Goal: Obtain resource: Download file/media

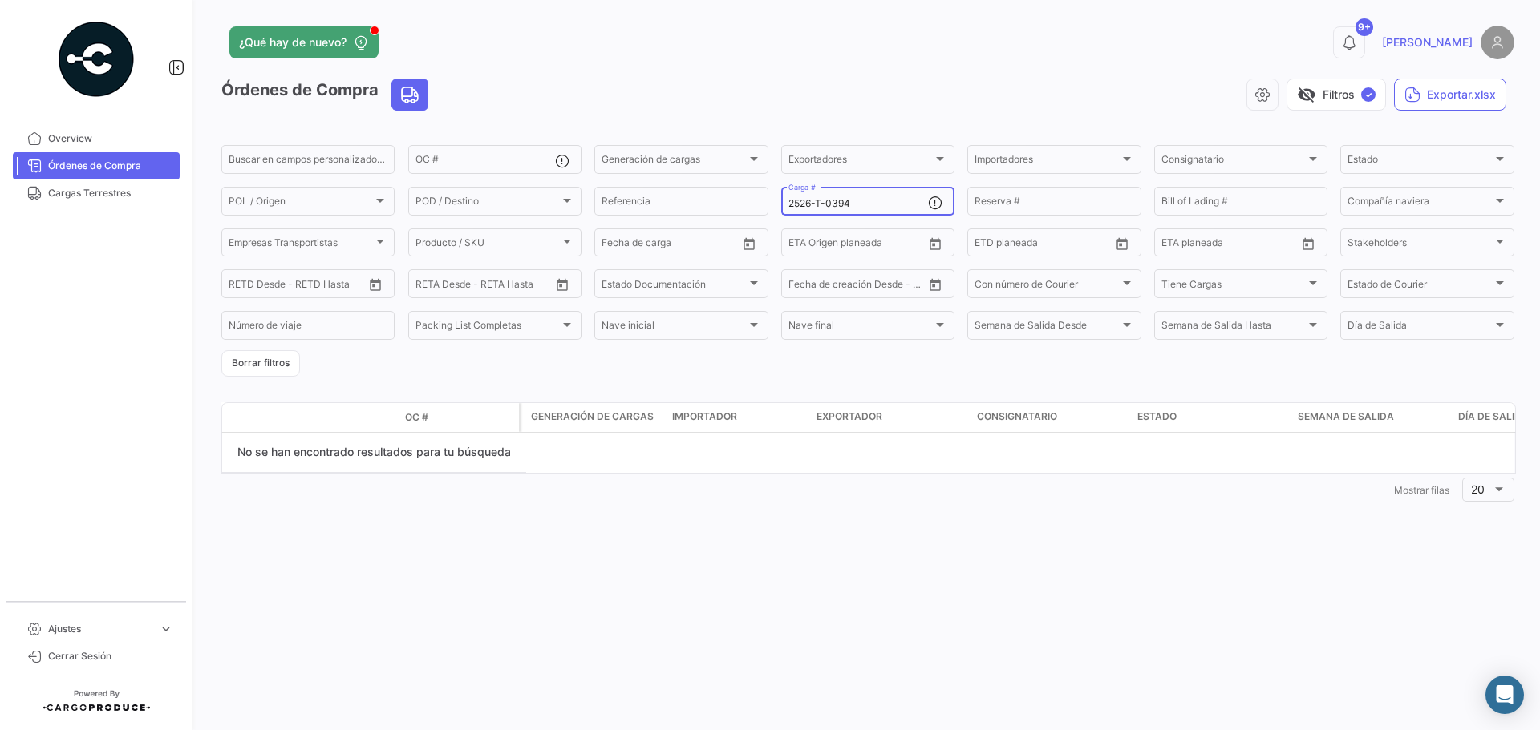
click at [849, 202] on input "2526-T-0394" at bounding box center [858, 203] width 140 height 11
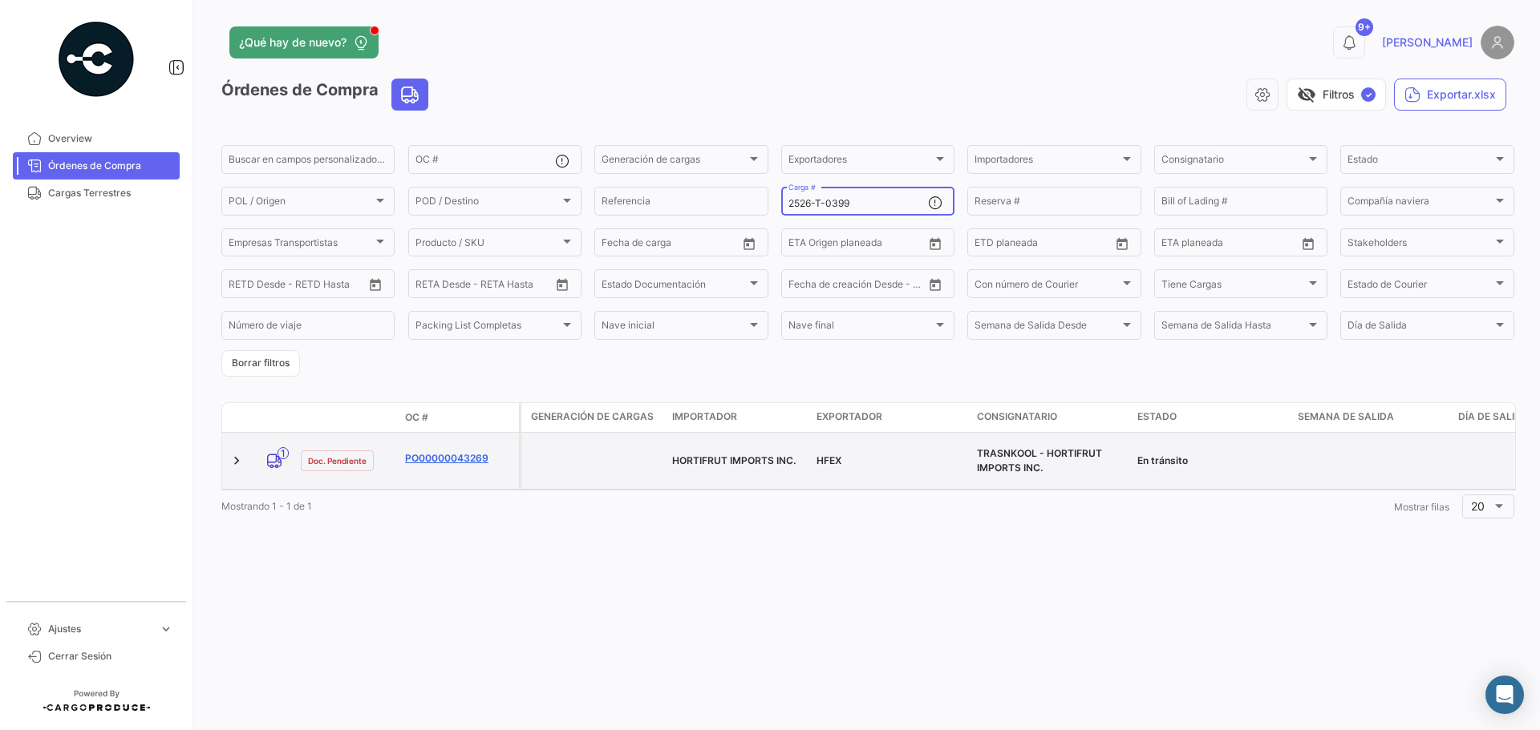
type input "2526-T-0399"
click at [446, 451] on link "PO00000043269" at bounding box center [458, 458] width 107 height 14
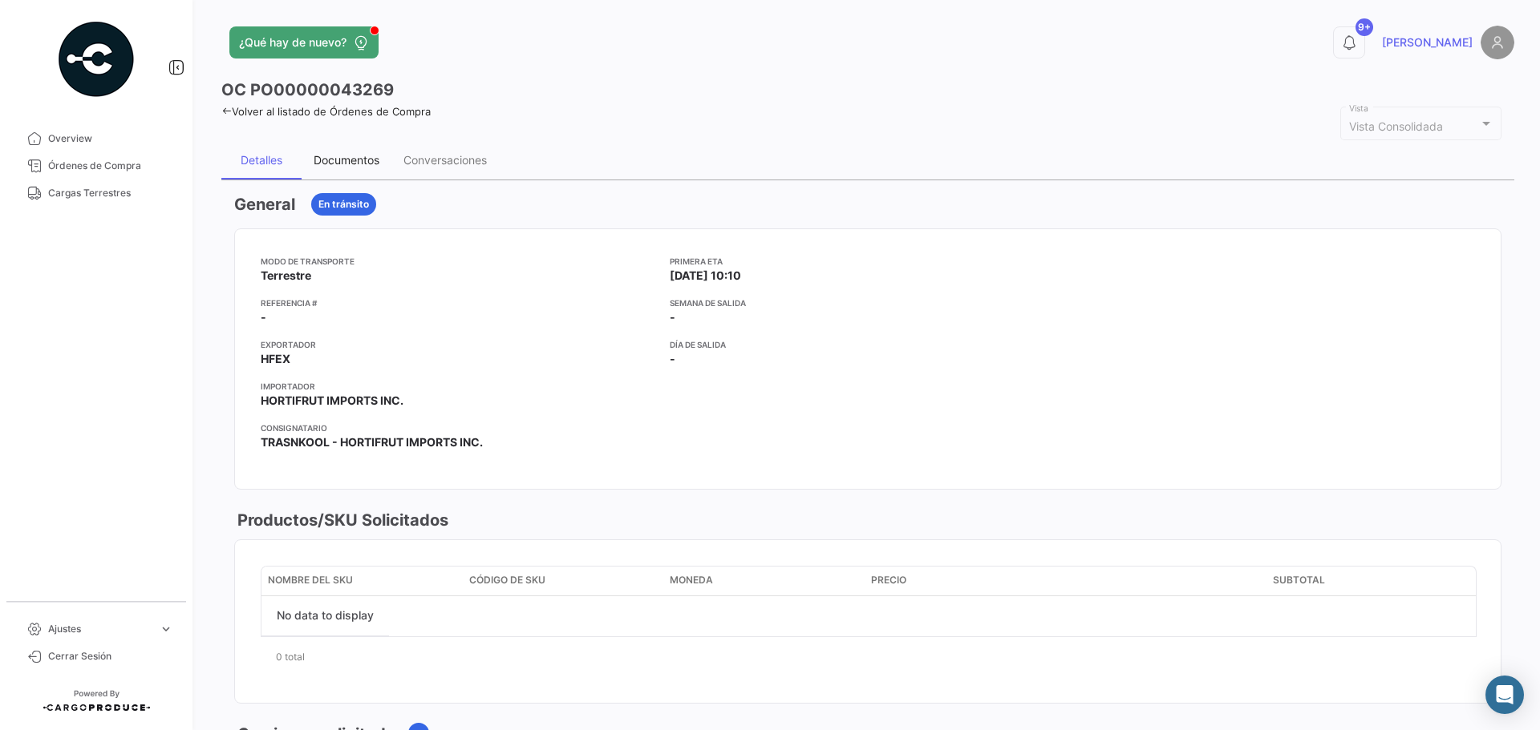
click at [361, 172] on div "Documentos" at bounding box center [346, 160] width 90 height 38
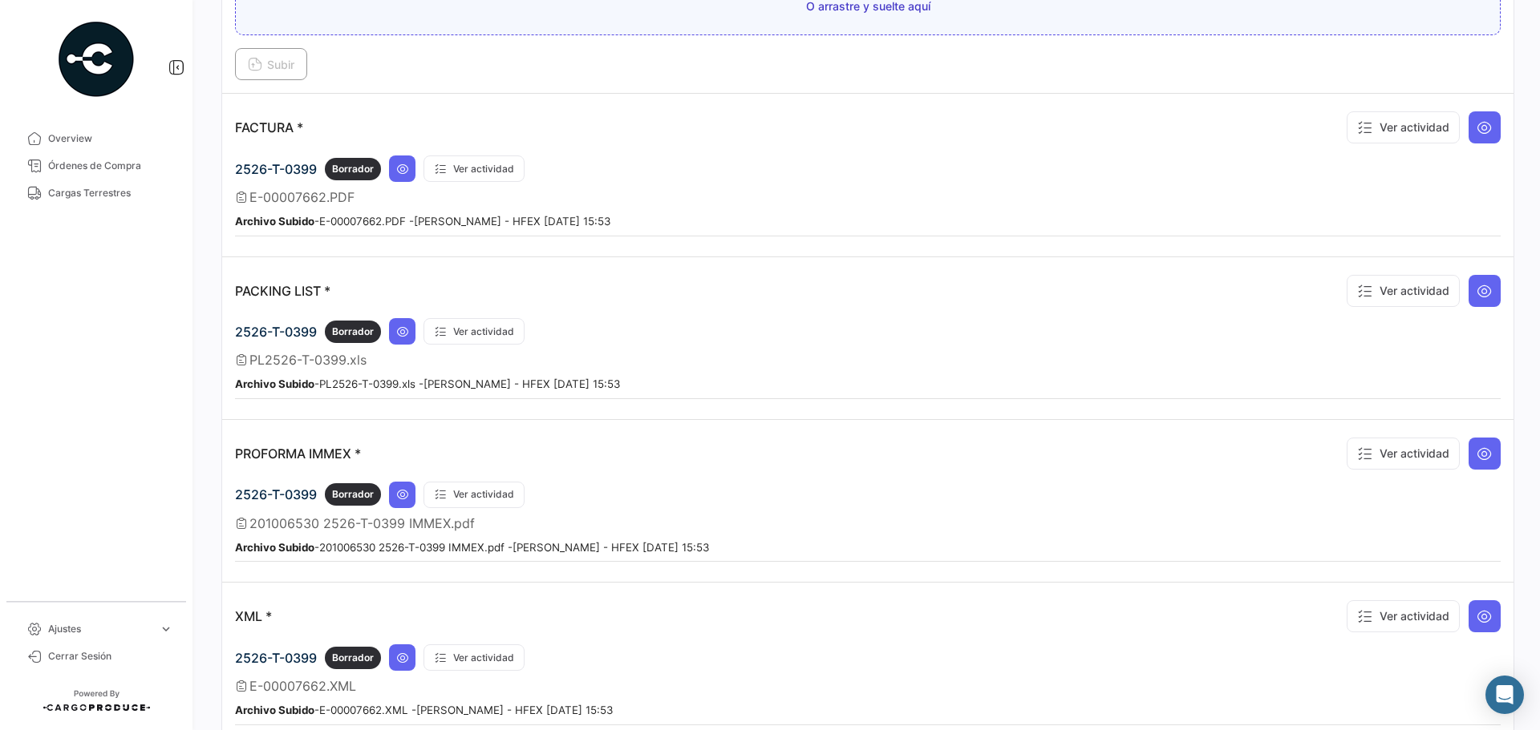
scroll to position [1203, 0]
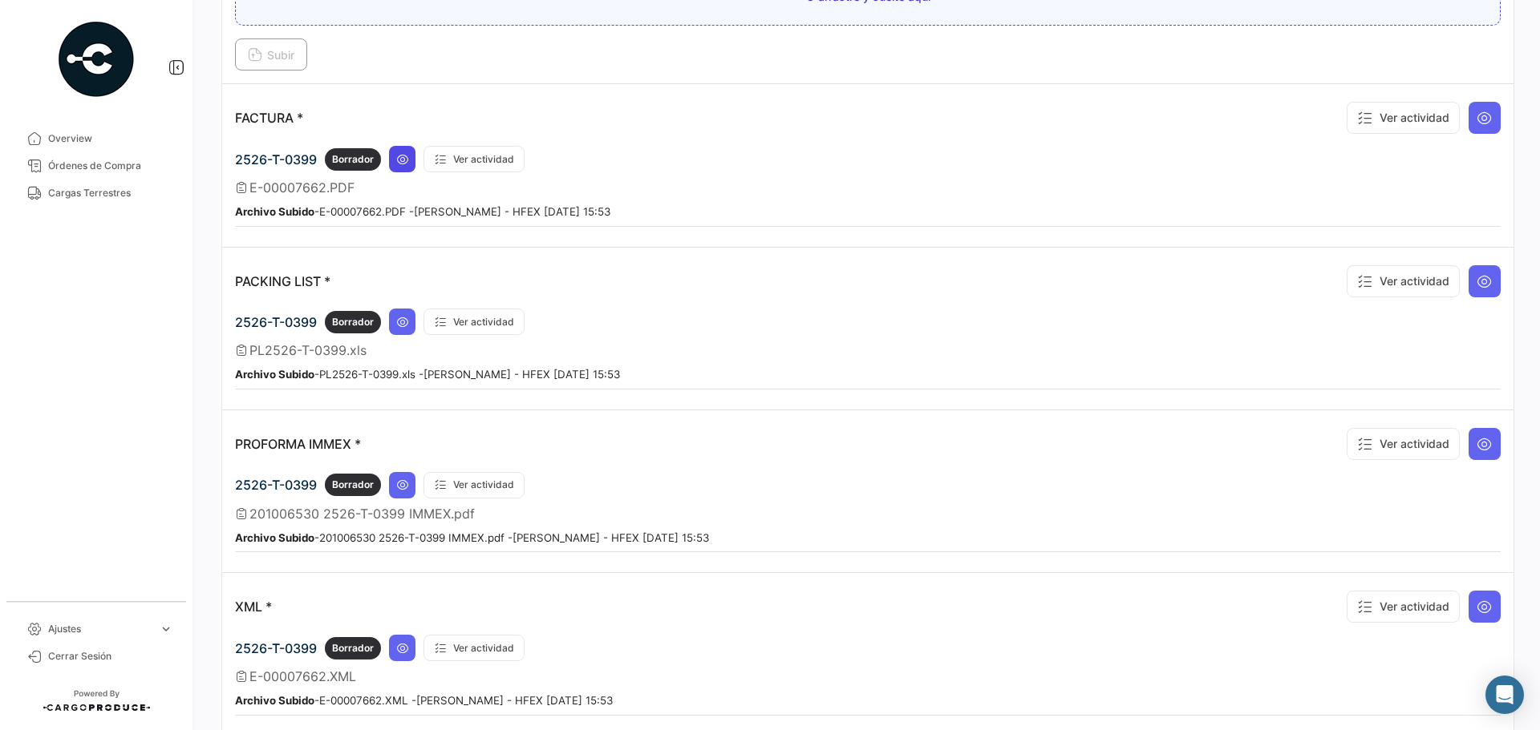
click at [392, 160] on button at bounding box center [402, 159] width 26 height 26
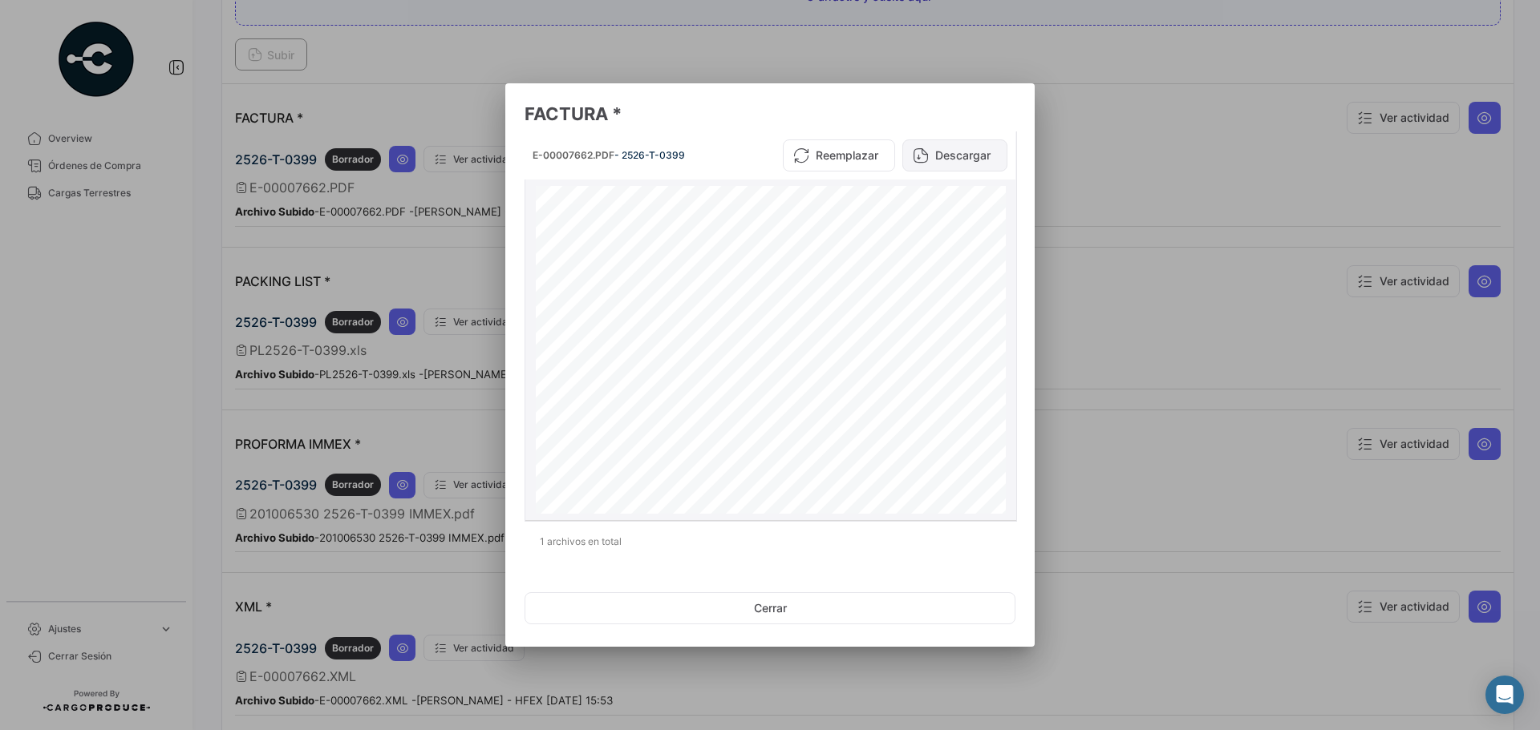
click at [952, 157] on button "Descargar" at bounding box center [954, 156] width 105 height 32
click at [642, 609] on button "Cerrar" at bounding box center [769, 609] width 491 height 32
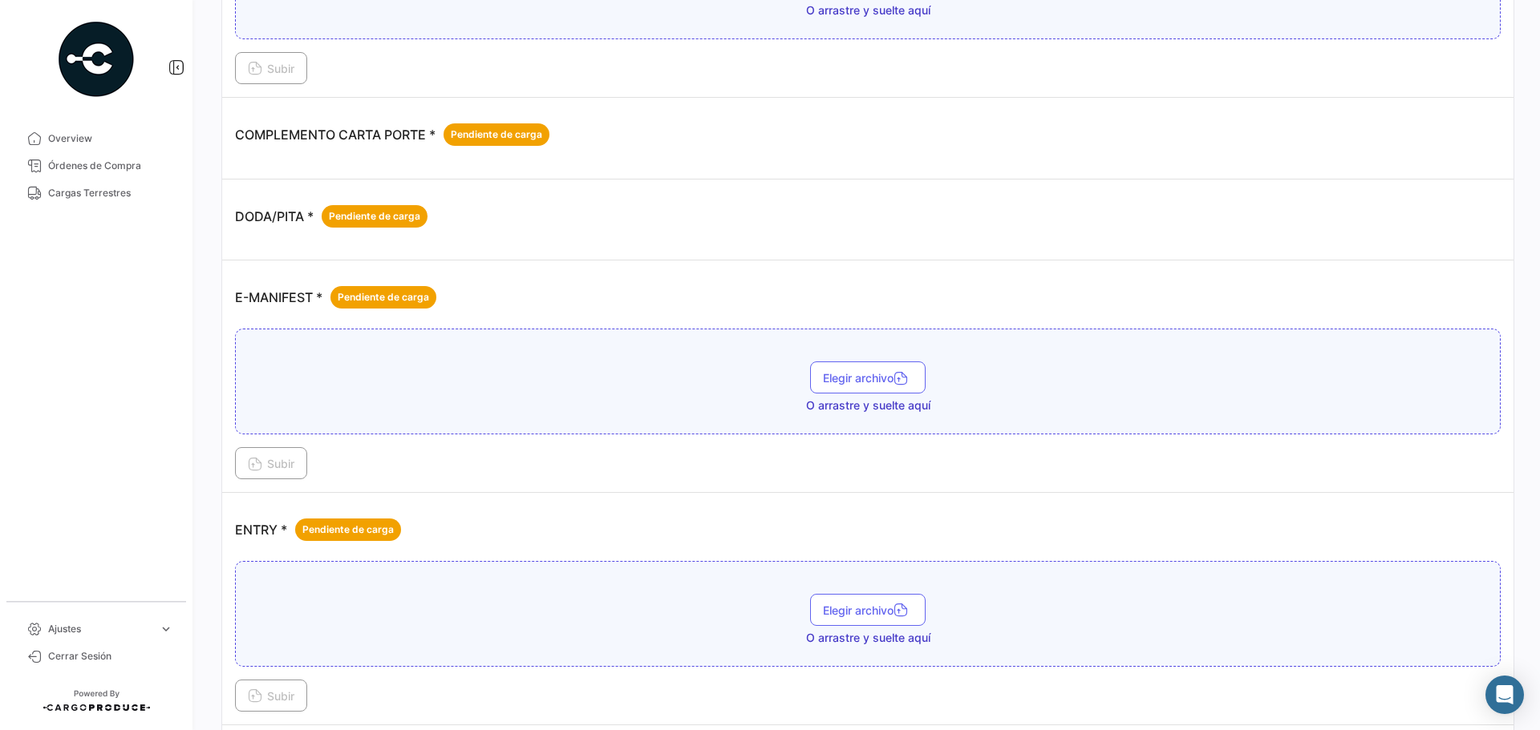
scroll to position [80, 0]
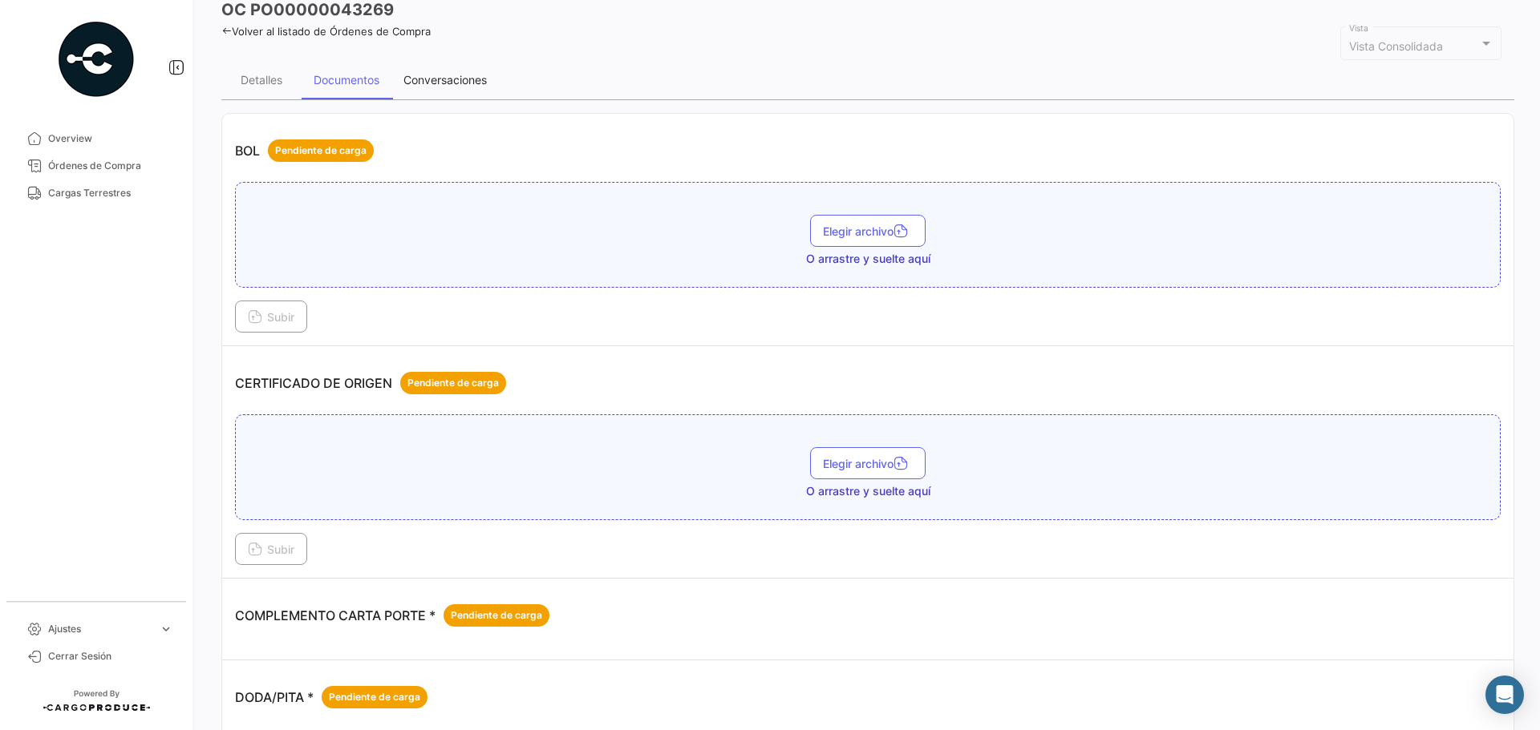
click at [471, 95] on div "Conversaciones" at bounding box center [444, 80] width 107 height 38
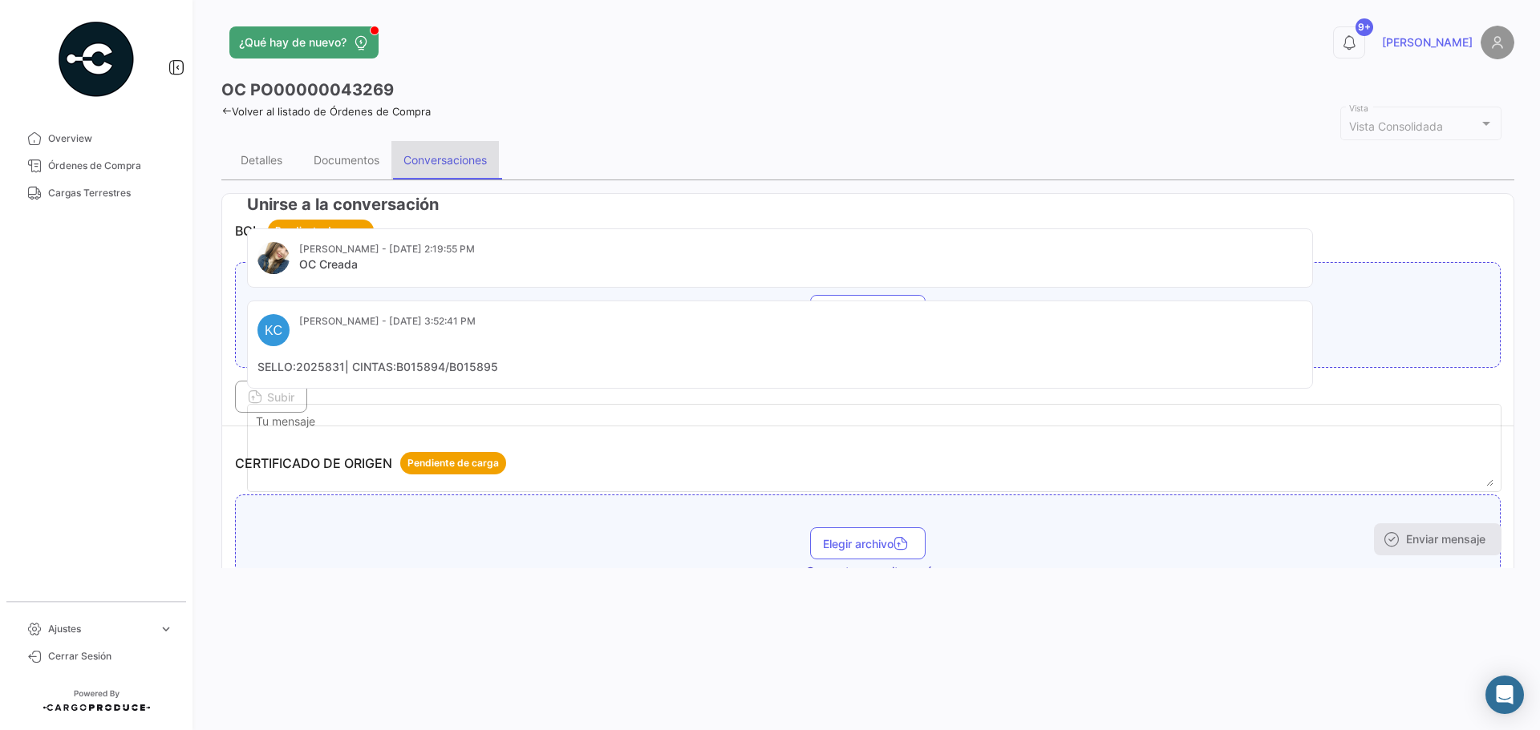
scroll to position [0, 0]
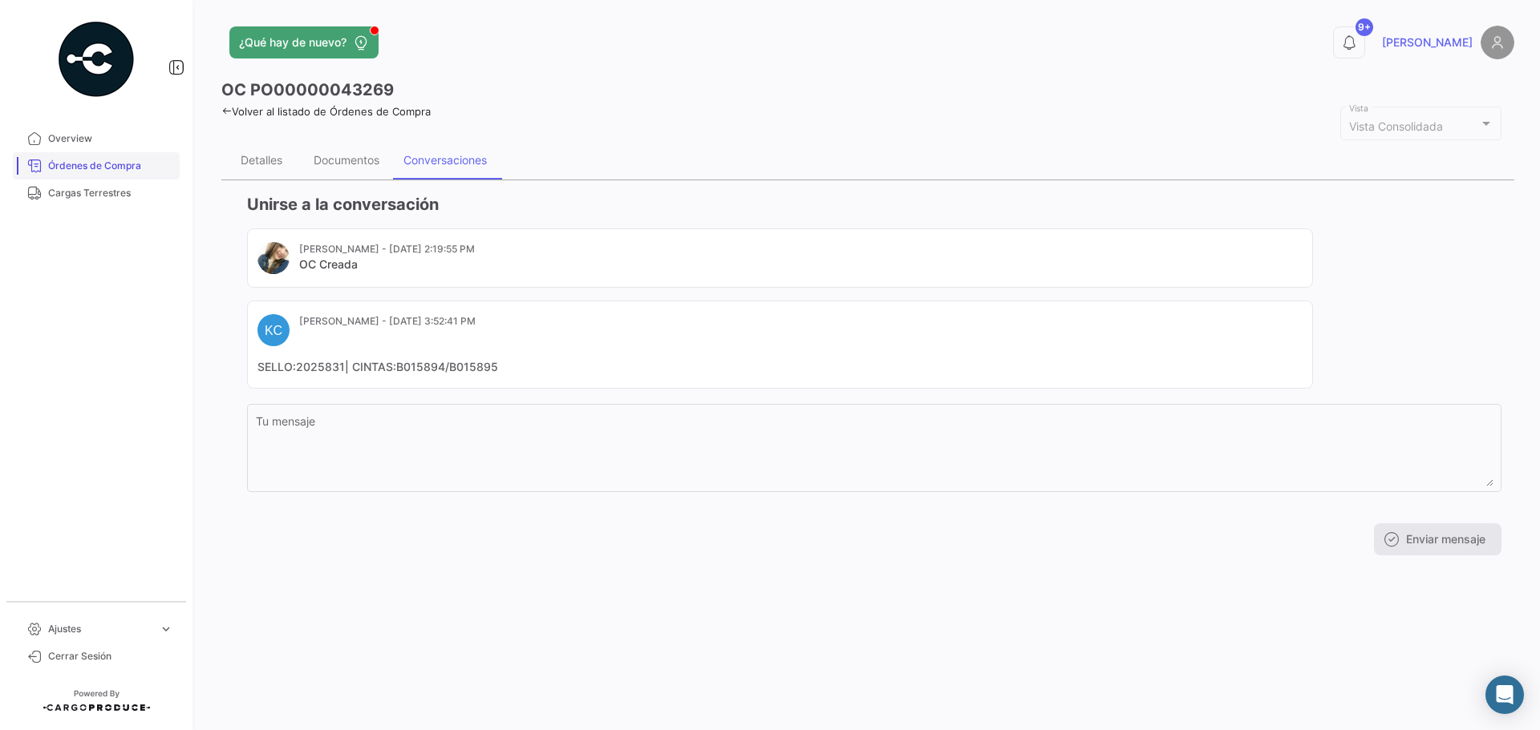
click at [147, 169] on span "Órdenes de Compra" at bounding box center [110, 166] width 125 height 14
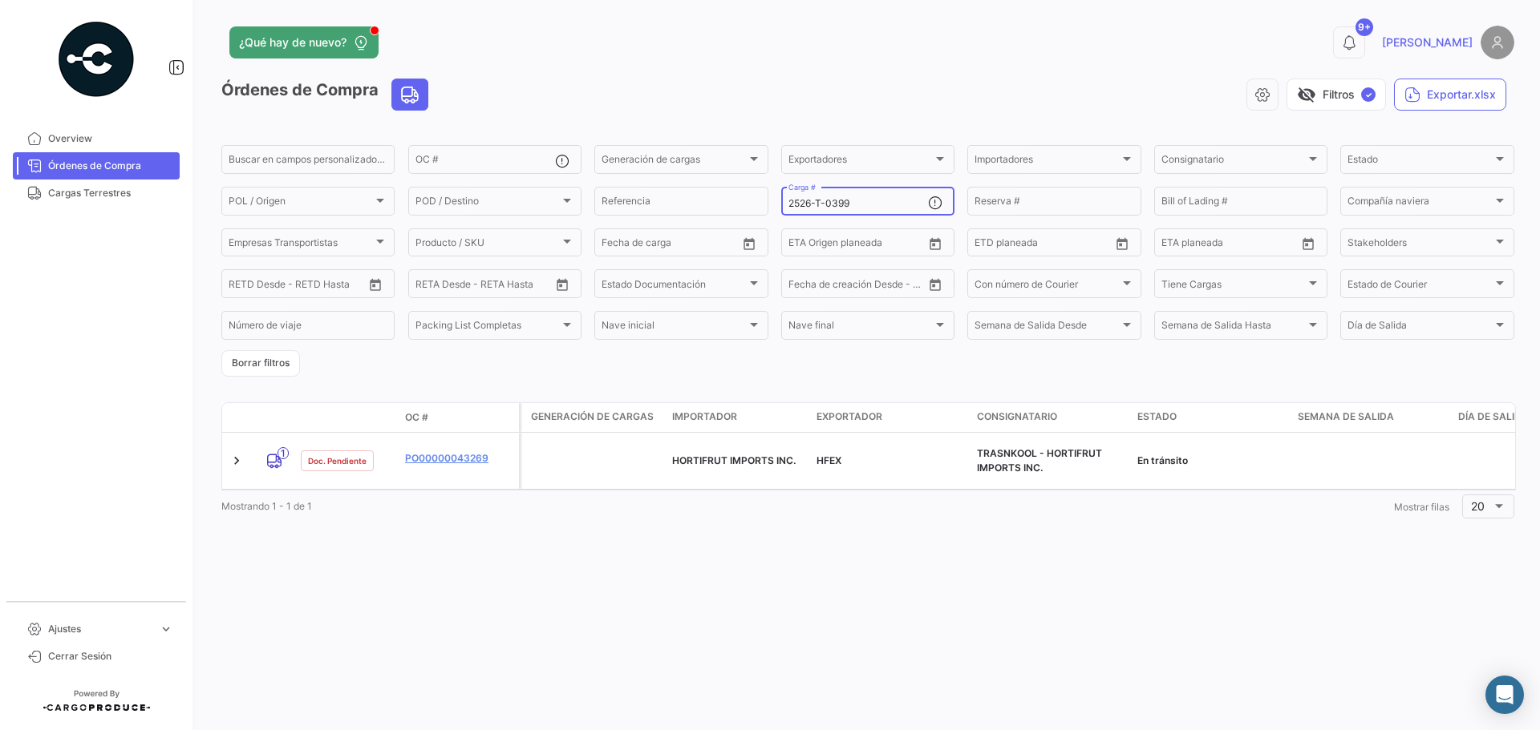
click at [861, 206] on input "2526-T-0399" at bounding box center [858, 203] width 140 height 11
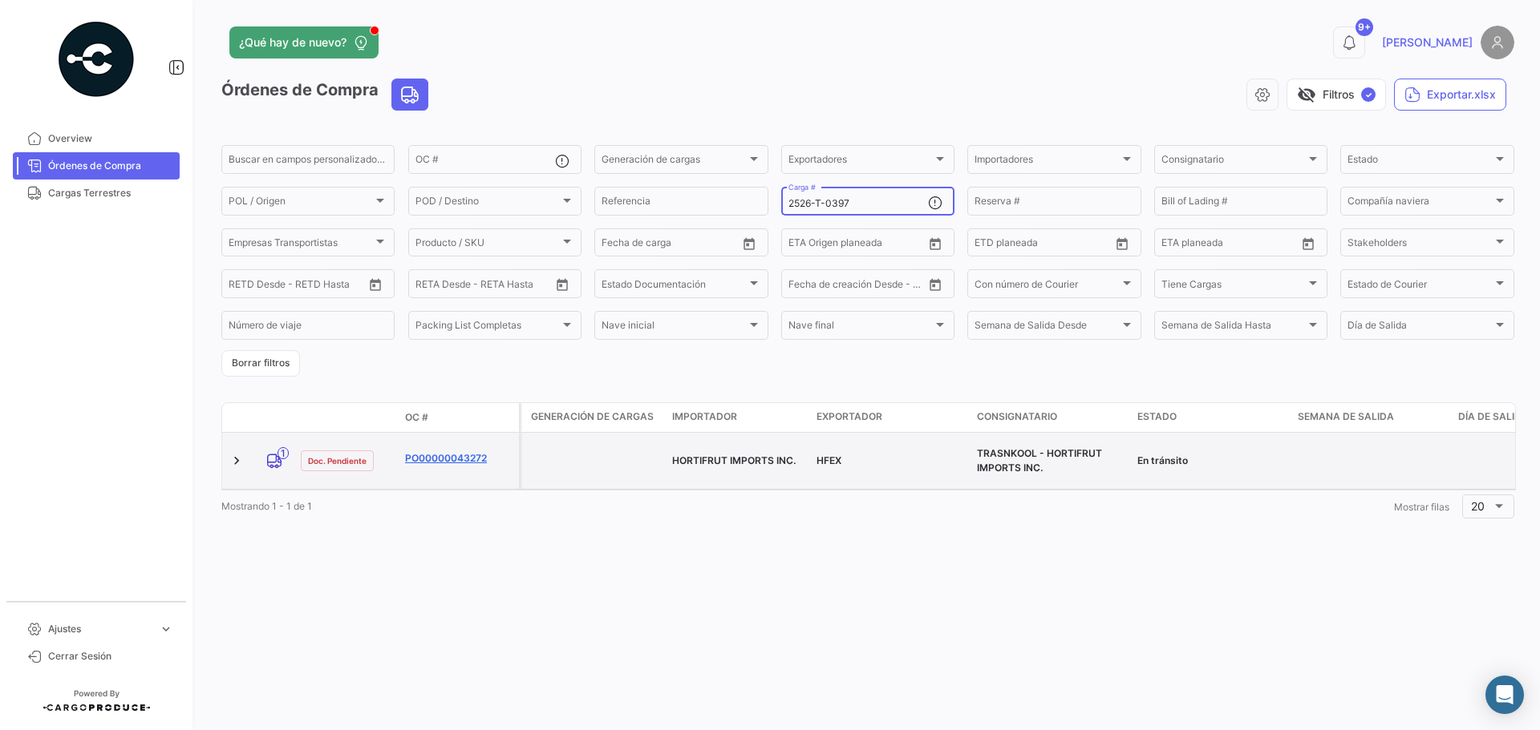
type input "2526-T-0397"
click at [450, 451] on link "PO00000043272" at bounding box center [458, 458] width 107 height 14
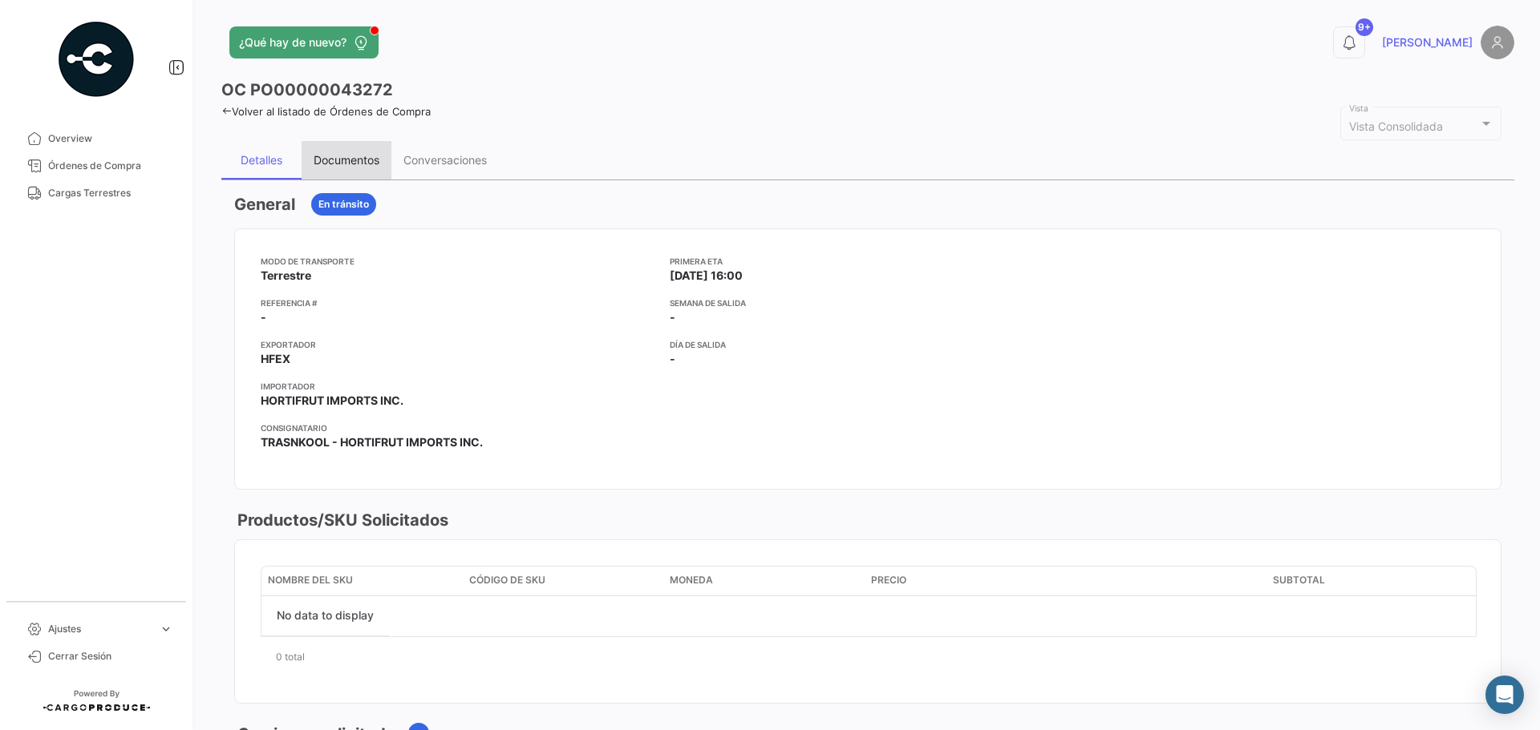
click at [354, 164] on div "Documentos" at bounding box center [347, 160] width 66 height 14
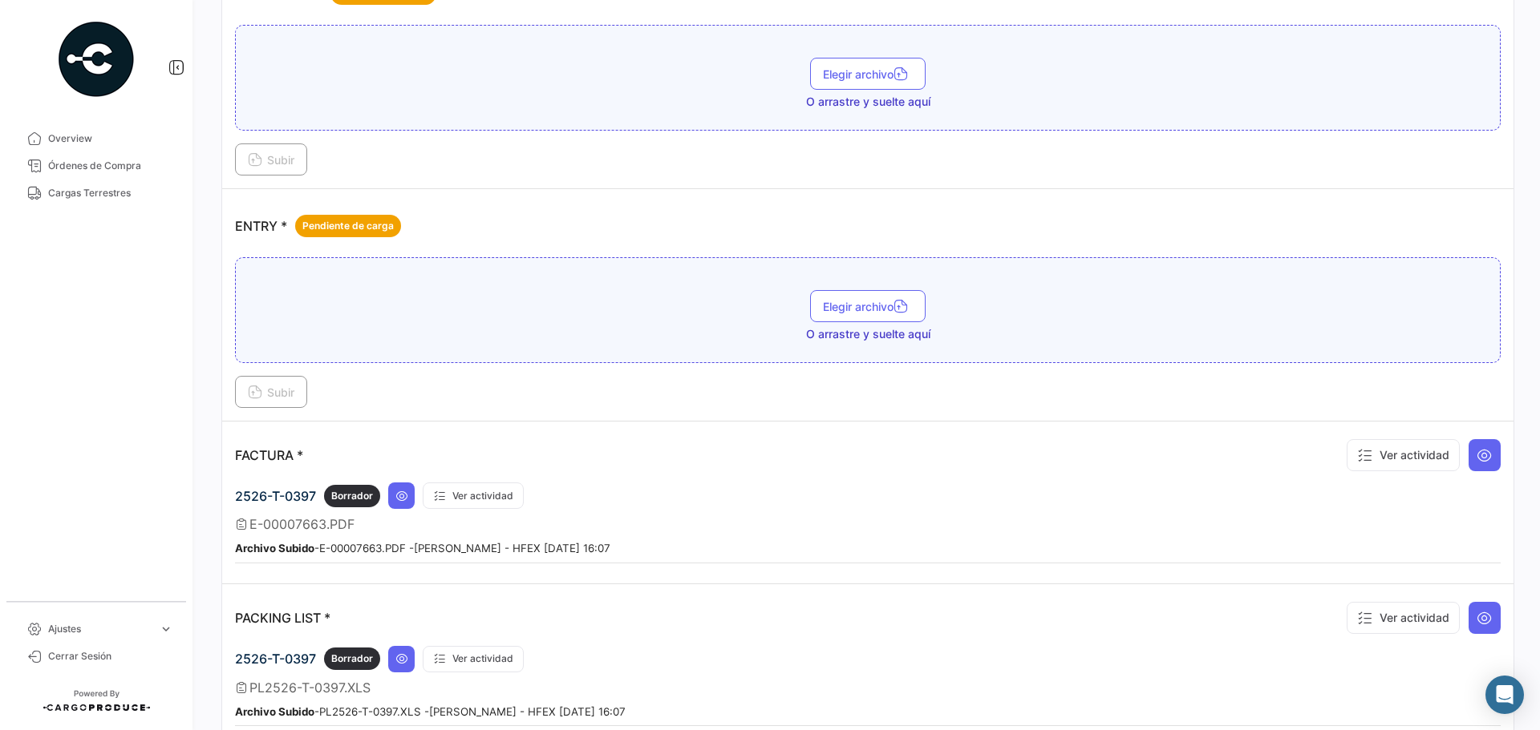
scroll to position [1203, 0]
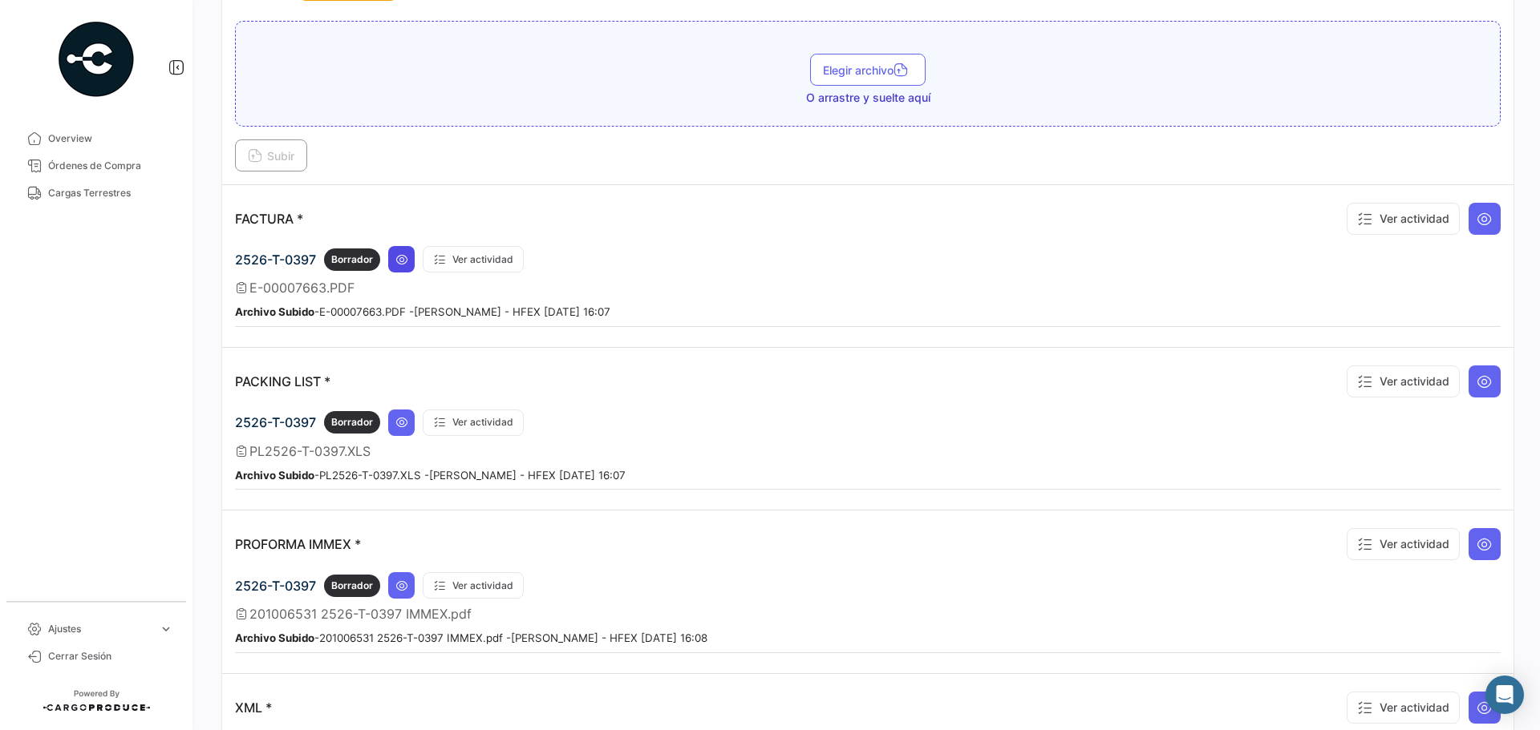
click at [407, 252] on button at bounding box center [401, 259] width 26 height 26
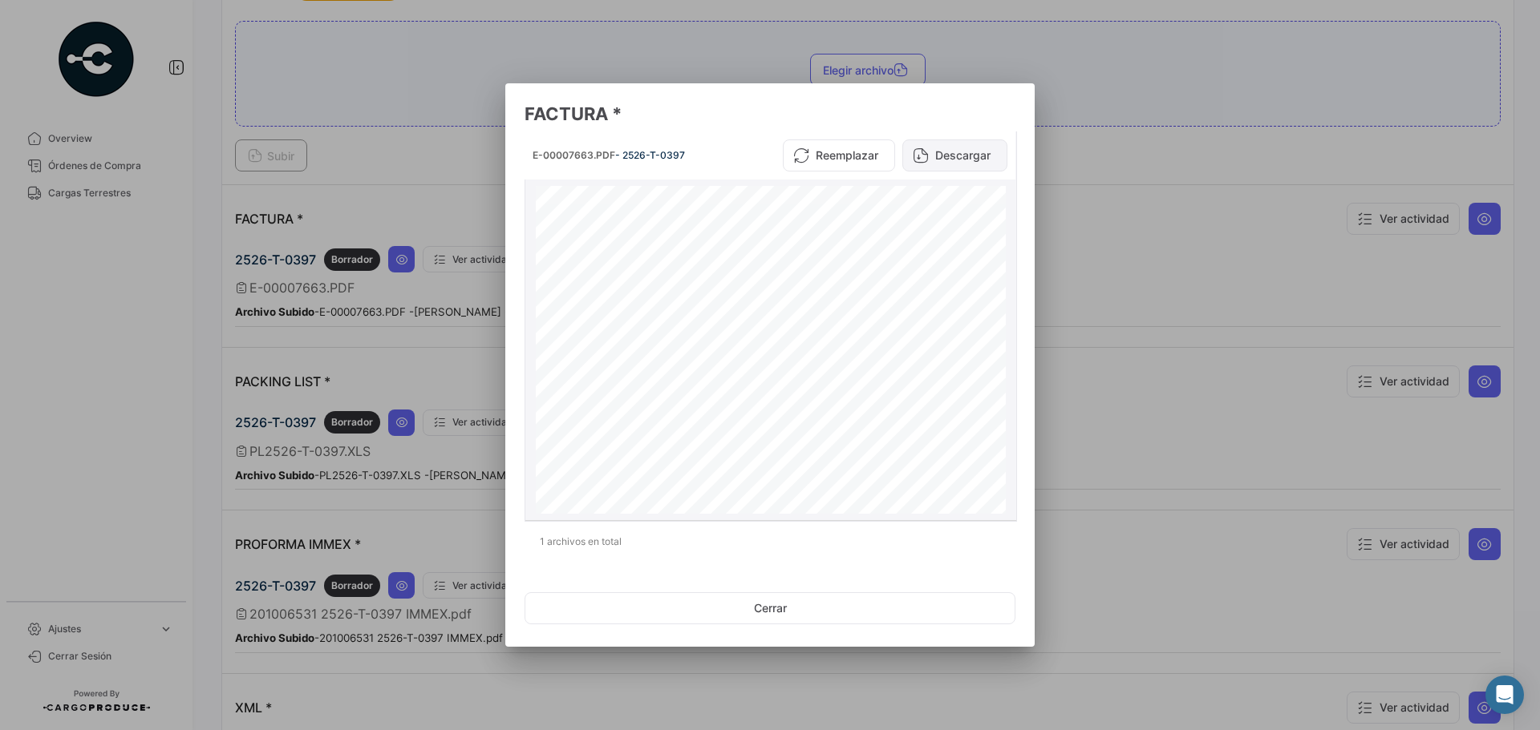
click at [968, 163] on button "Descargar" at bounding box center [954, 156] width 105 height 32
click at [692, 601] on button "Cerrar" at bounding box center [769, 609] width 491 height 32
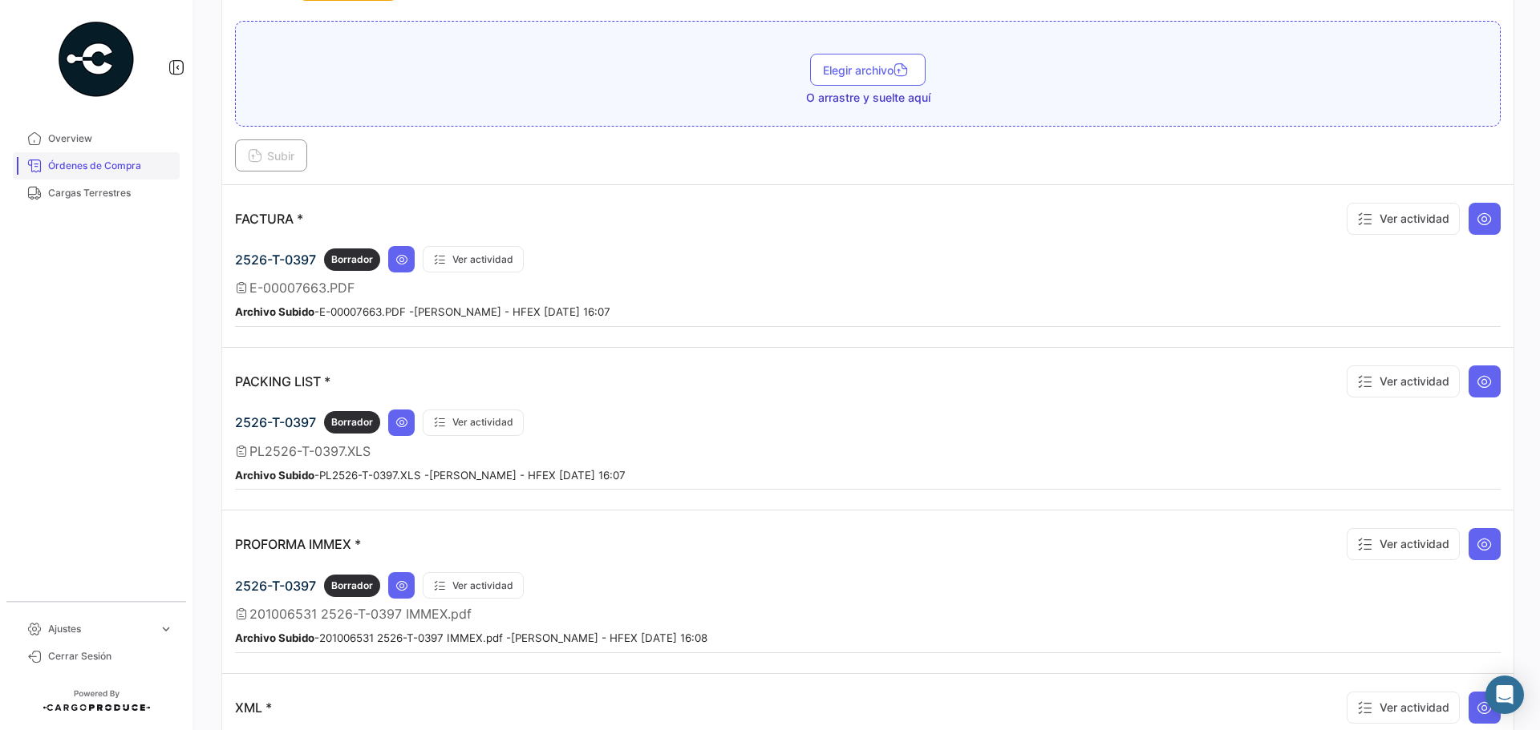
click at [118, 176] on link "Órdenes de Compra" at bounding box center [96, 165] width 167 height 27
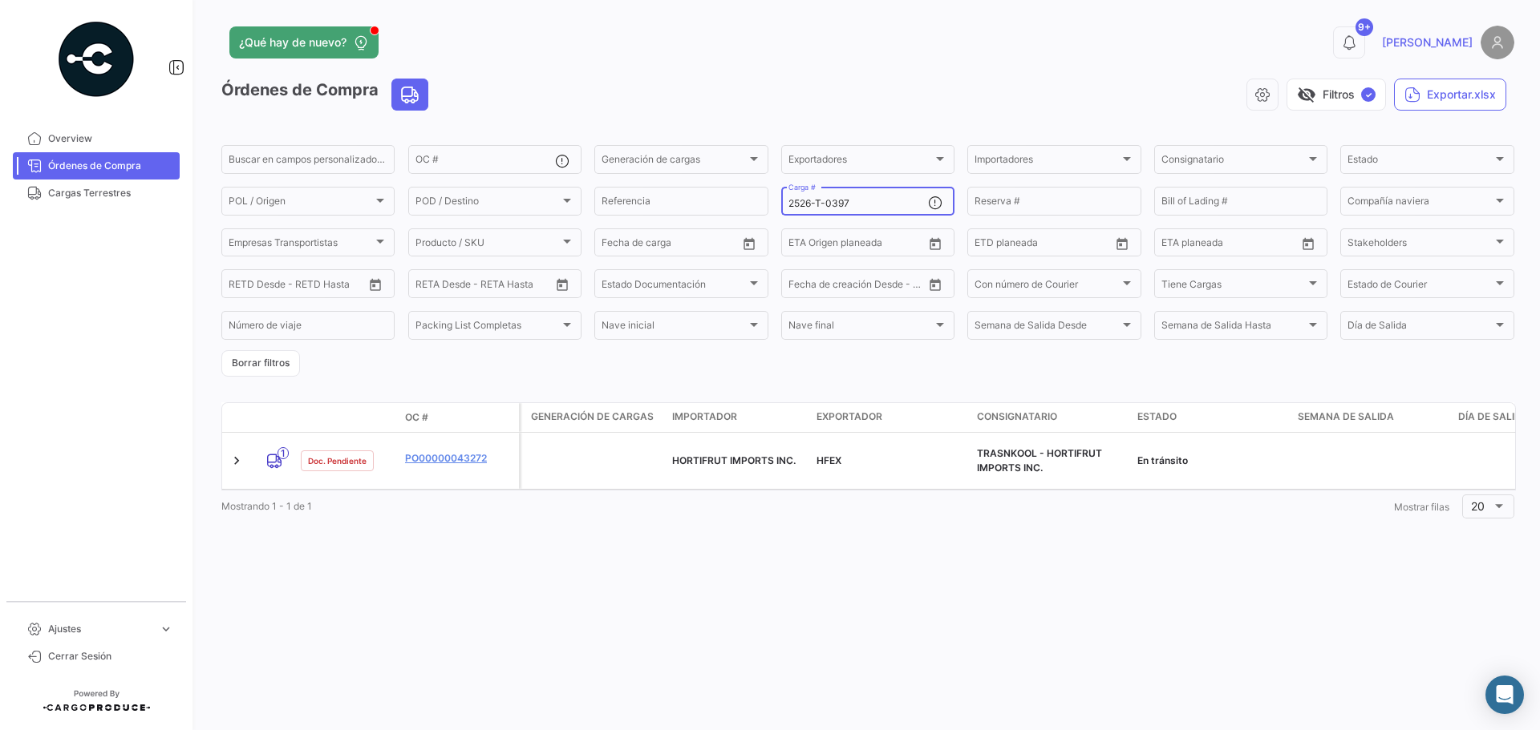
click at [872, 204] on input "2526-T-0397" at bounding box center [858, 203] width 140 height 11
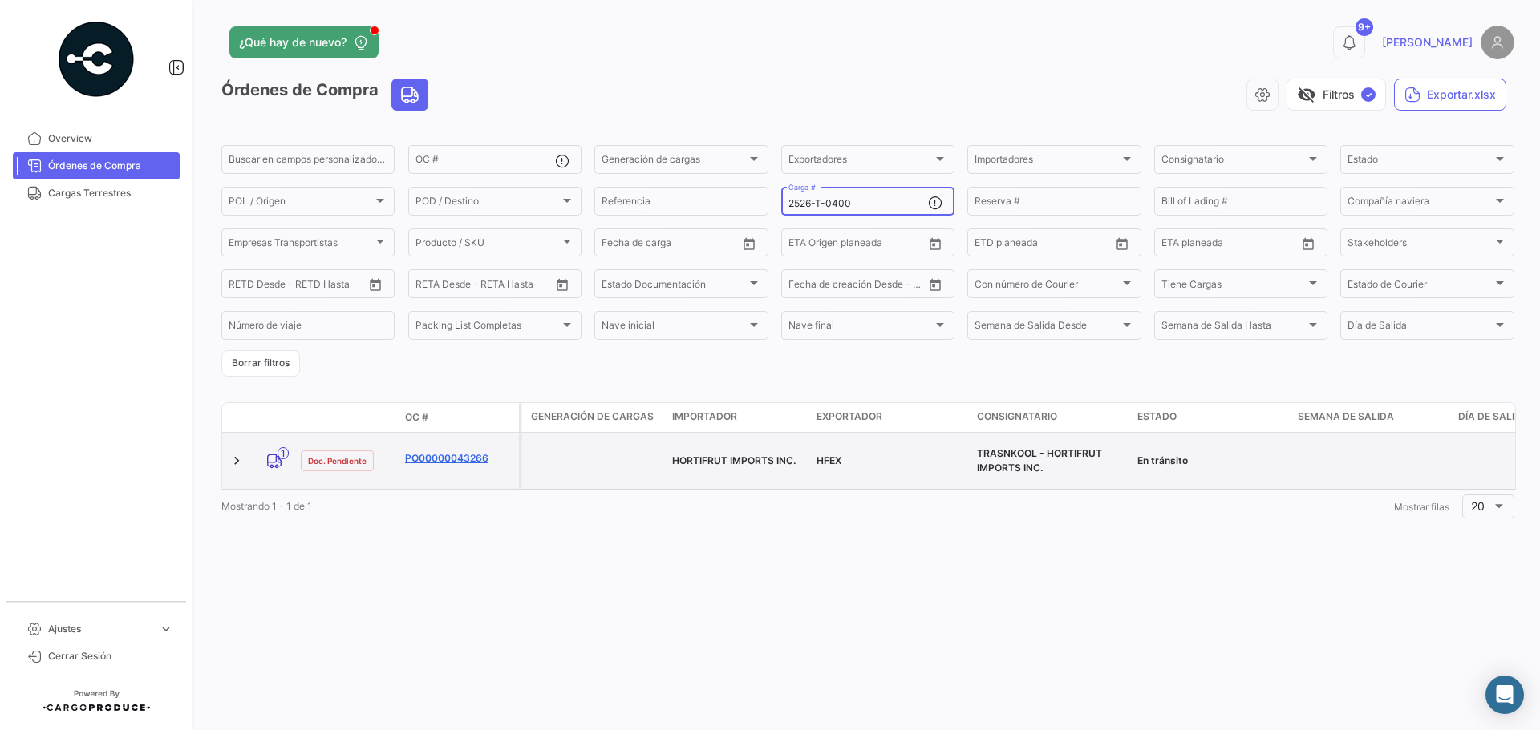
type input "2526-T-0400"
click at [455, 455] on link "PO00000043266" at bounding box center [458, 458] width 107 height 14
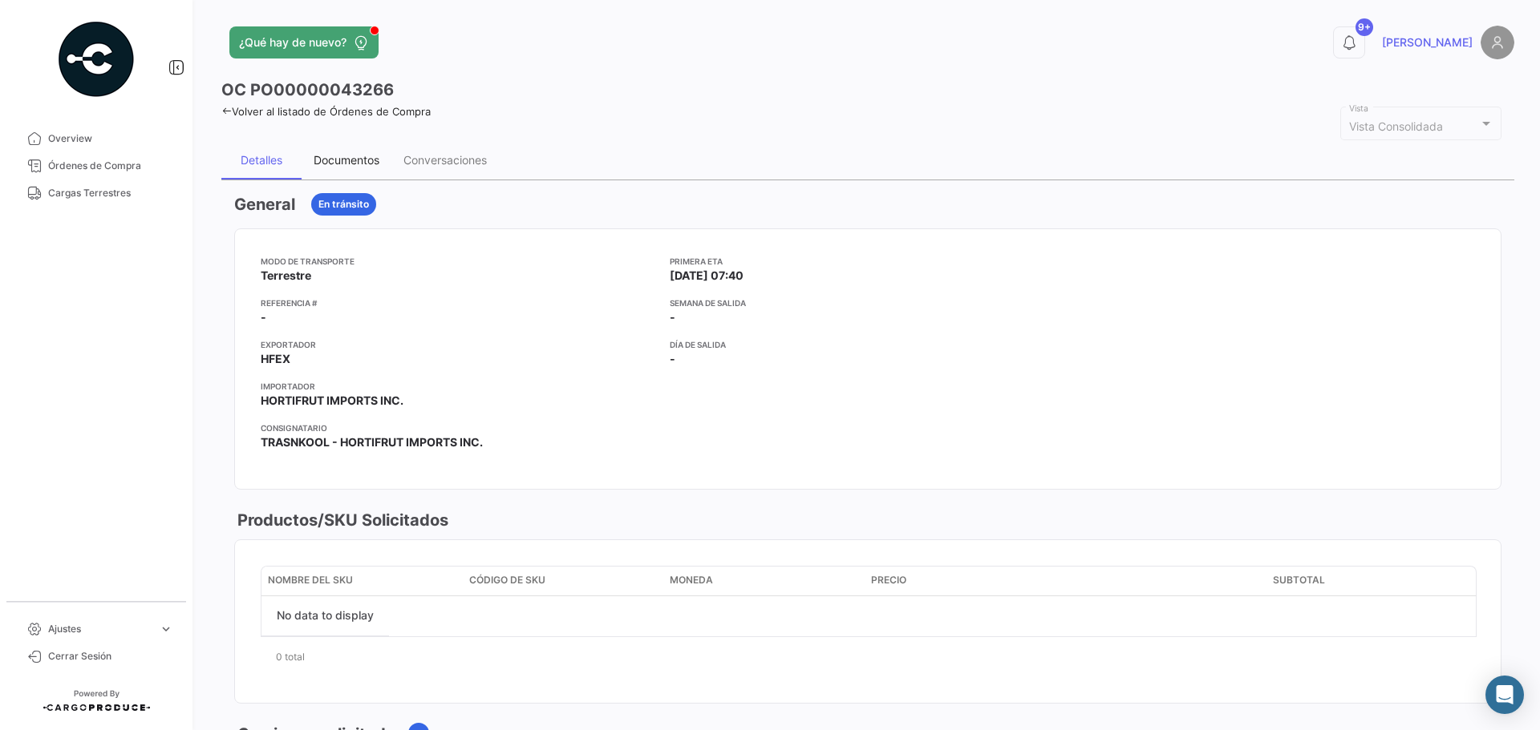
click at [351, 158] on div "Documentos" at bounding box center [347, 160] width 66 height 14
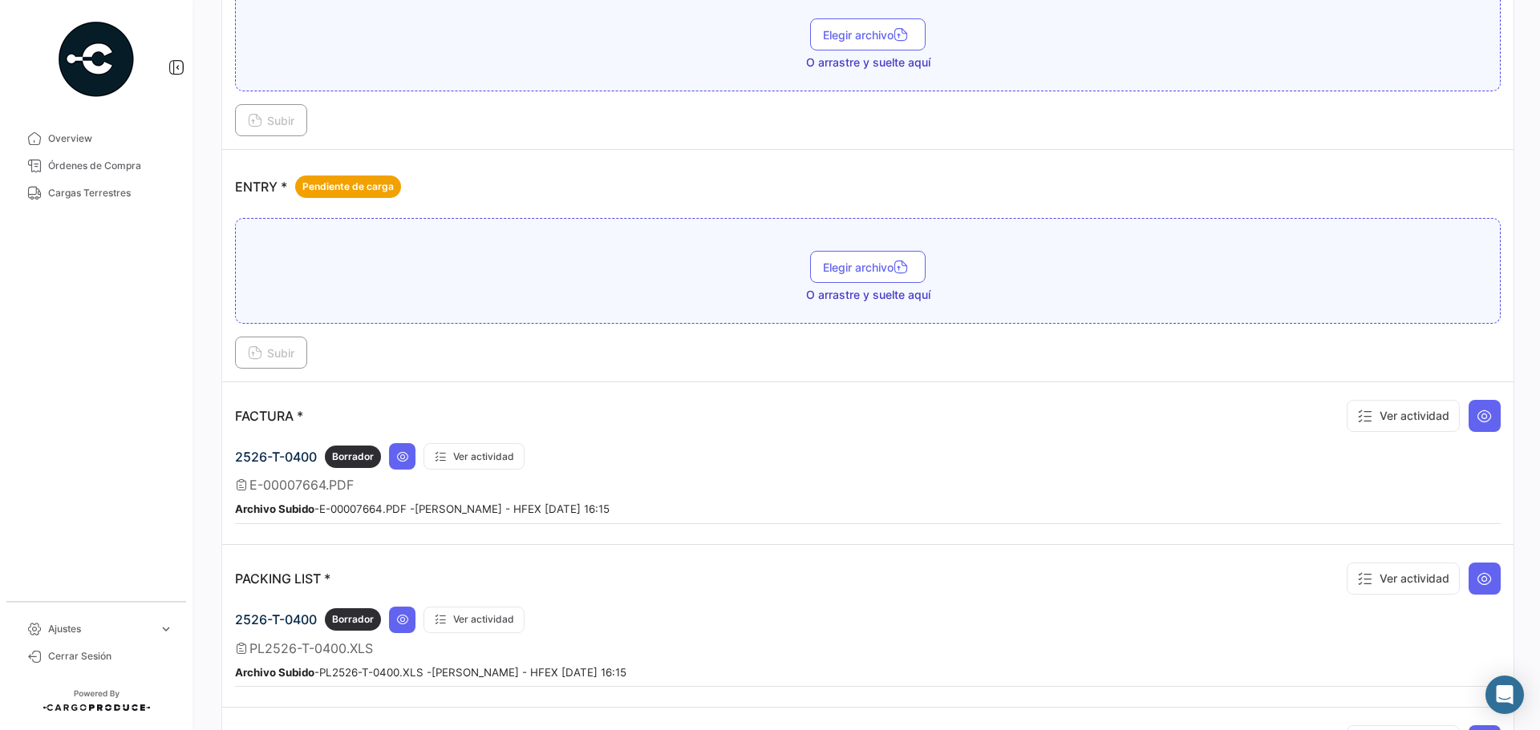
scroll to position [1042, 0]
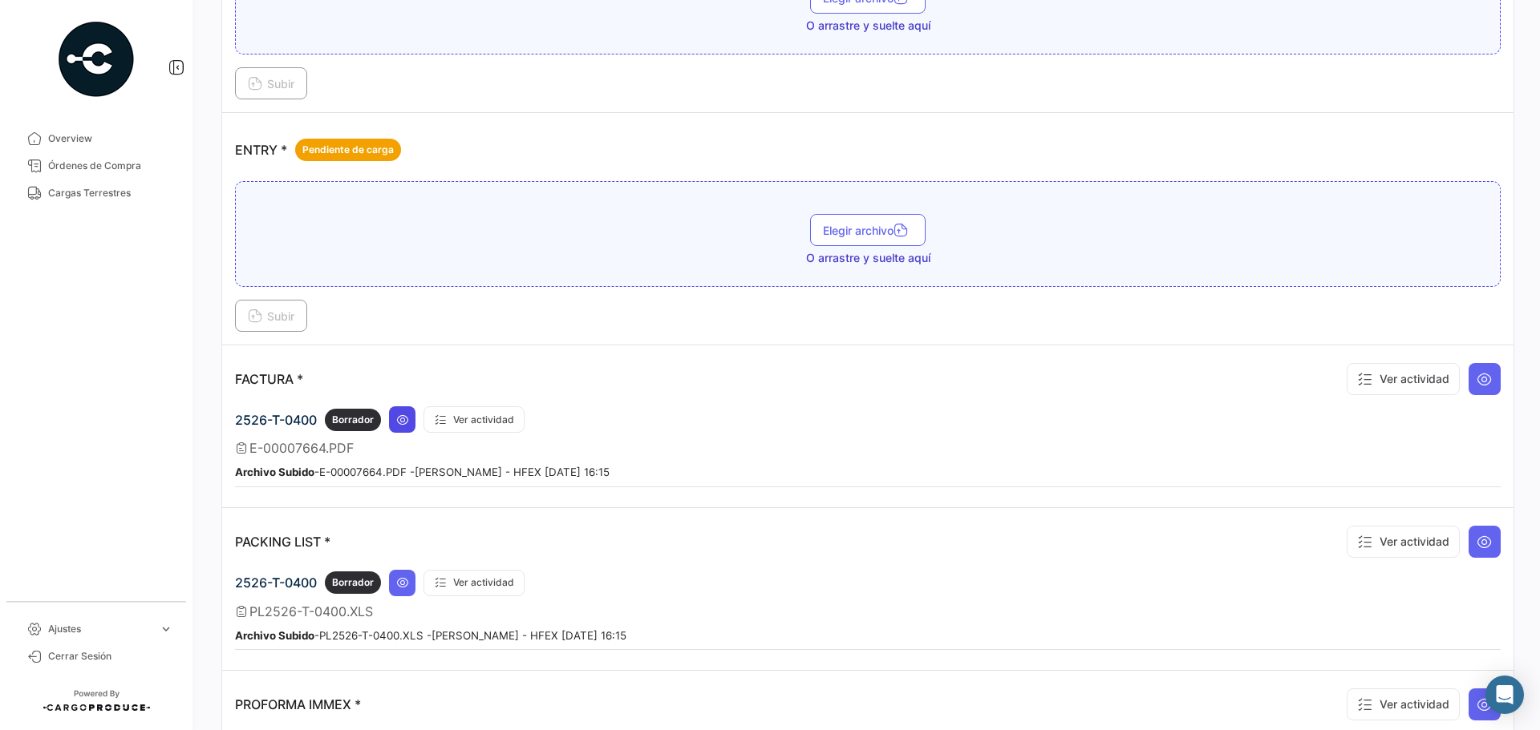
click at [409, 425] on icon at bounding box center [402, 420] width 13 height 13
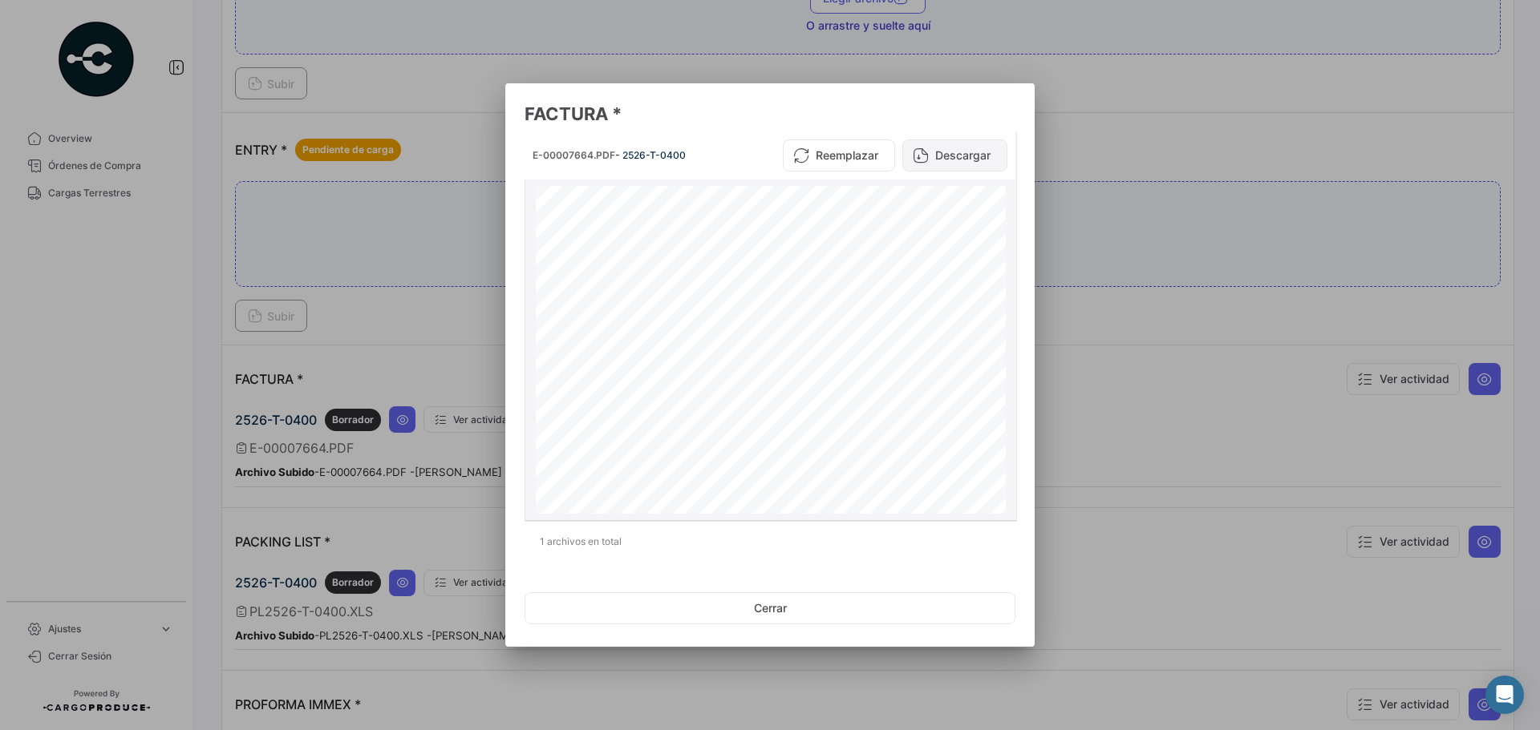
click at [989, 158] on button "Descargar" at bounding box center [954, 156] width 105 height 32
click at [708, 609] on button "Cerrar" at bounding box center [769, 609] width 491 height 32
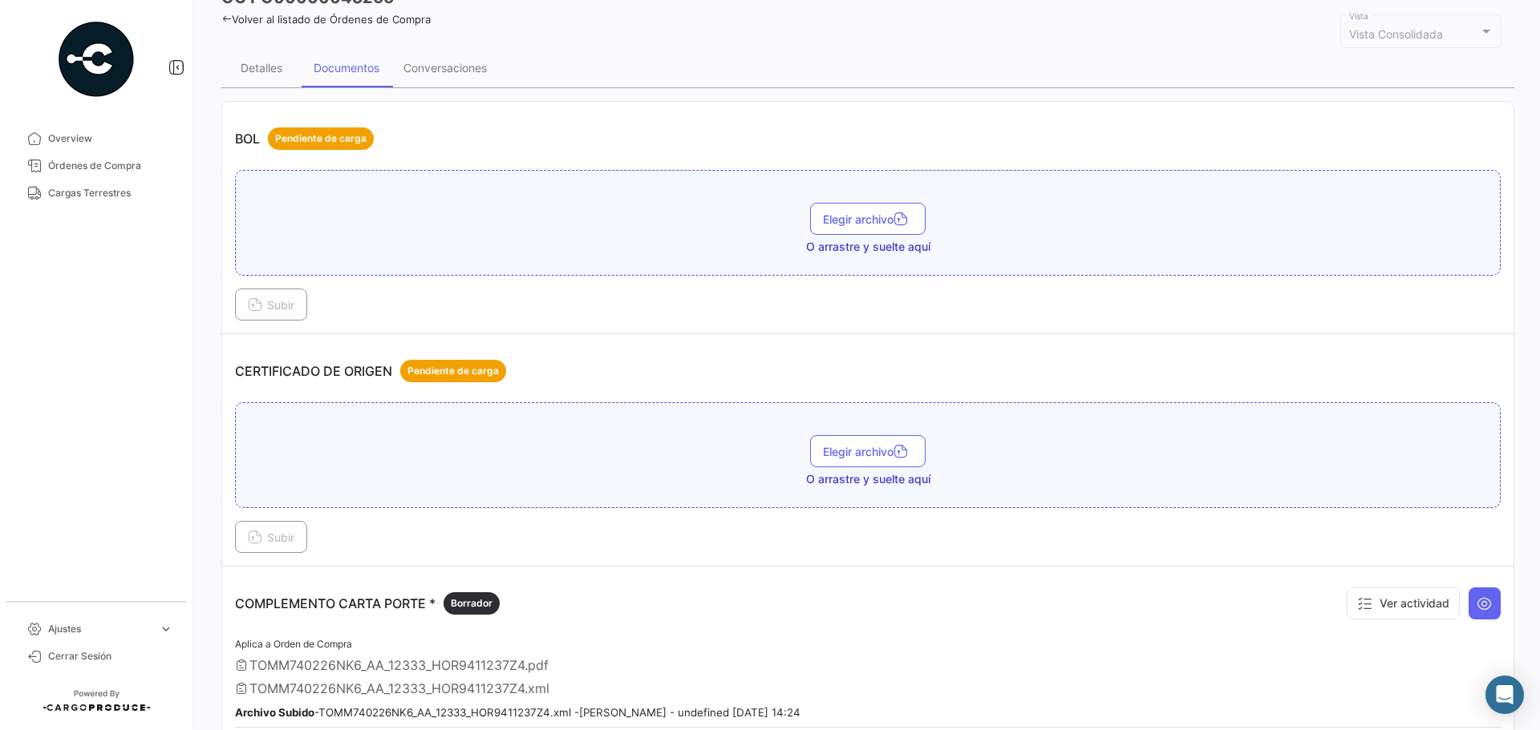
scroll to position [80, 0]
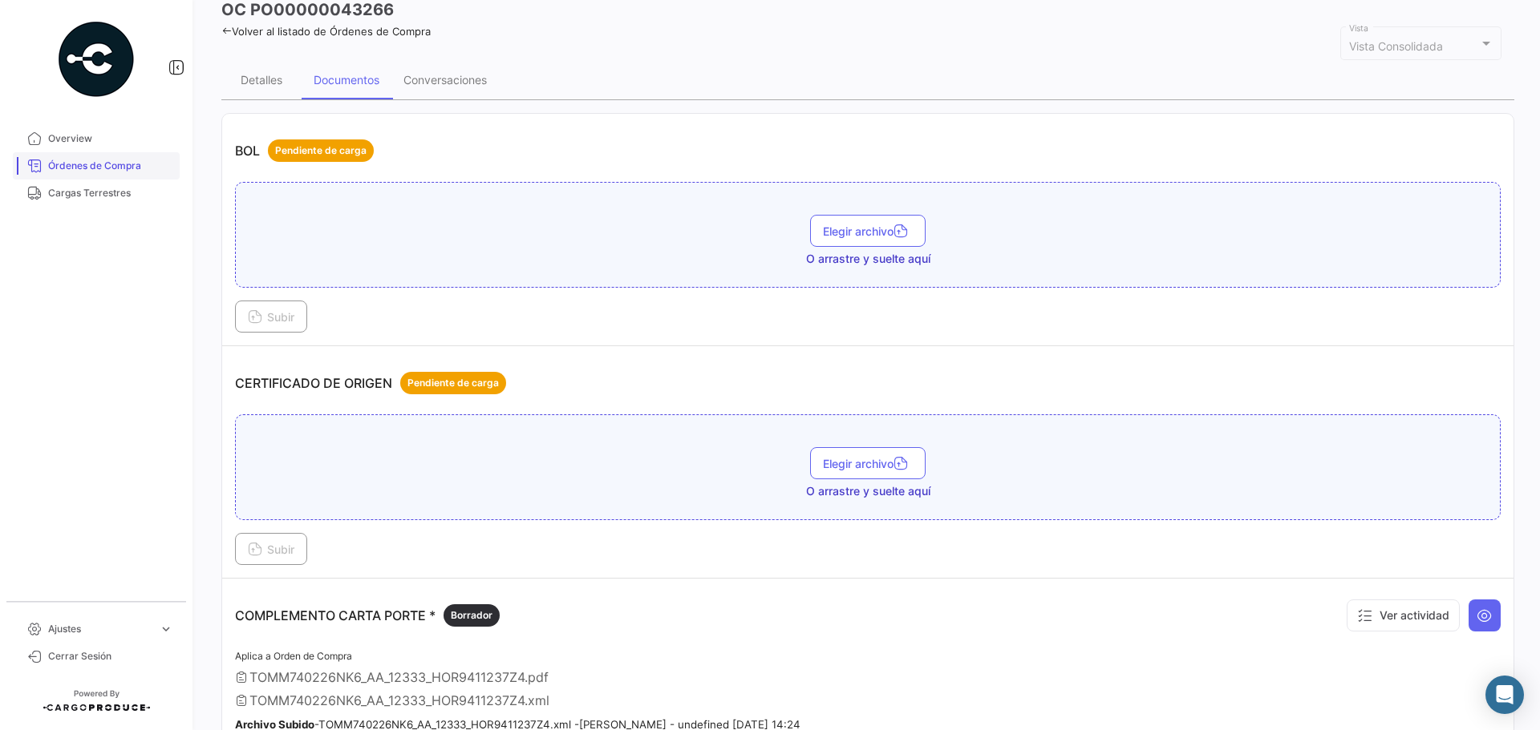
click at [97, 165] on span "Órdenes de Compra" at bounding box center [110, 166] width 125 height 14
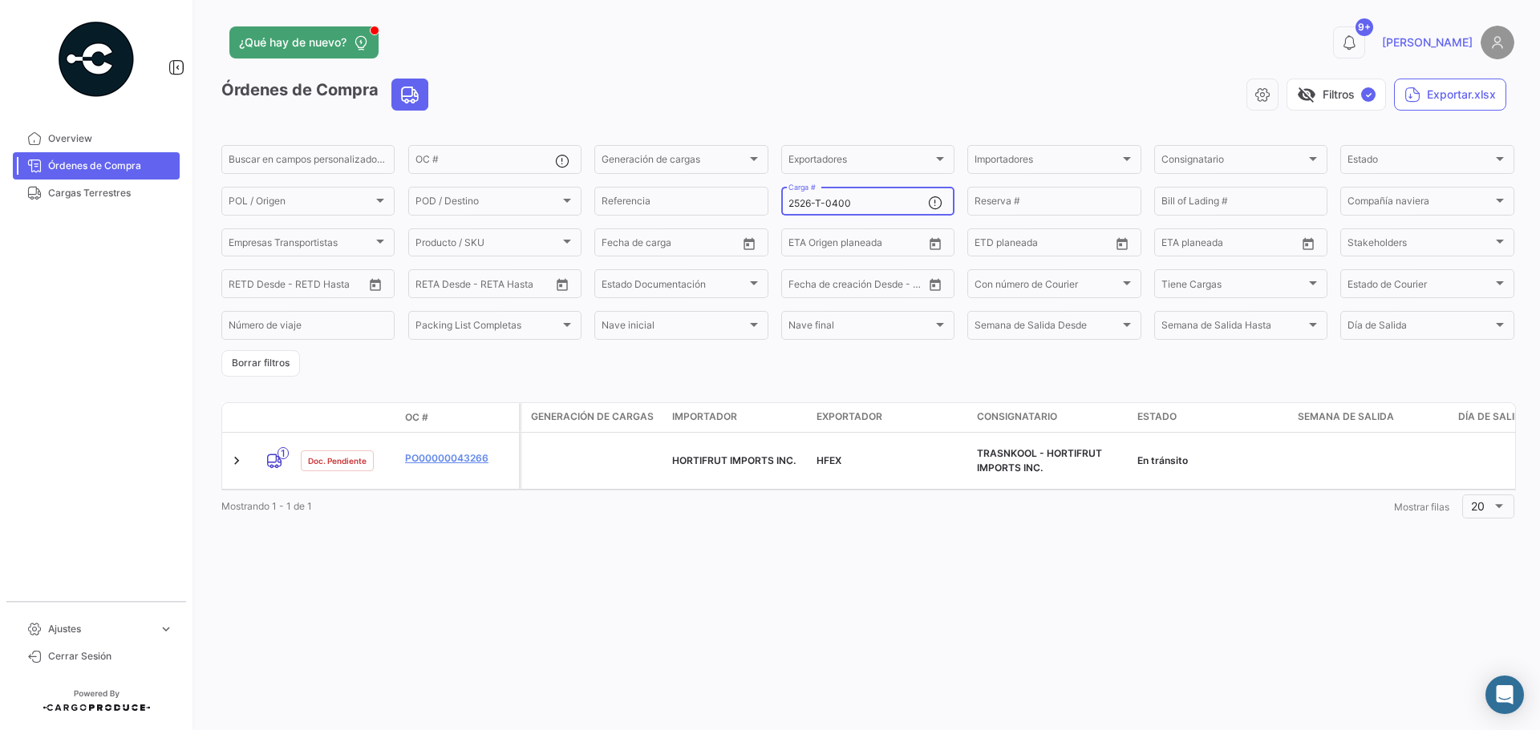
click at [878, 200] on input "2526-T-0400" at bounding box center [858, 203] width 140 height 11
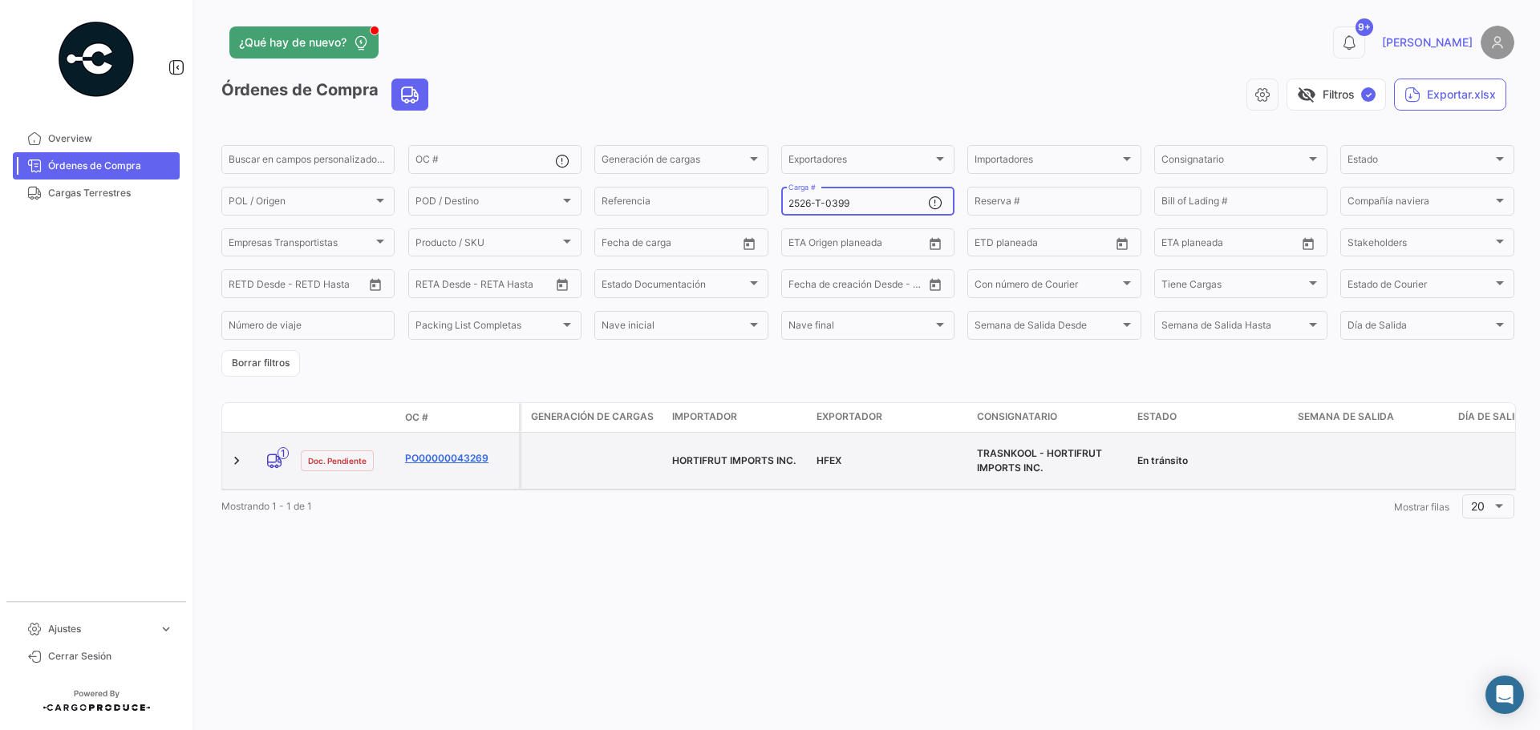
type input "2526-T-0399"
click at [426, 453] on link "PO00000043269" at bounding box center [458, 458] width 107 height 14
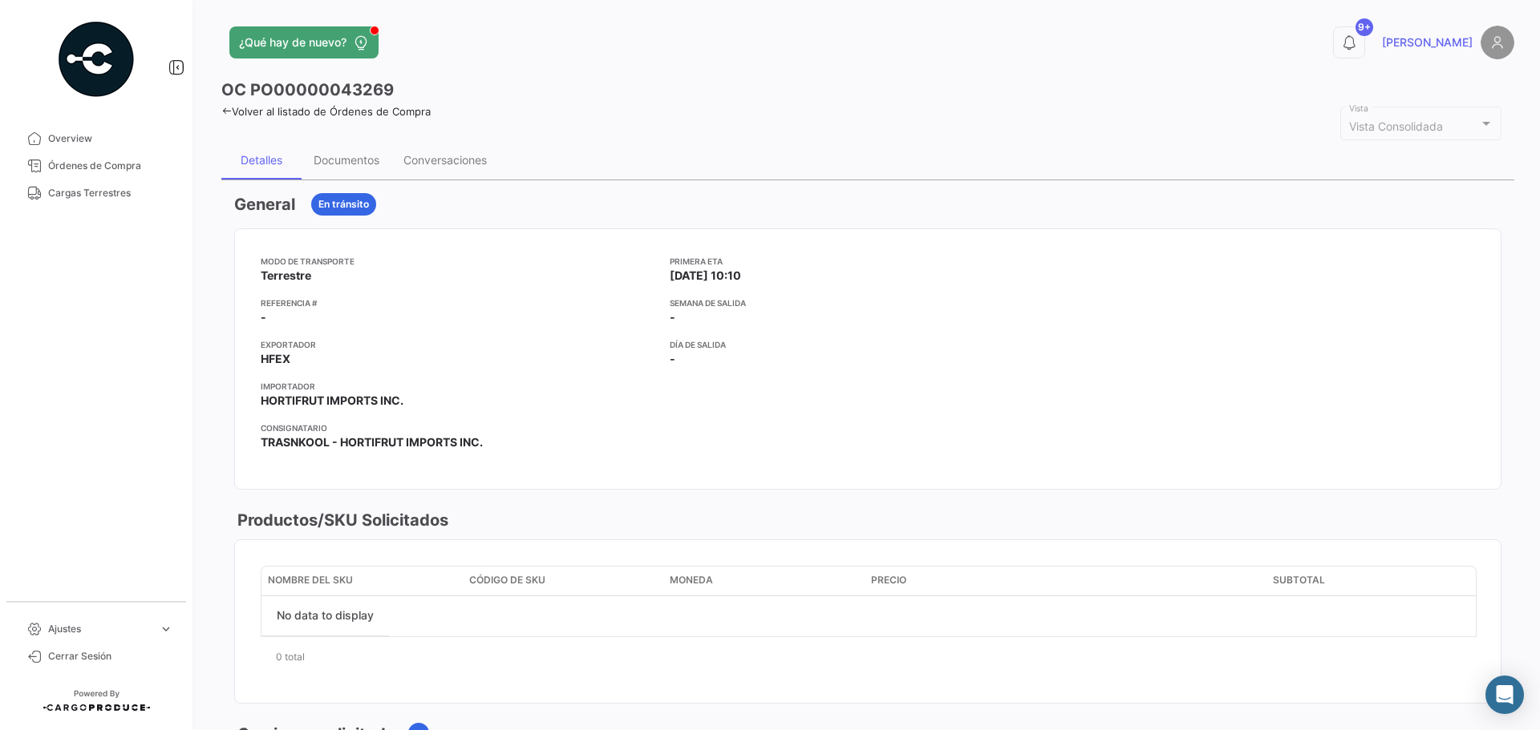
click at [361, 136] on div "OC PO00000043269 Volver al listado de Órdenes de Compra Vista Consolidada Vista…" at bounding box center [867, 744] width 1293 height 1331
click at [358, 150] on div "Documentos" at bounding box center [346, 160] width 90 height 38
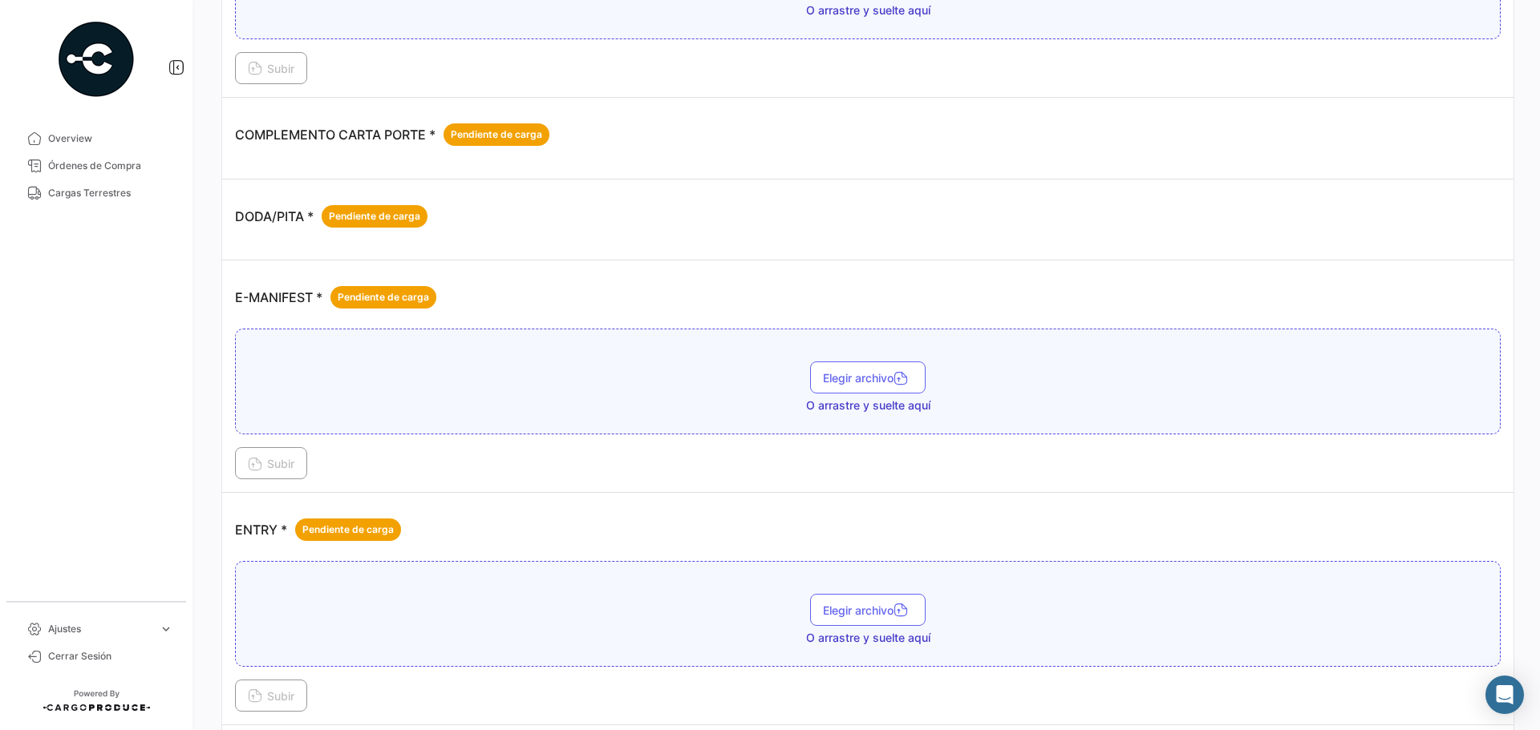
scroll to position [962, 0]
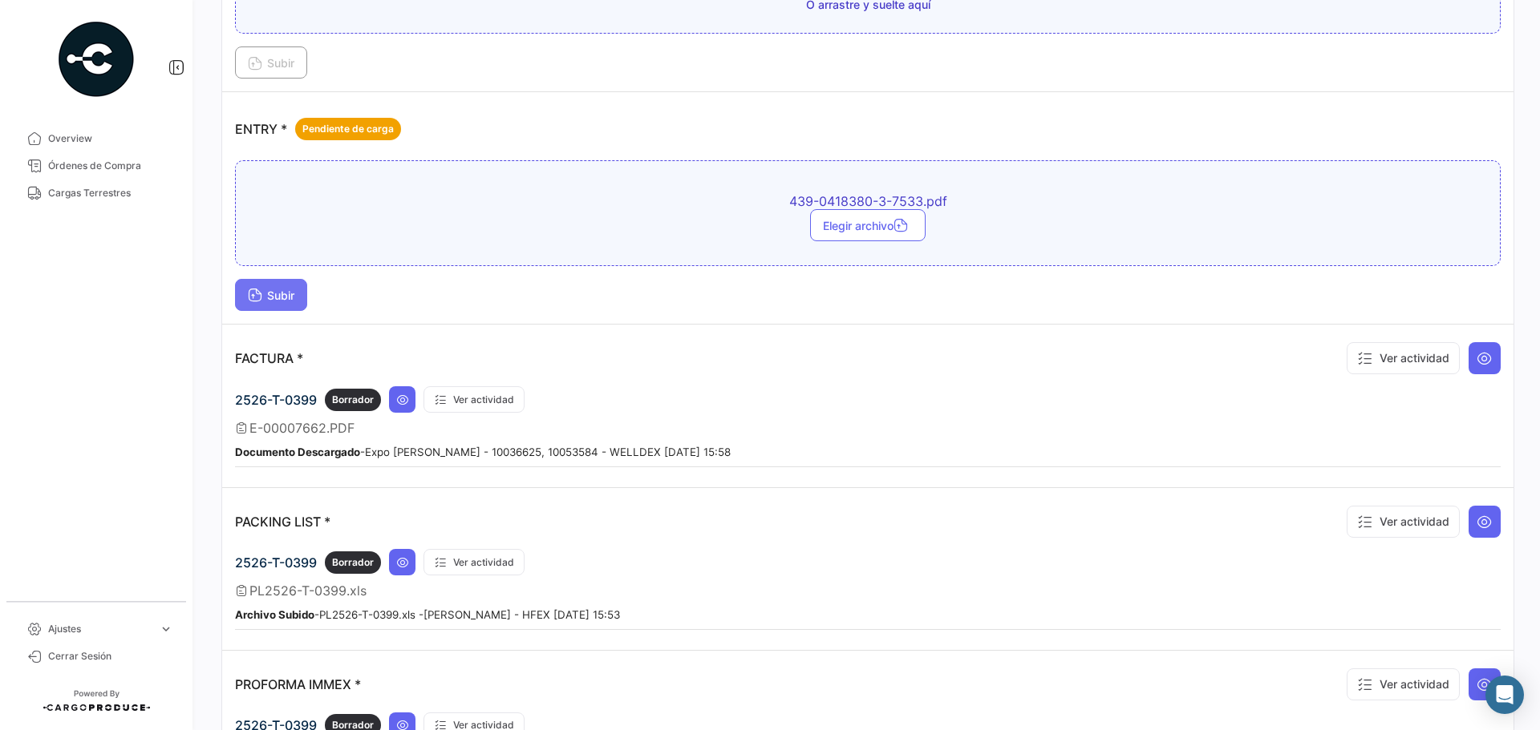
click at [289, 282] on button "Subir" at bounding box center [271, 295] width 72 height 32
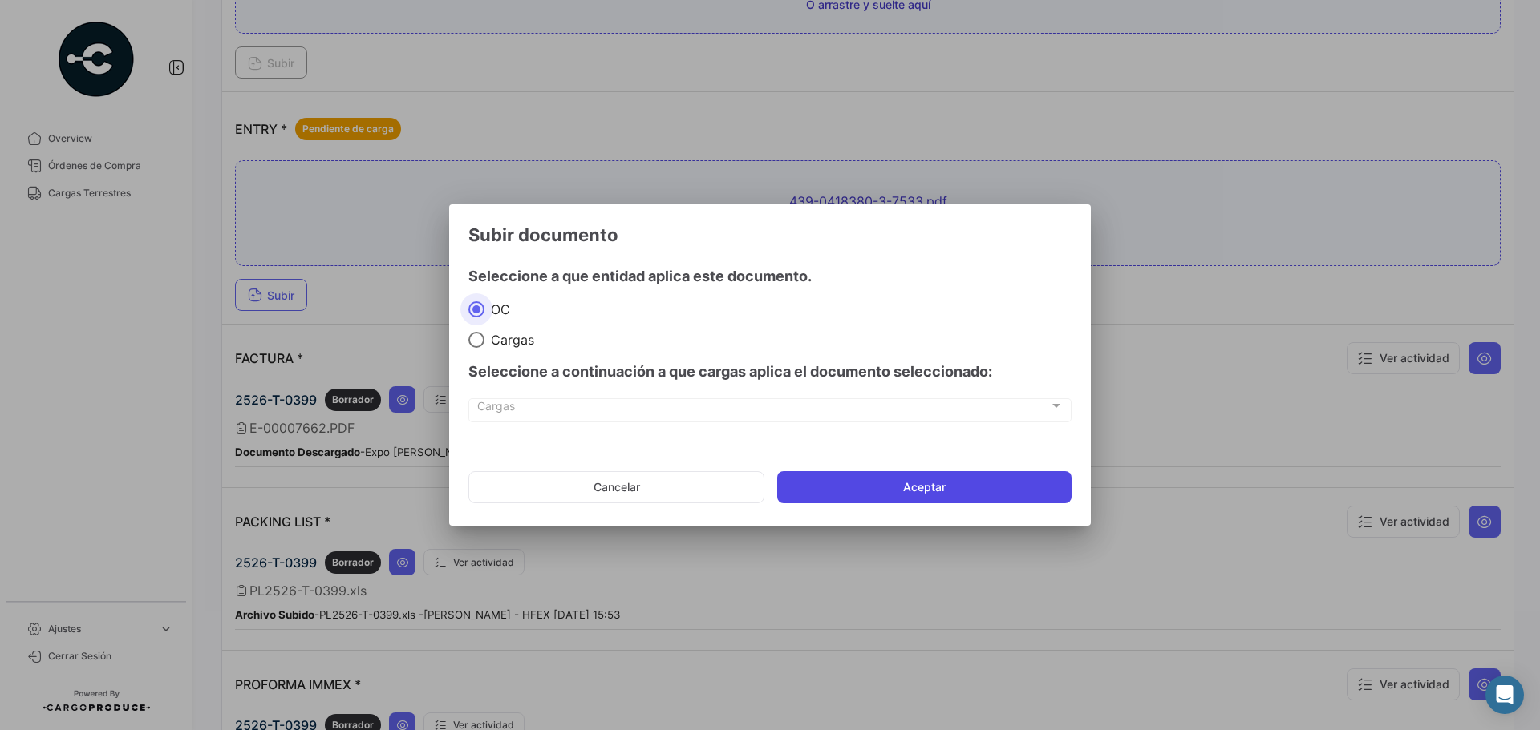
click at [915, 487] on button "Aceptar" at bounding box center [924, 487] width 294 height 32
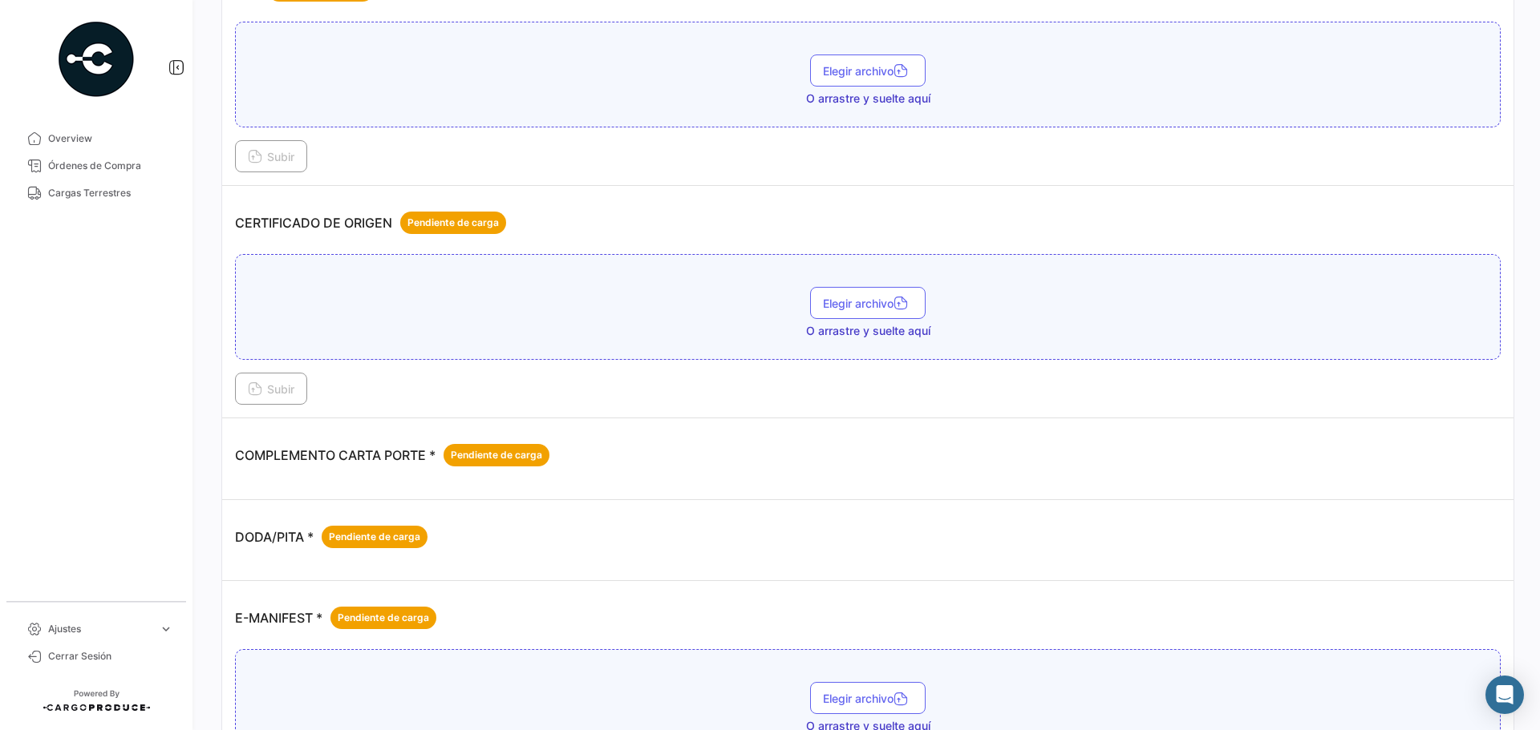
scroll to position [0, 0]
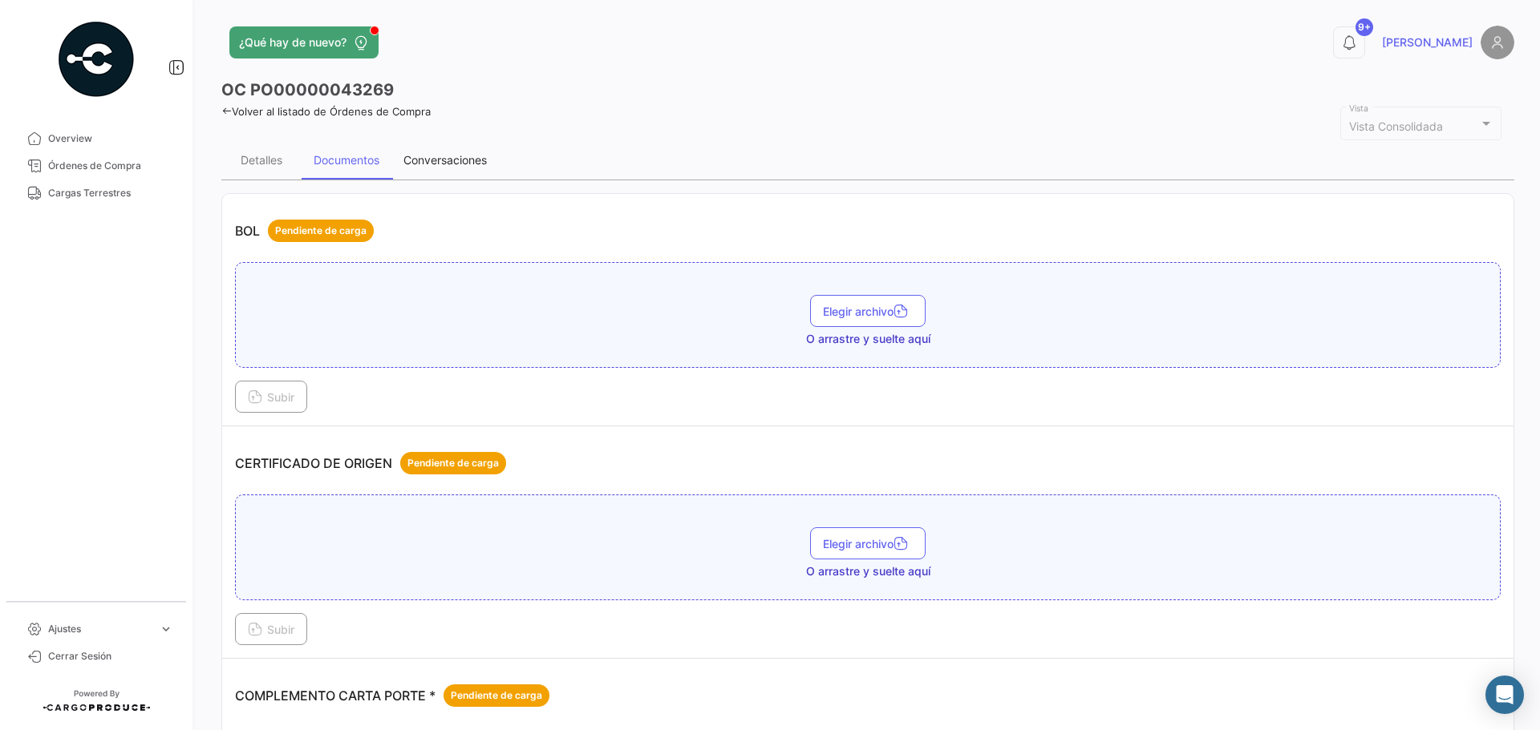
click at [452, 168] on div "Conversaciones" at bounding box center [444, 160] width 107 height 38
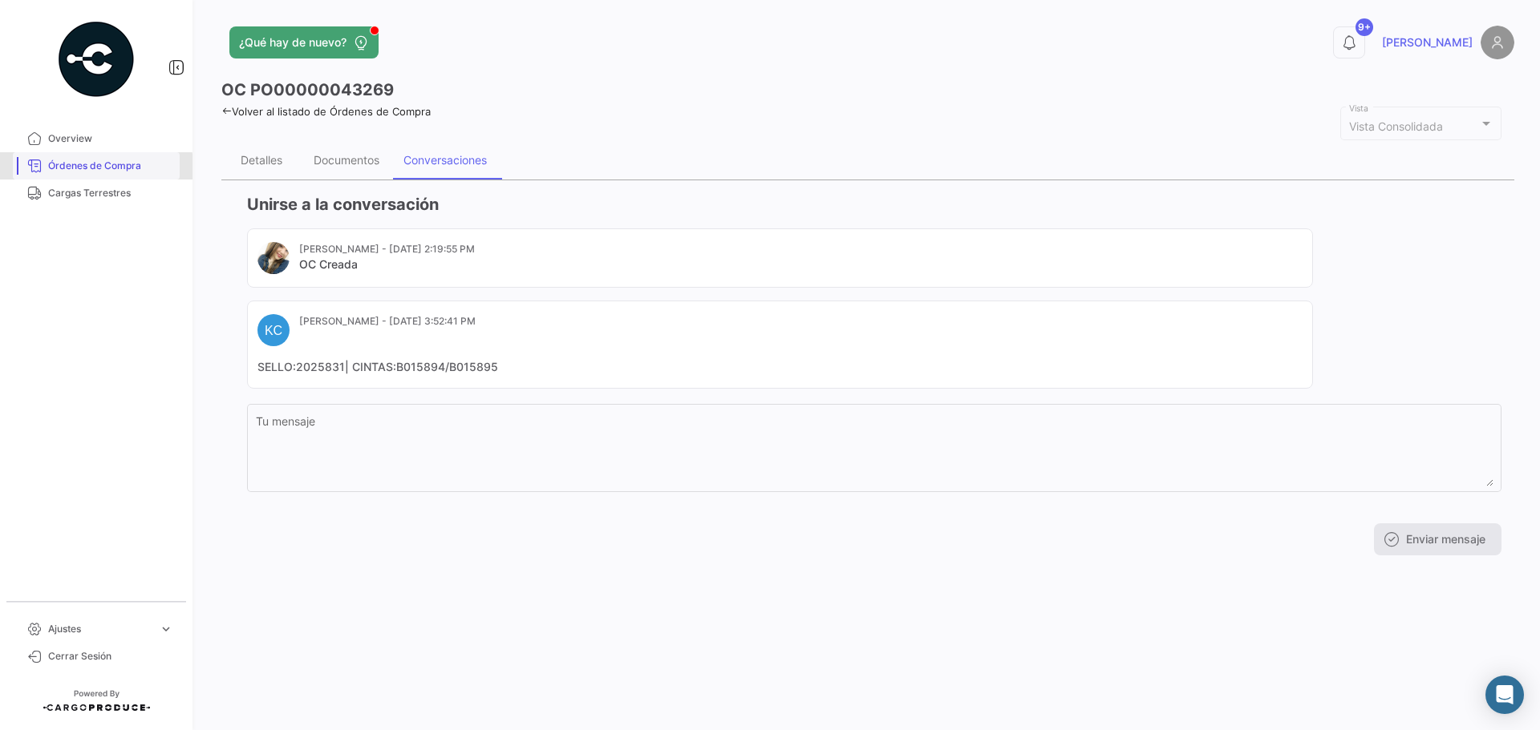
click at [85, 172] on span "Órdenes de Compra" at bounding box center [110, 166] width 125 height 14
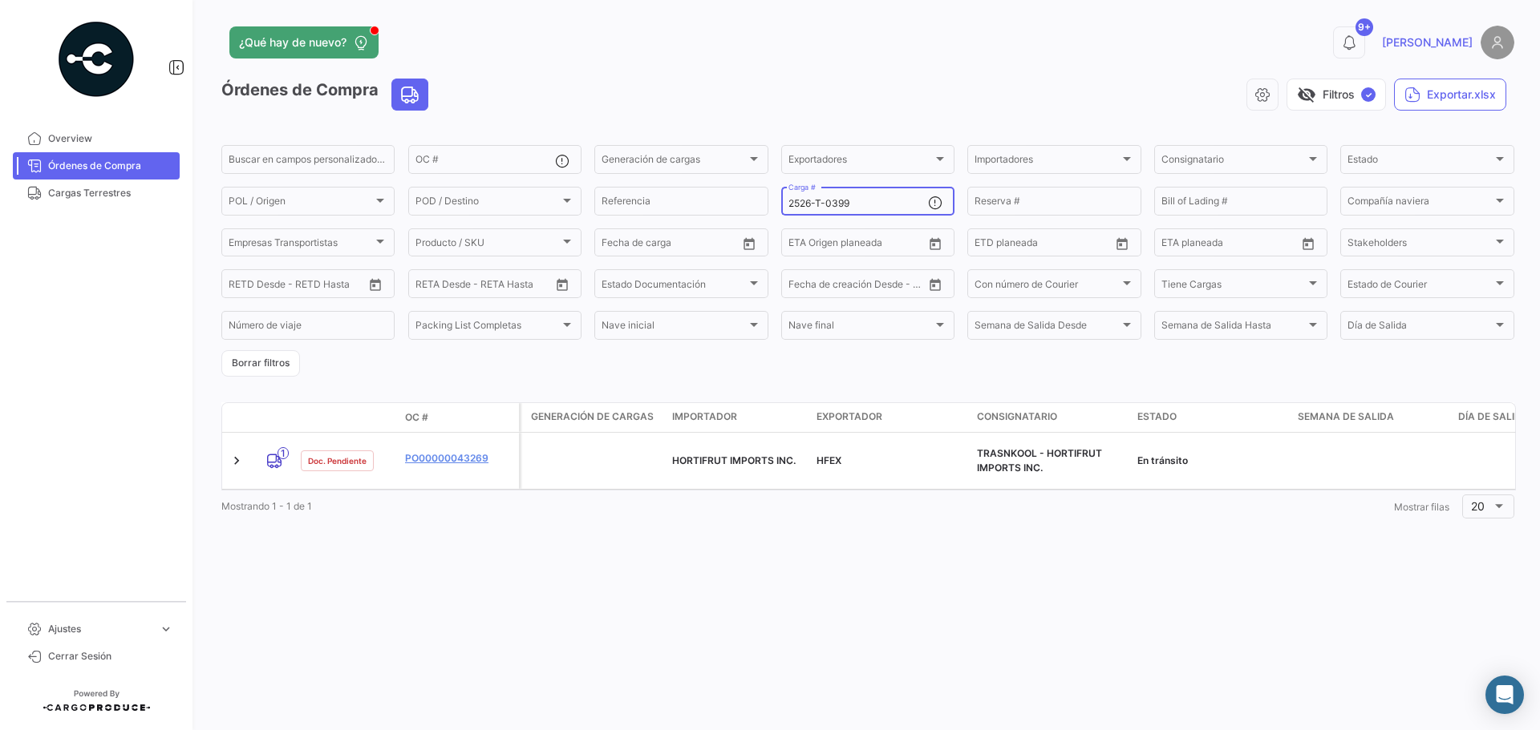
click at [885, 203] on input "2526-T-0399" at bounding box center [858, 203] width 140 height 11
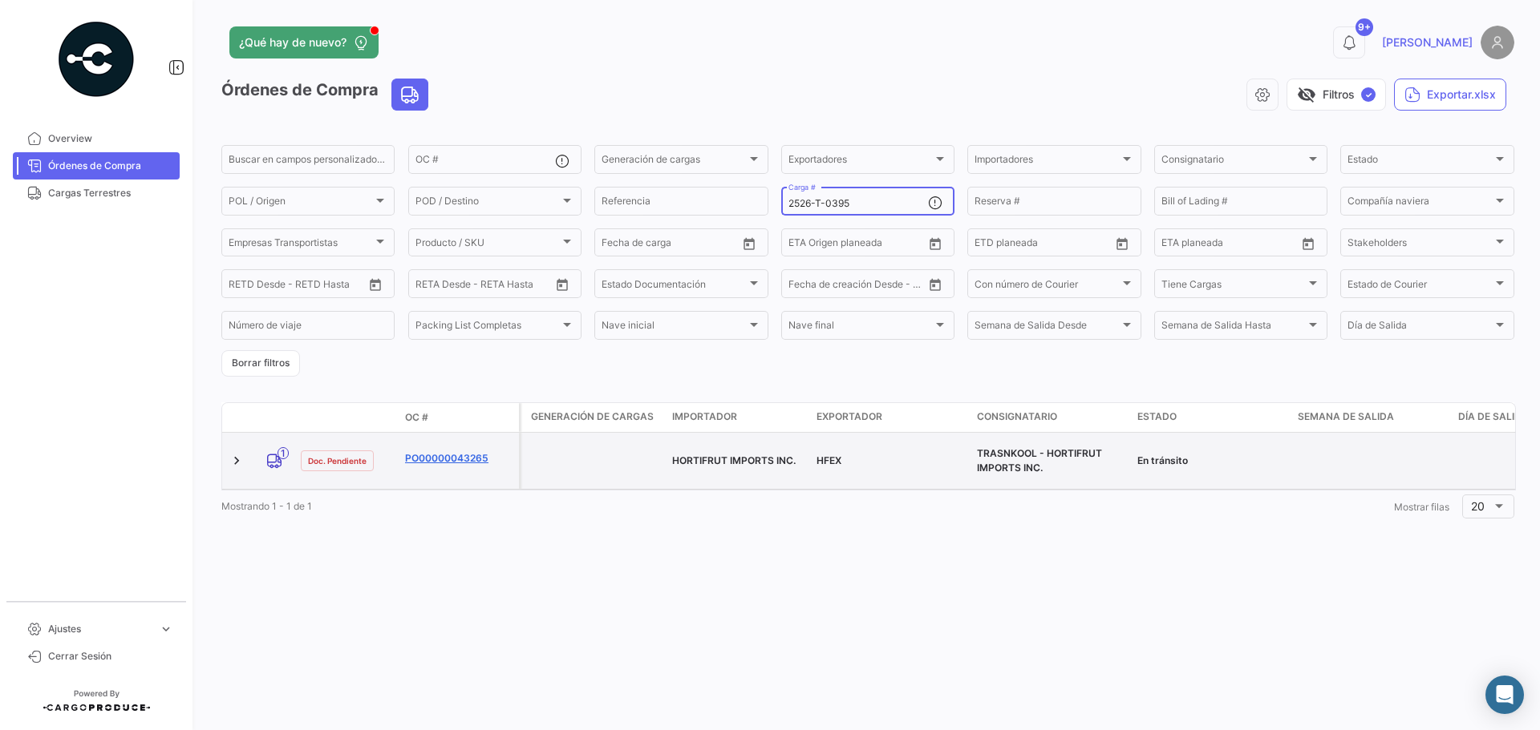
type input "2526-T-0395"
click at [458, 451] on link "PO00000043265" at bounding box center [458, 458] width 107 height 14
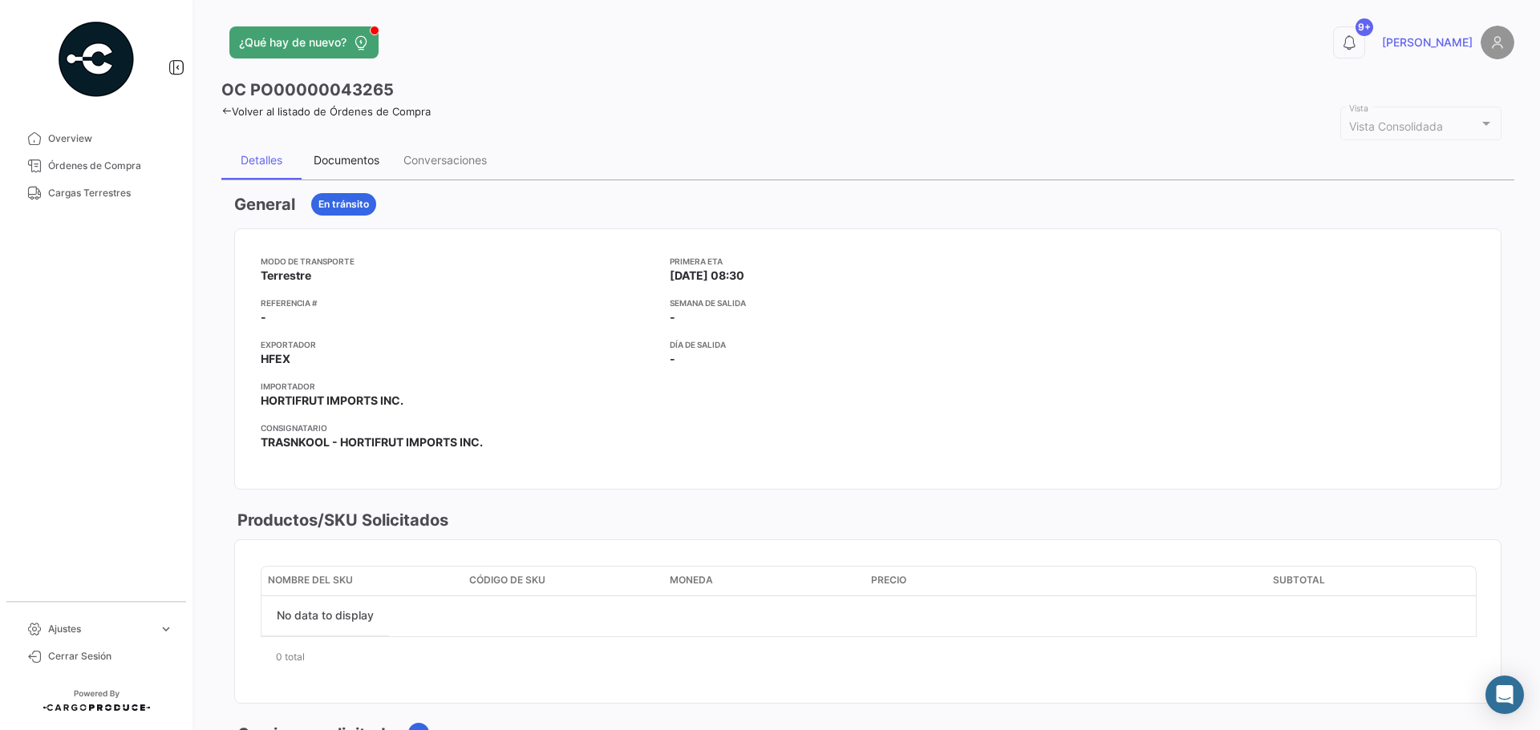
click at [347, 166] on div "Documentos" at bounding box center [347, 160] width 66 height 14
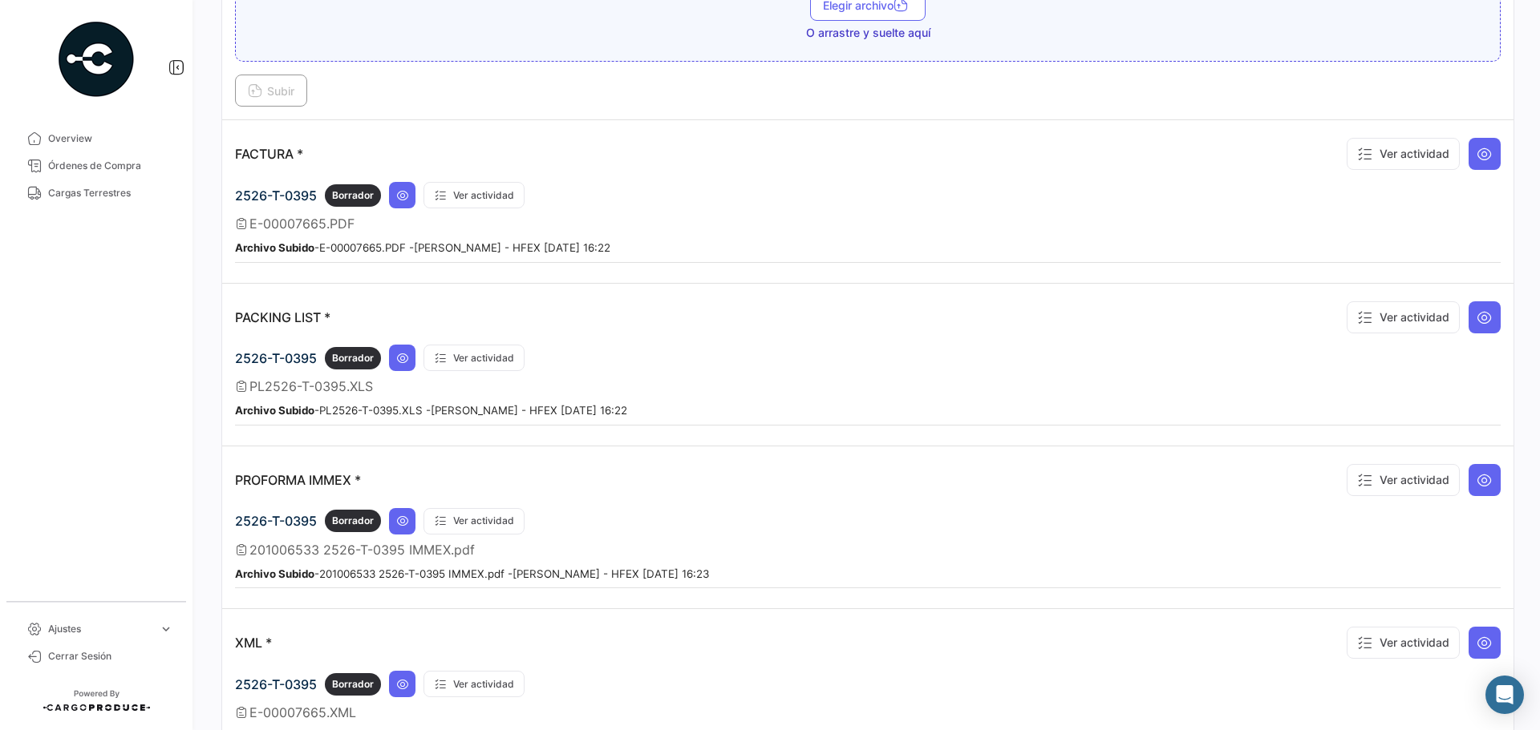
scroll to position [899, 0]
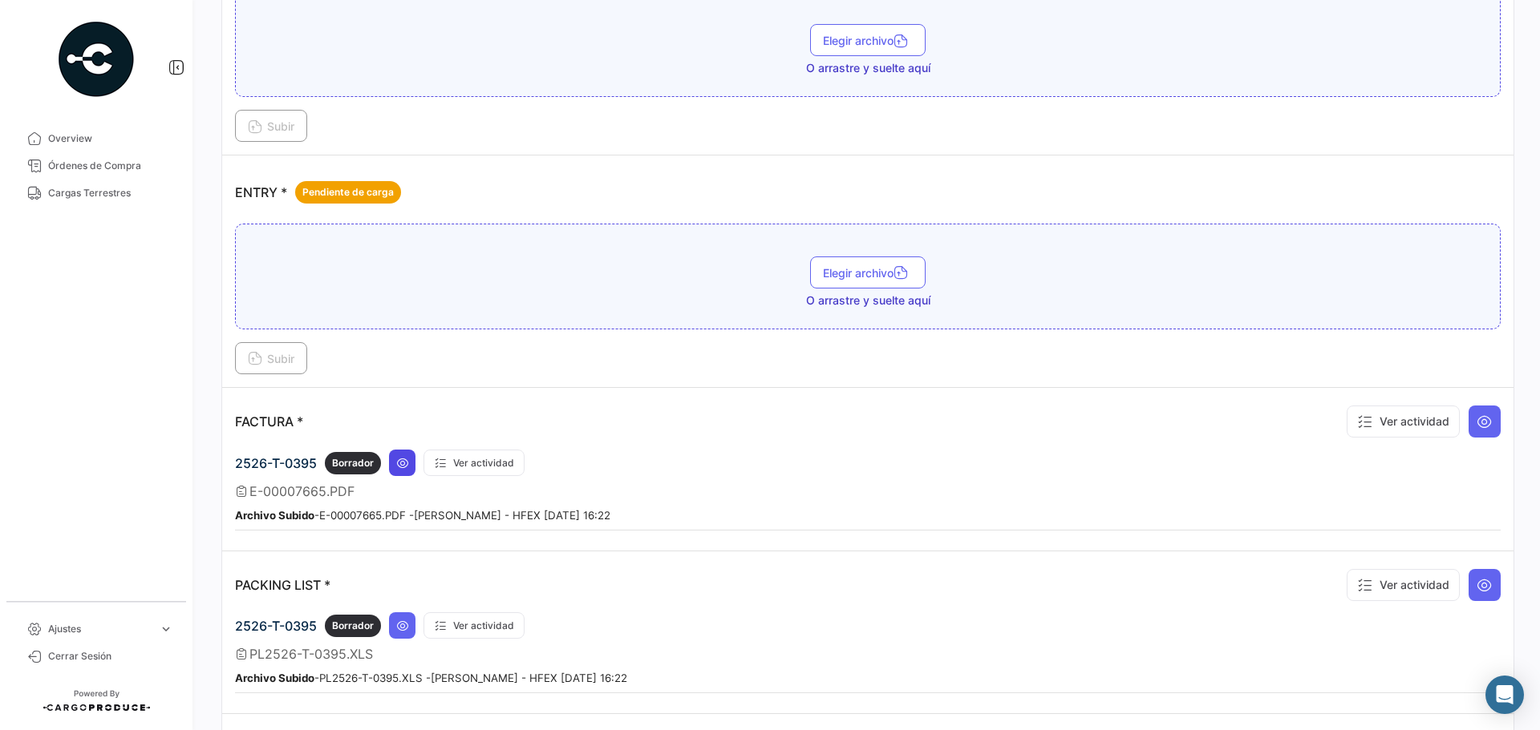
click at [410, 471] on button at bounding box center [402, 463] width 26 height 26
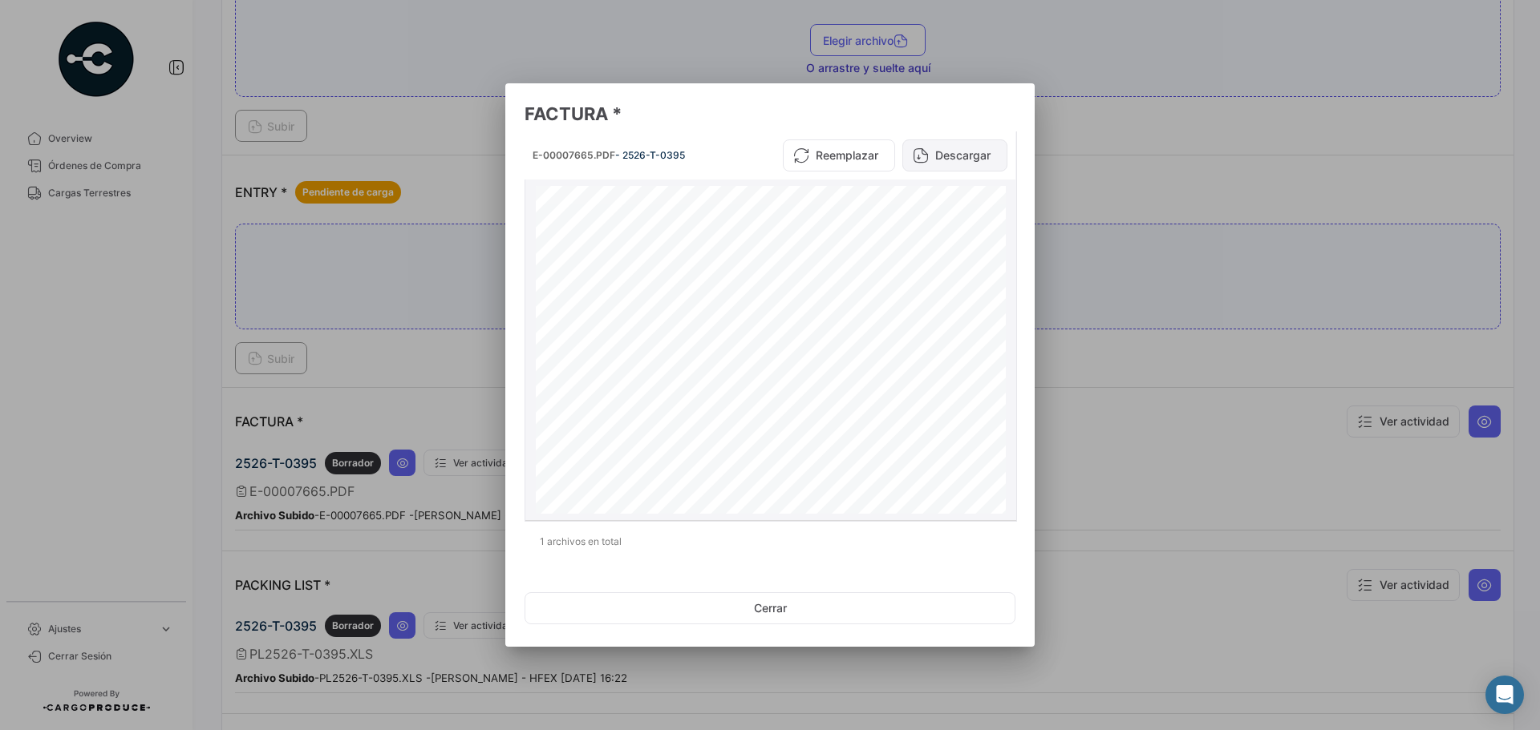
click at [937, 160] on button "Descargar" at bounding box center [954, 156] width 105 height 32
drag, startPoint x: 721, startPoint y: 621, endPoint x: 367, endPoint y: 406, distance: 414.2
click at [719, 621] on button "Cerrar" at bounding box center [769, 609] width 491 height 32
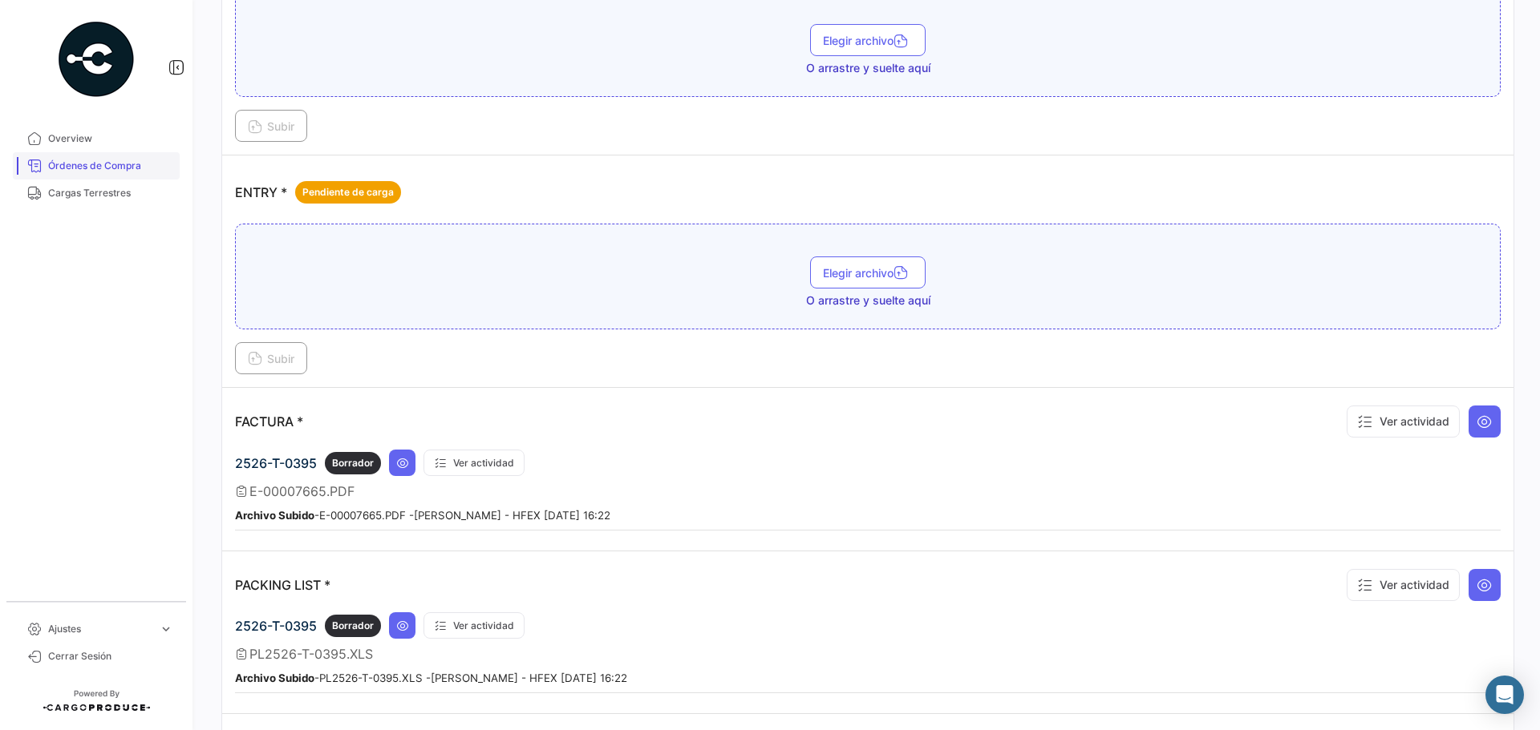
click at [115, 161] on span "Órdenes de Compra" at bounding box center [110, 166] width 125 height 14
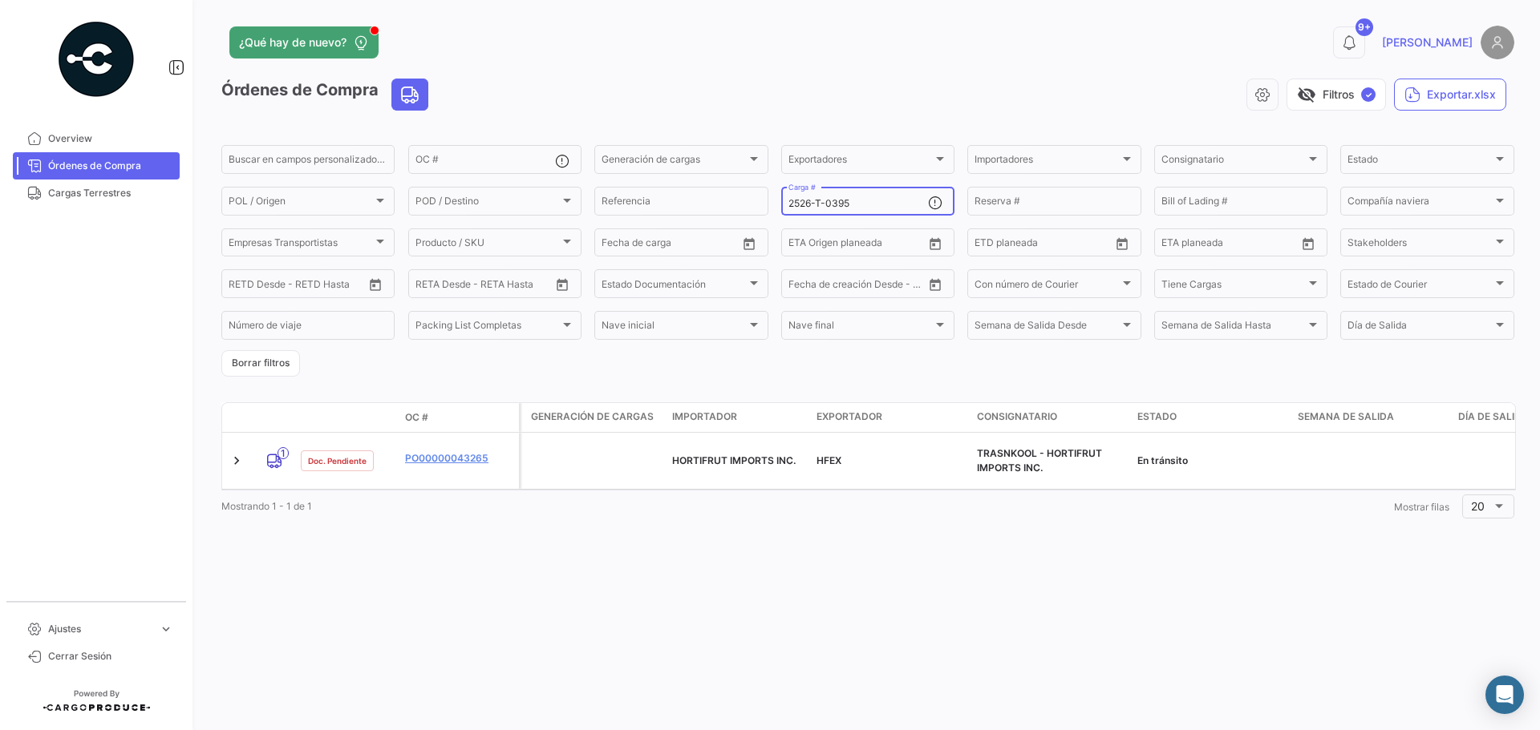
click at [864, 199] on input "2526-T-0395" at bounding box center [858, 203] width 140 height 11
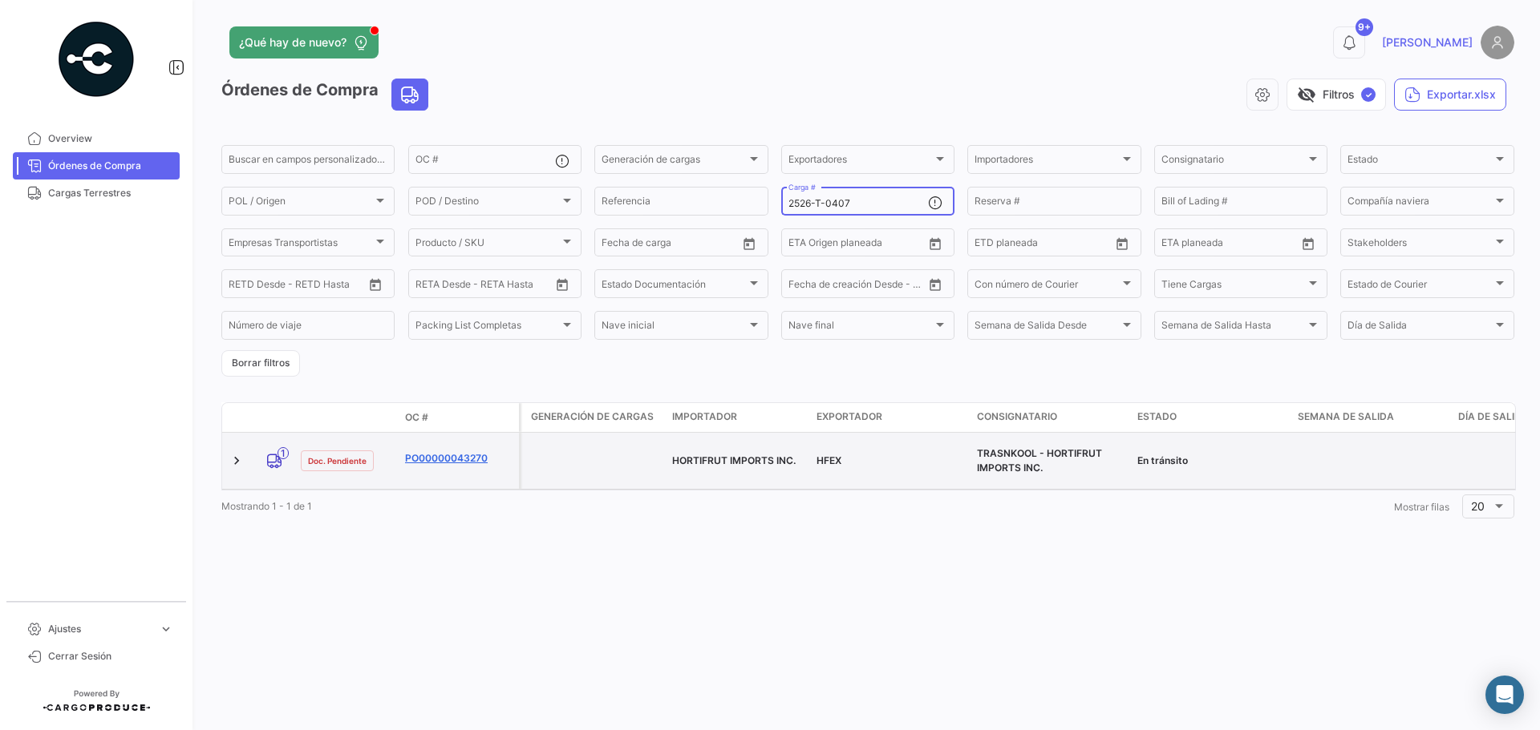
type input "2526-T-0407"
click at [441, 451] on link "PO00000043270" at bounding box center [458, 458] width 107 height 14
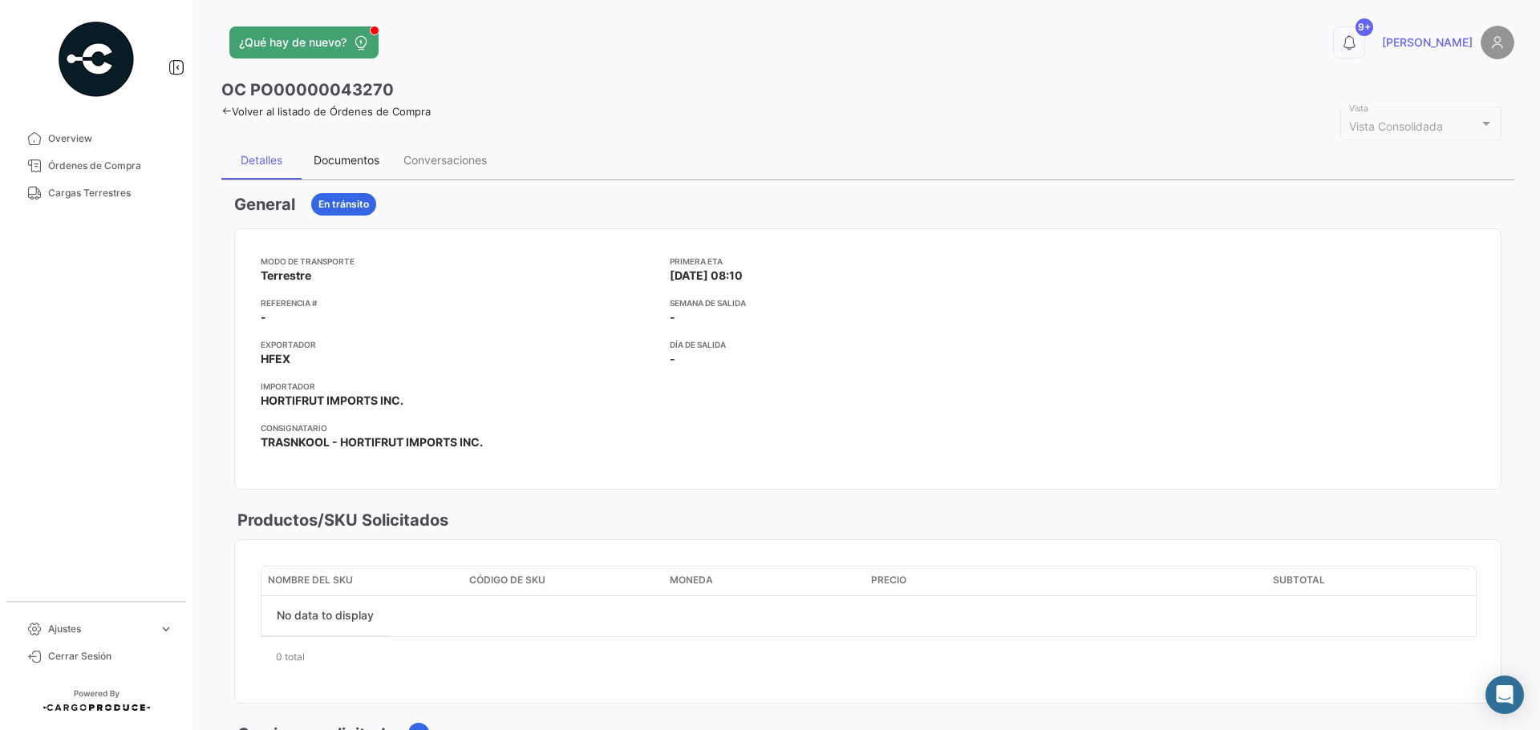
click at [339, 162] on div "Documentos" at bounding box center [347, 160] width 66 height 14
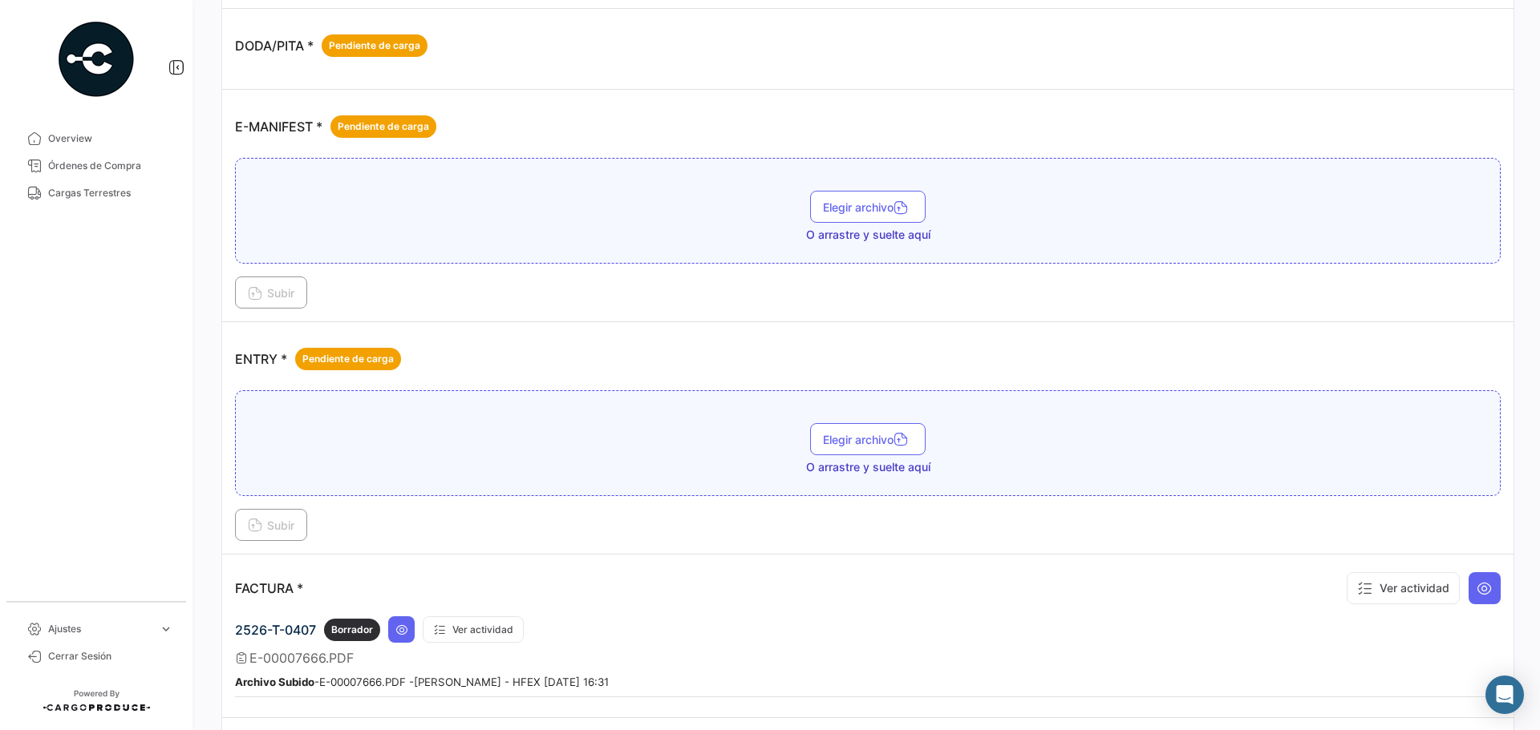
scroll to position [962, 0]
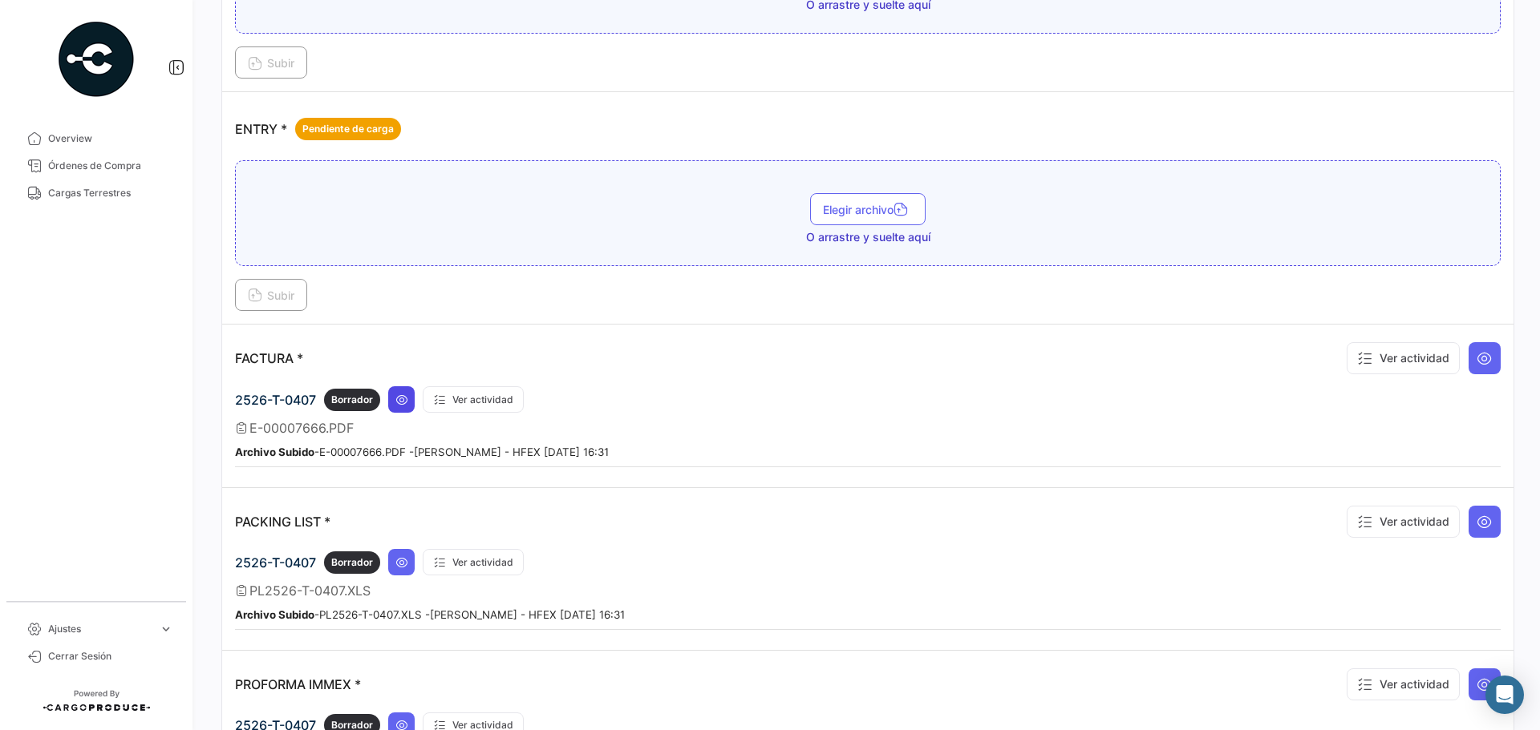
click at [407, 405] on icon at bounding box center [401, 400] width 13 height 13
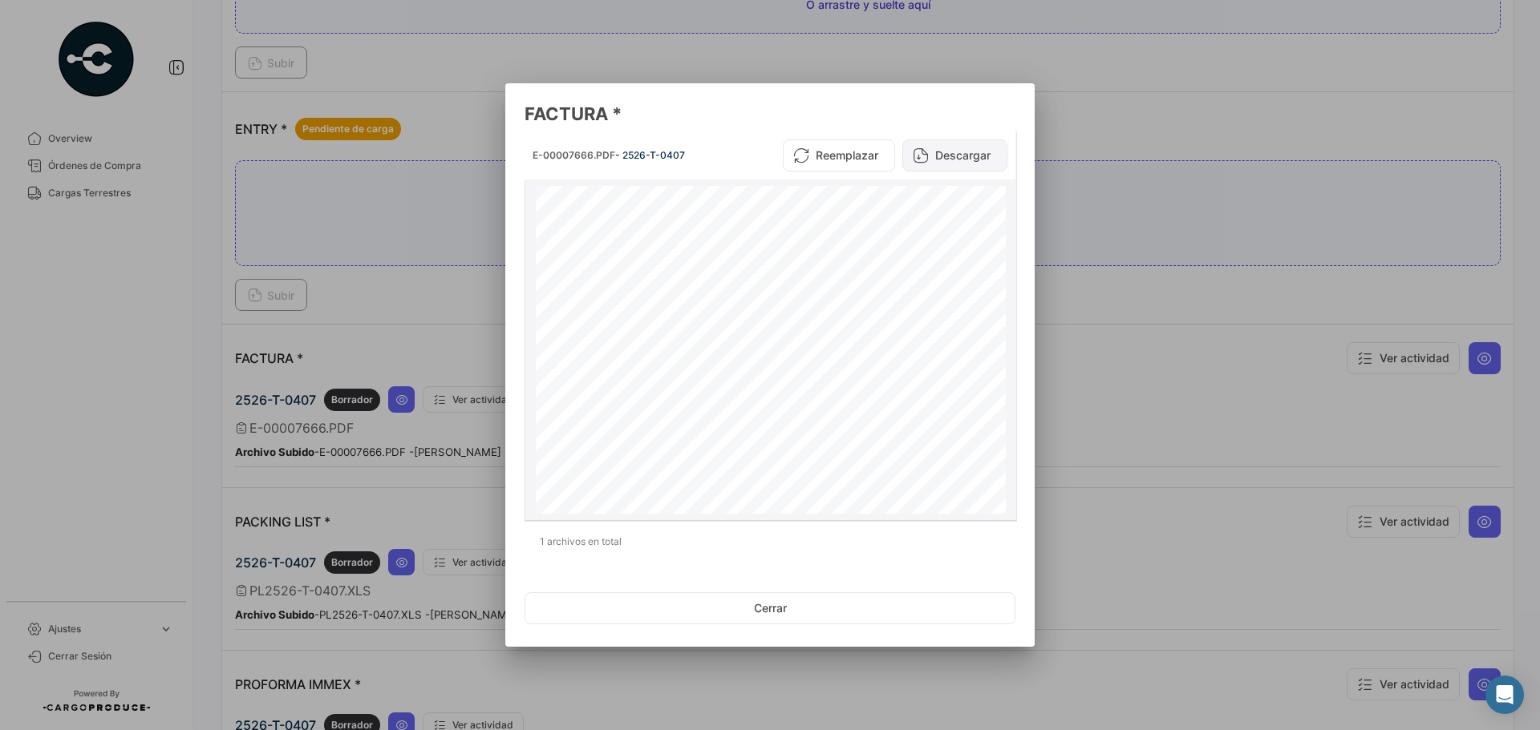
click at [957, 152] on button "Descargar" at bounding box center [954, 156] width 105 height 32
click at [678, 603] on button "Cerrar" at bounding box center [769, 609] width 491 height 32
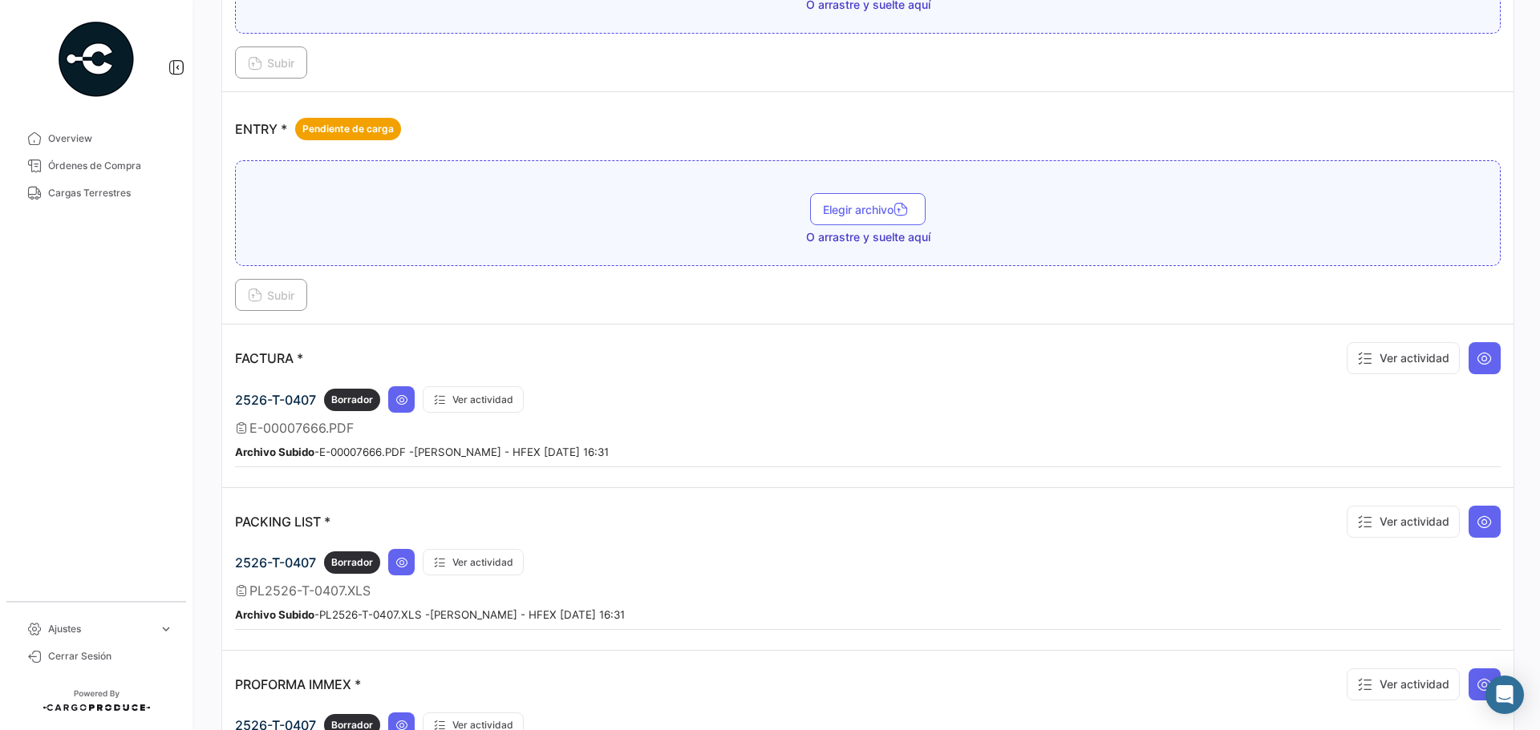
scroll to position [641, 0]
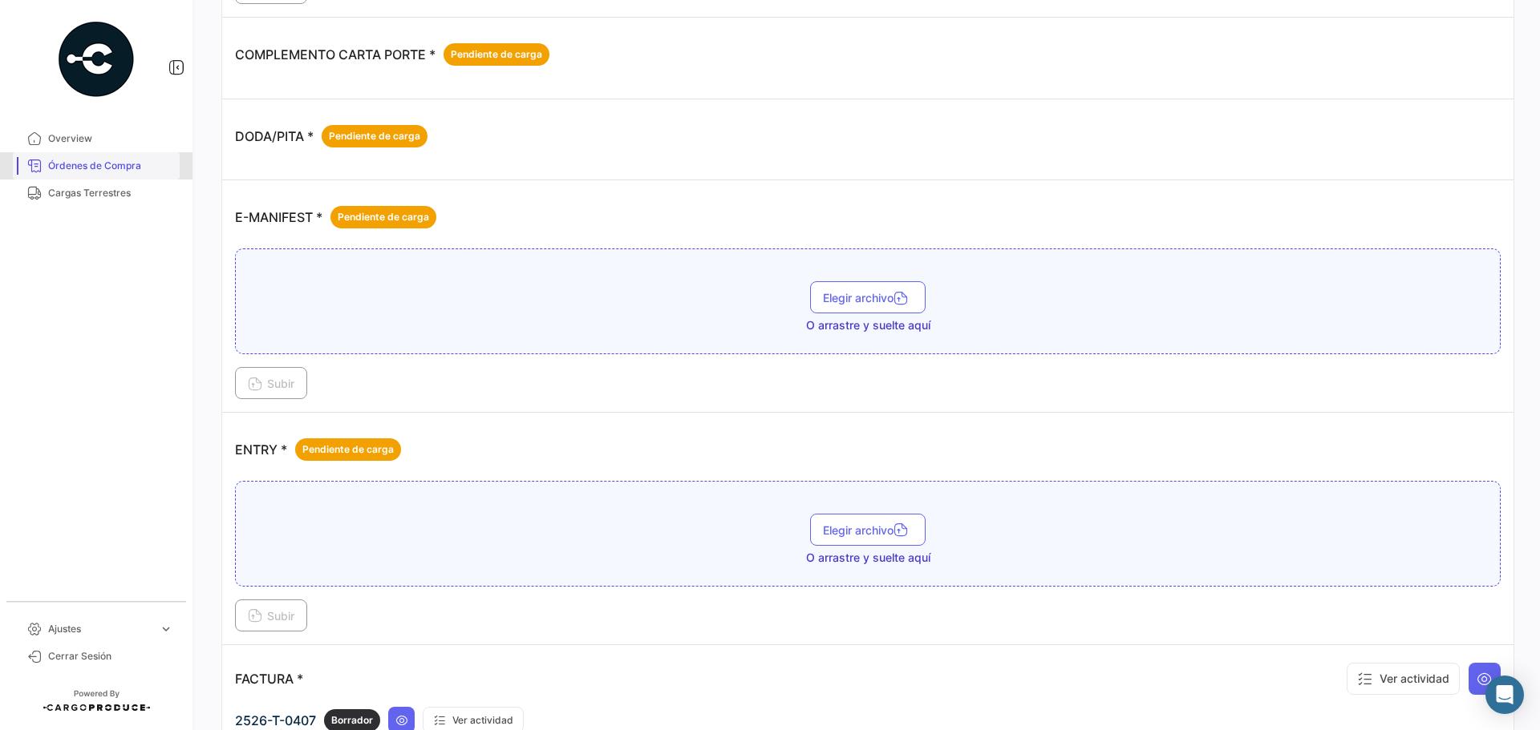
click at [110, 165] on span "Órdenes de Compra" at bounding box center [110, 166] width 125 height 14
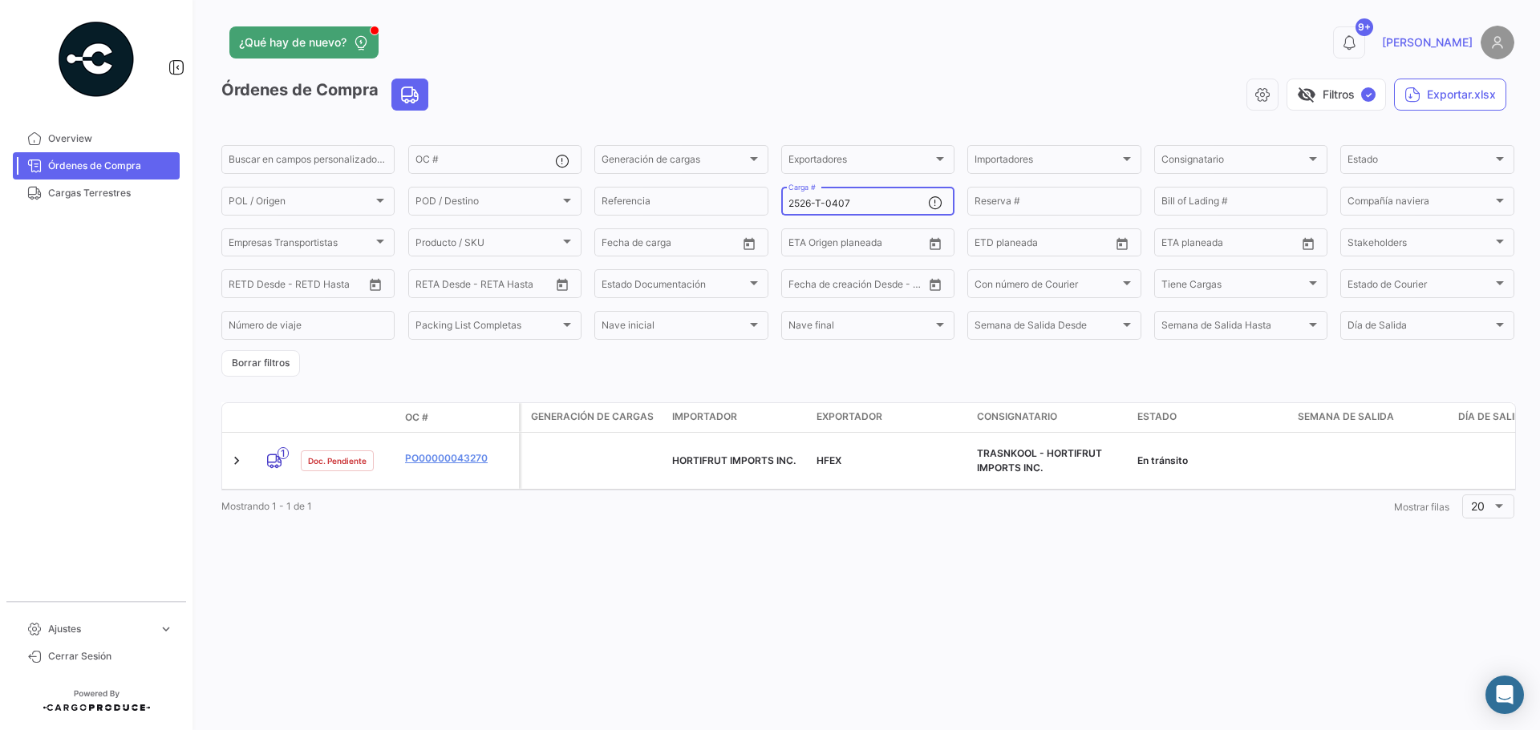
click at [860, 208] on input "2526-T-0407" at bounding box center [858, 203] width 140 height 11
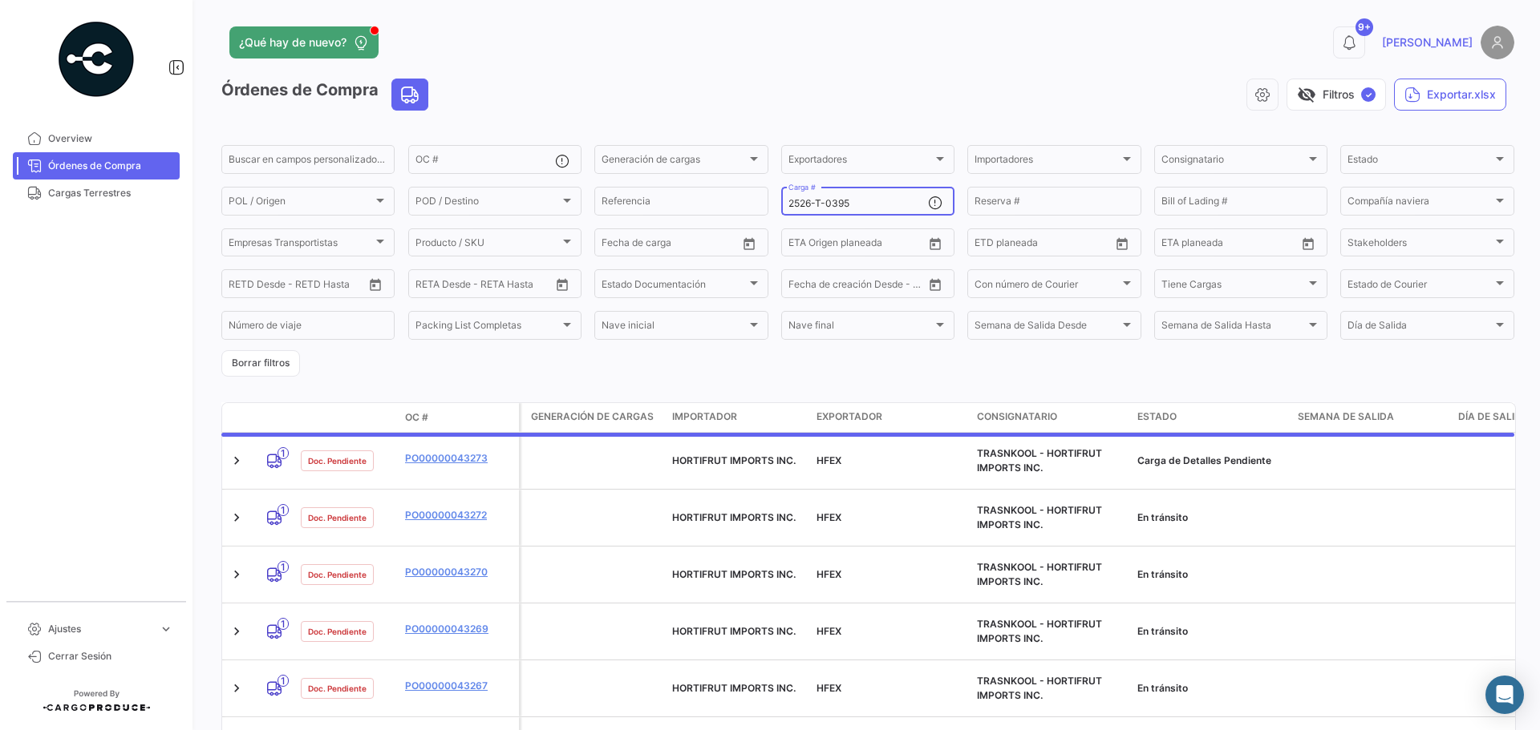
type input "2526-T-0395"
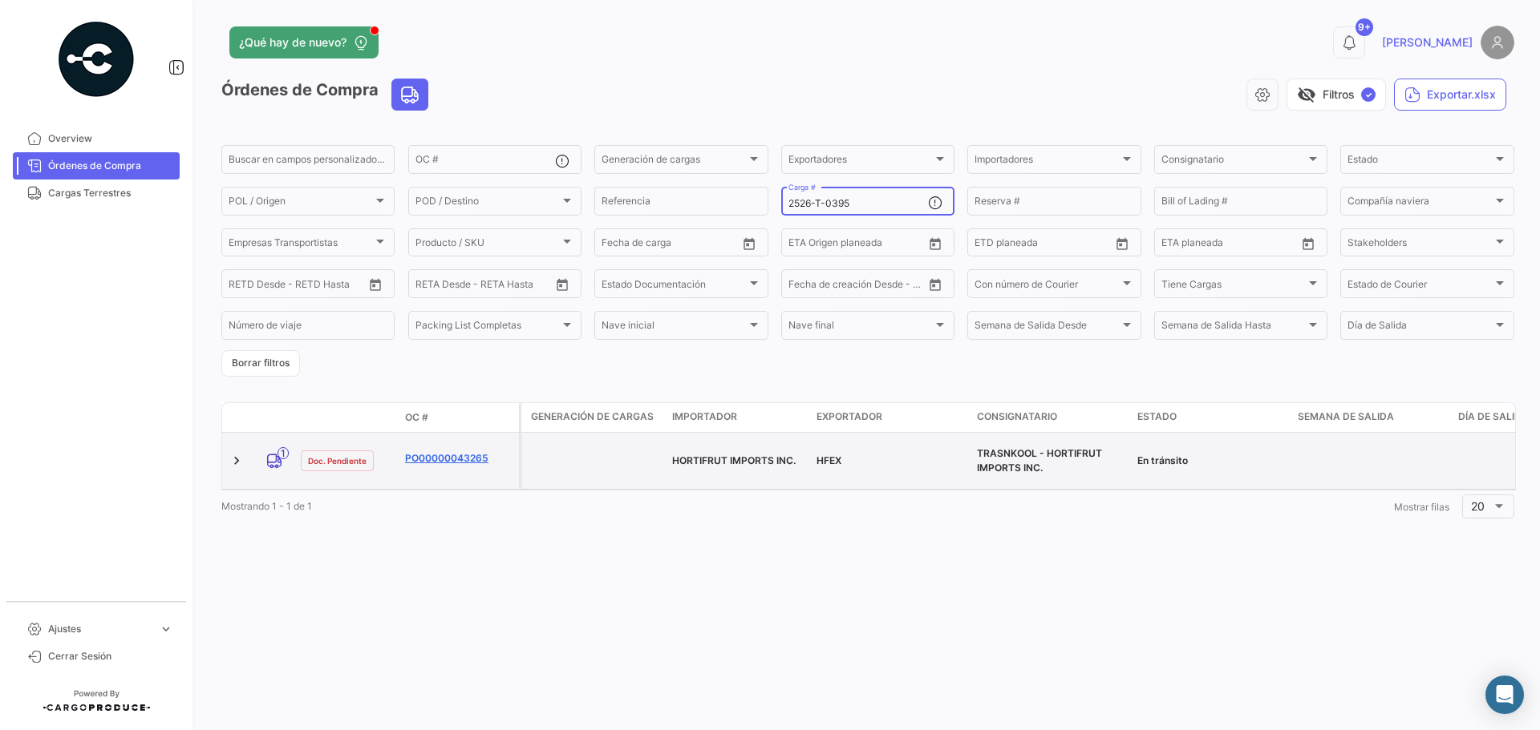
click at [456, 451] on link "PO00000043265" at bounding box center [458, 458] width 107 height 14
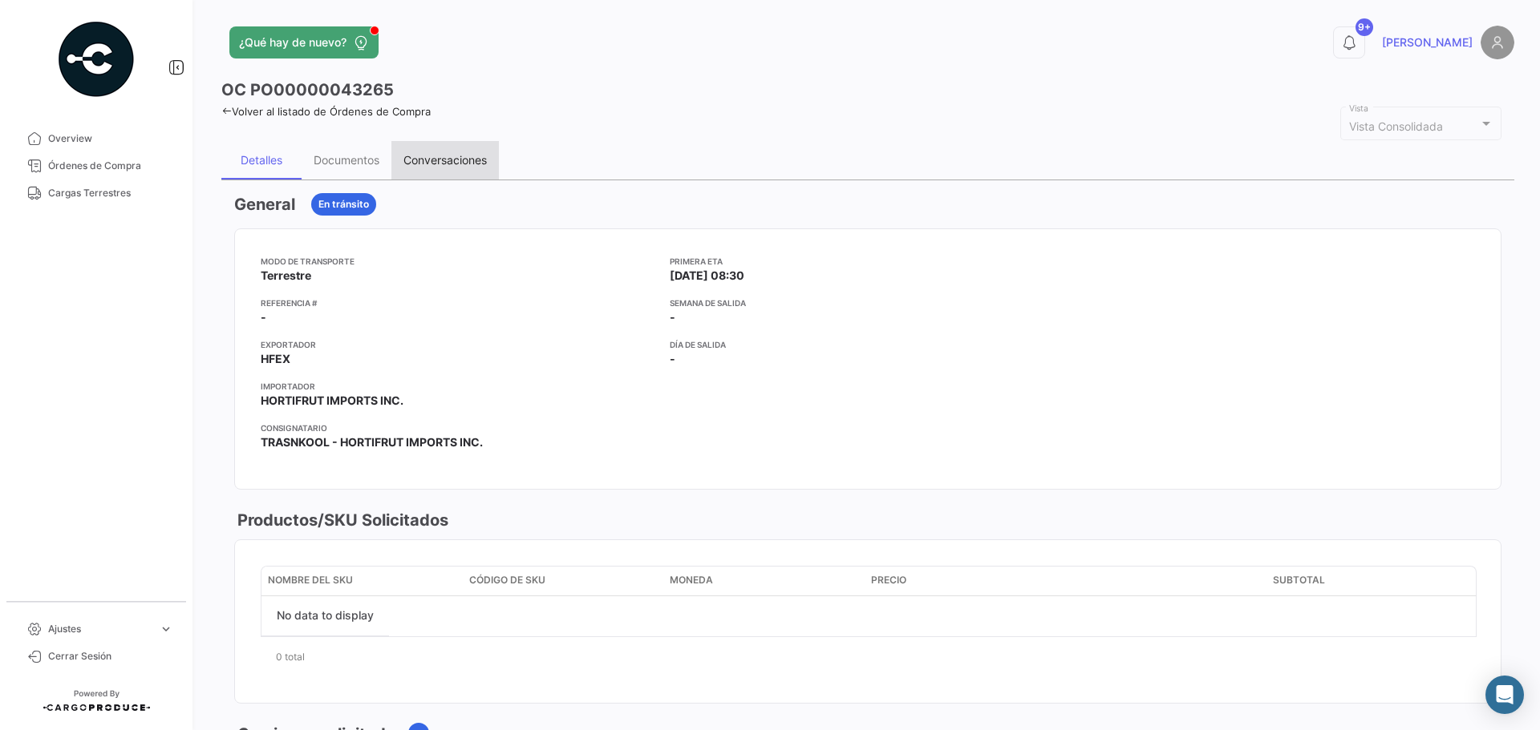
click at [452, 161] on div "Conversaciones" at bounding box center [444, 160] width 83 height 14
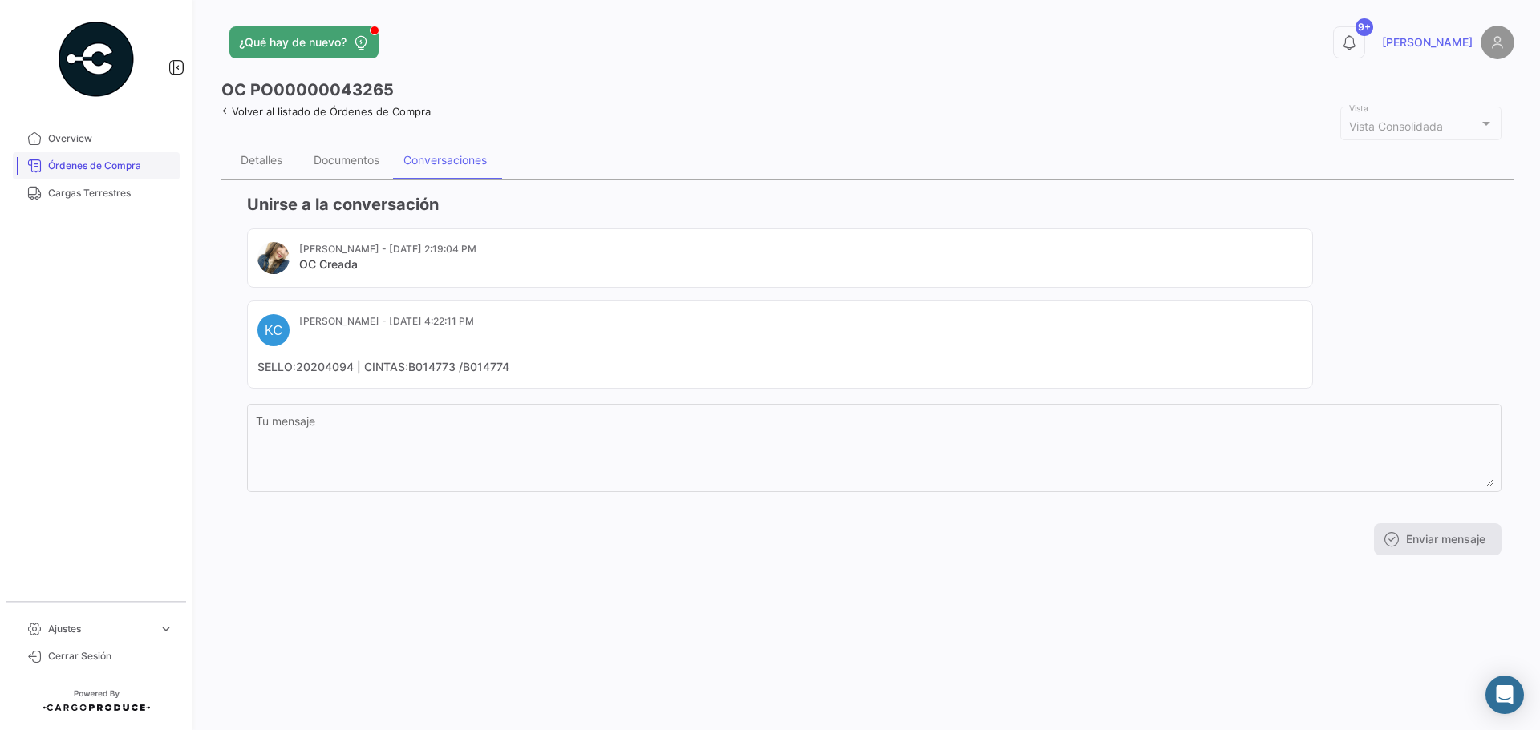
click at [97, 159] on span "Órdenes de Compra" at bounding box center [110, 166] width 125 height 14
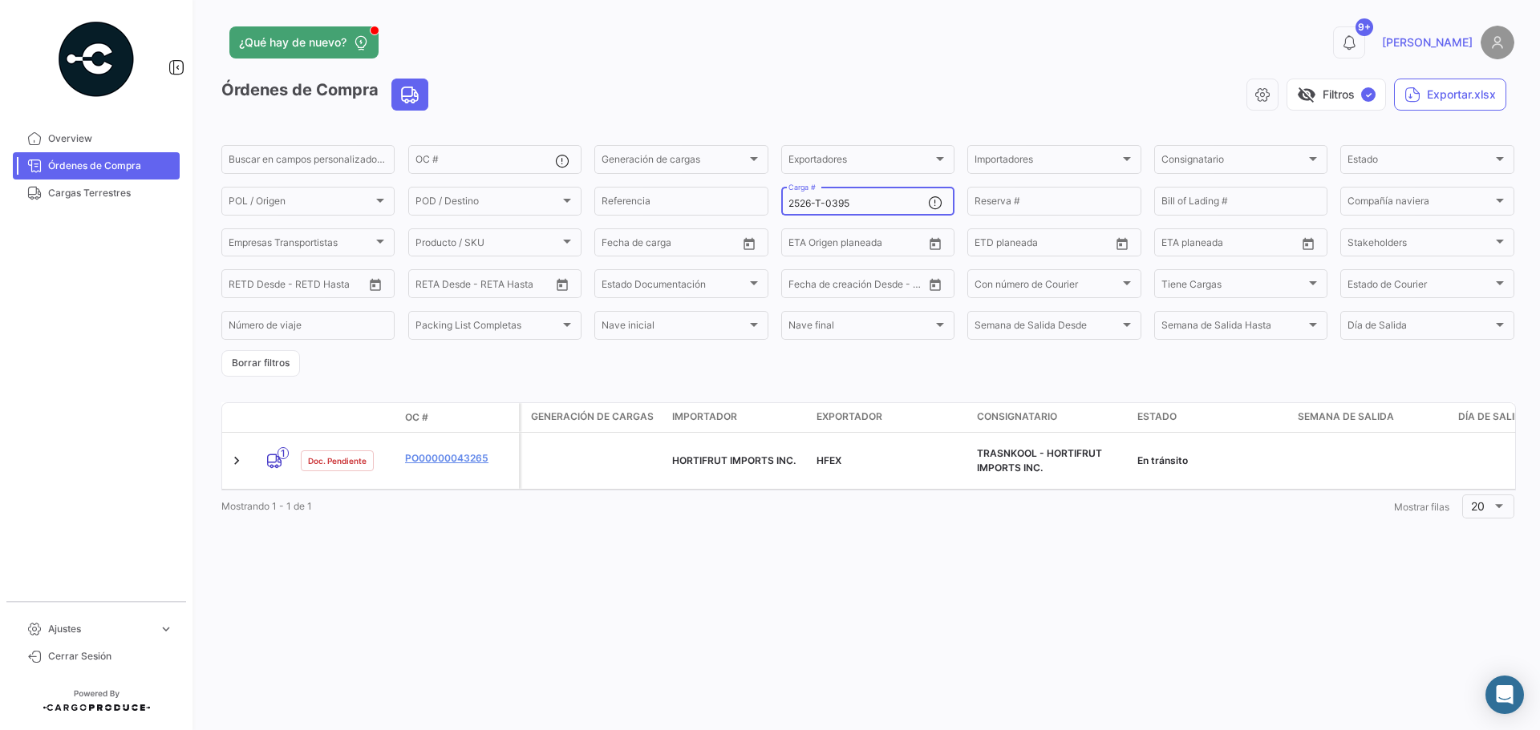
click at [857, 204] on input "2526-T-0395" at bounding box center [858, 203] width 140 height 11
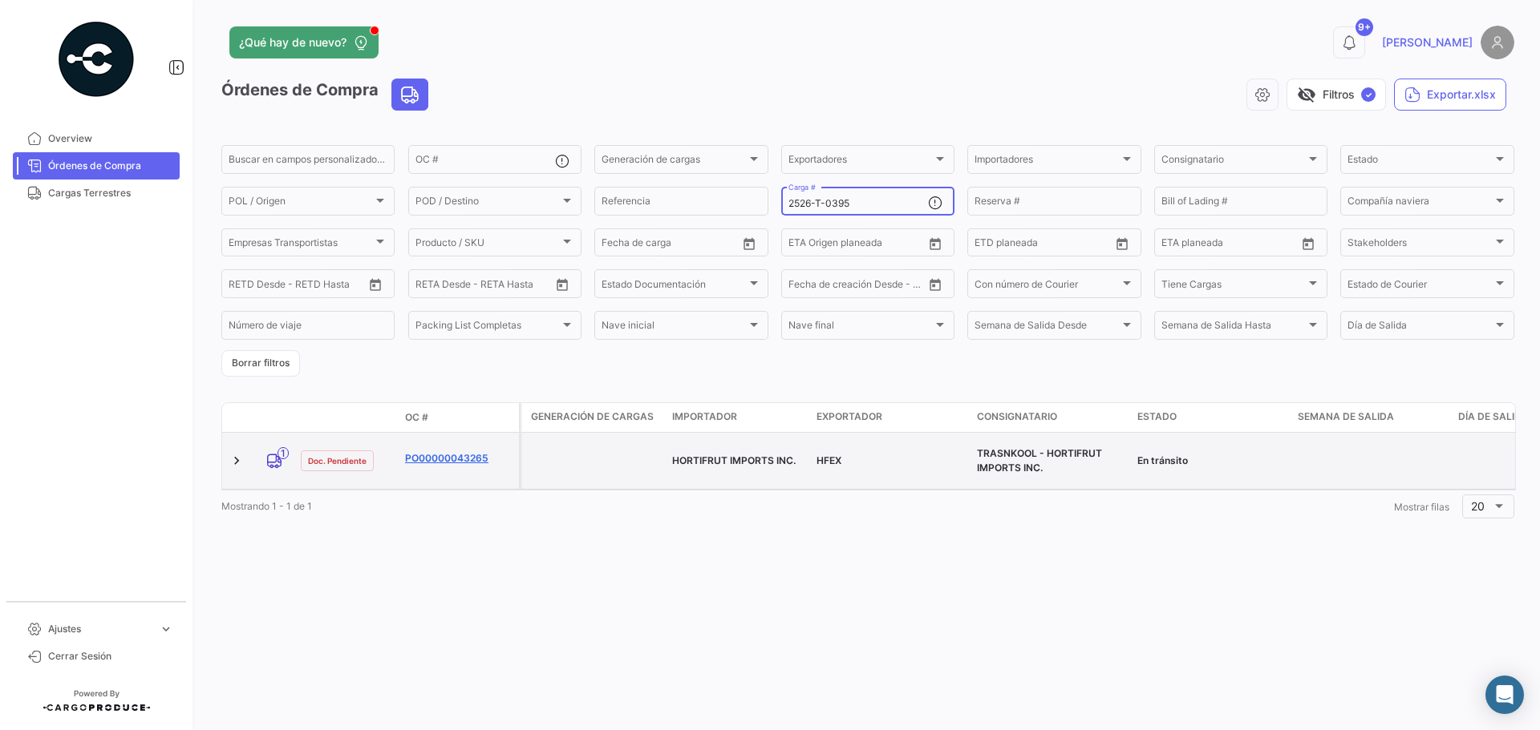
click at [459, 451] on link "PO00000043265" at bounding box center [458, 458] width 107 height 14
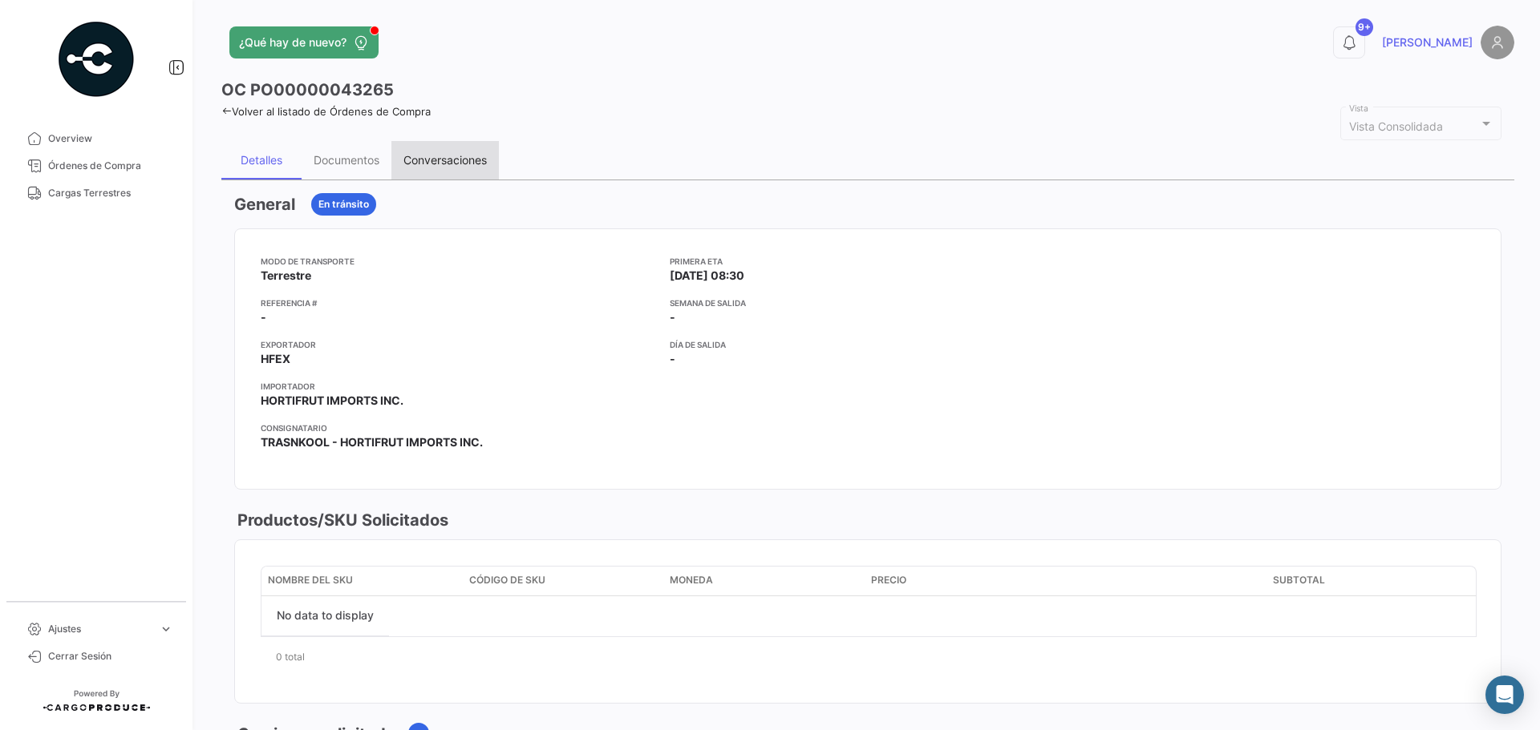
click at [463, 156] on div "Conversaciones" at bounding box center [444, 160] width 83 height 14
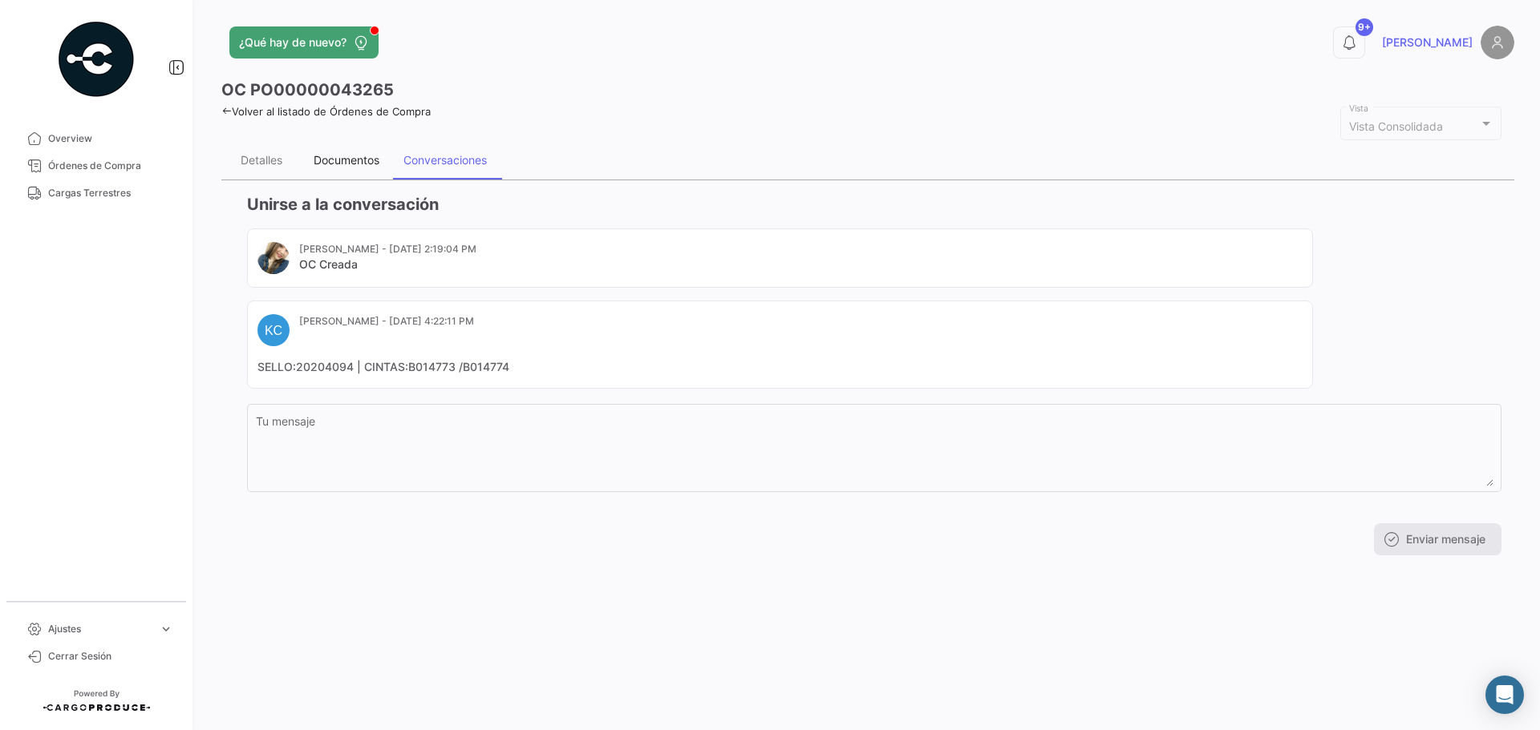
click at [347, 155] on div "Documentos" at bounding box center [347, 160] width 66 height 14
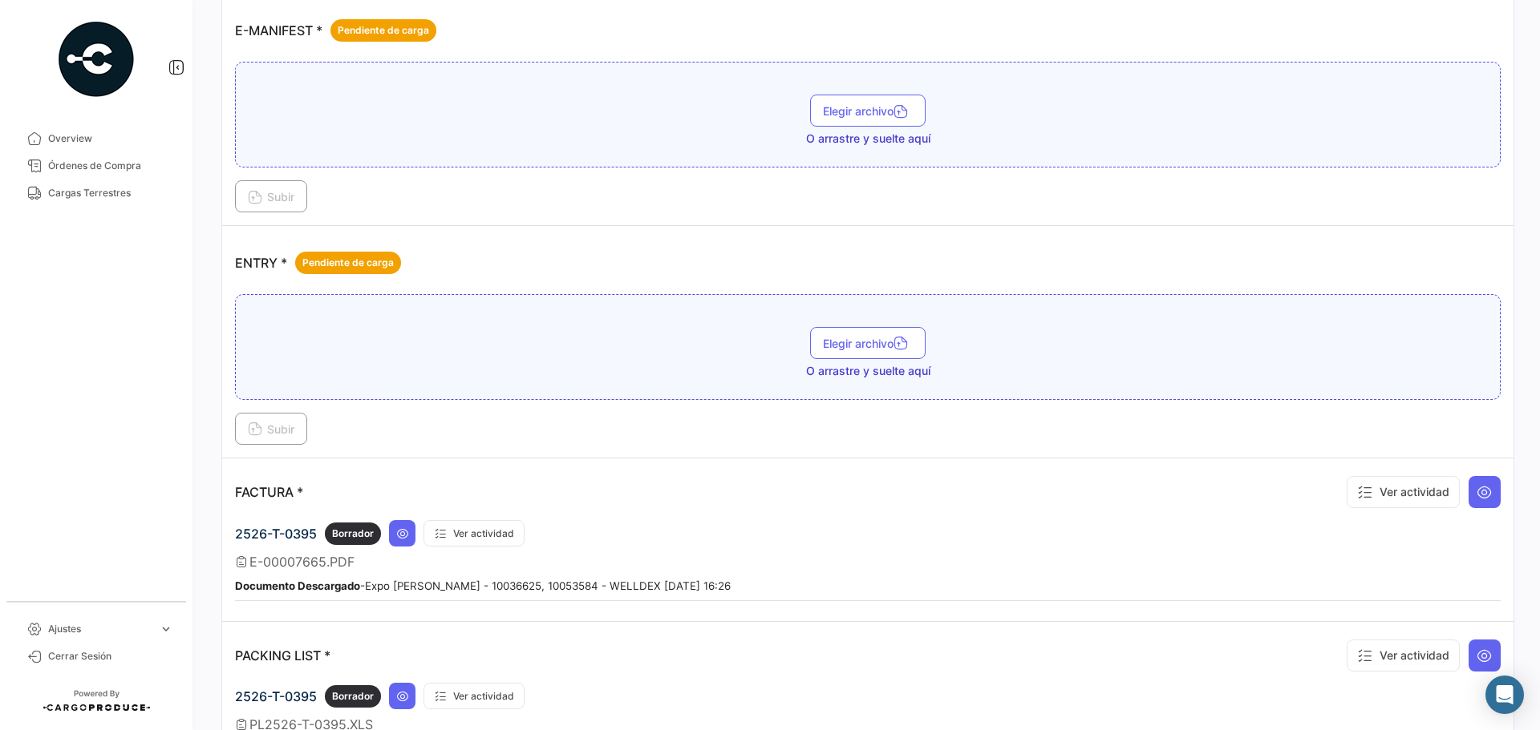
scroll to position [802, 0]
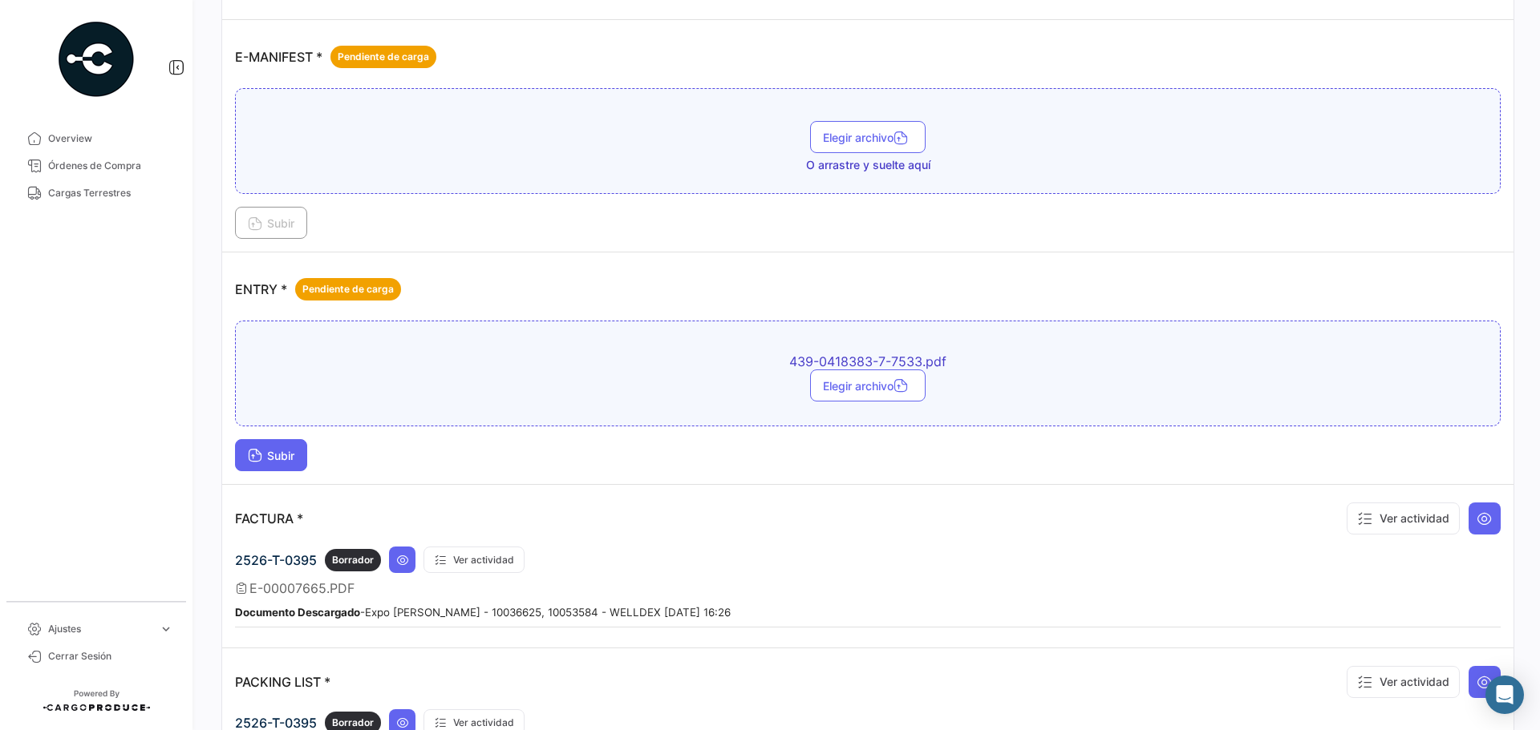
click at [281, 458] on span "Subir" at bounding box center [271, 456] width 47 height 14
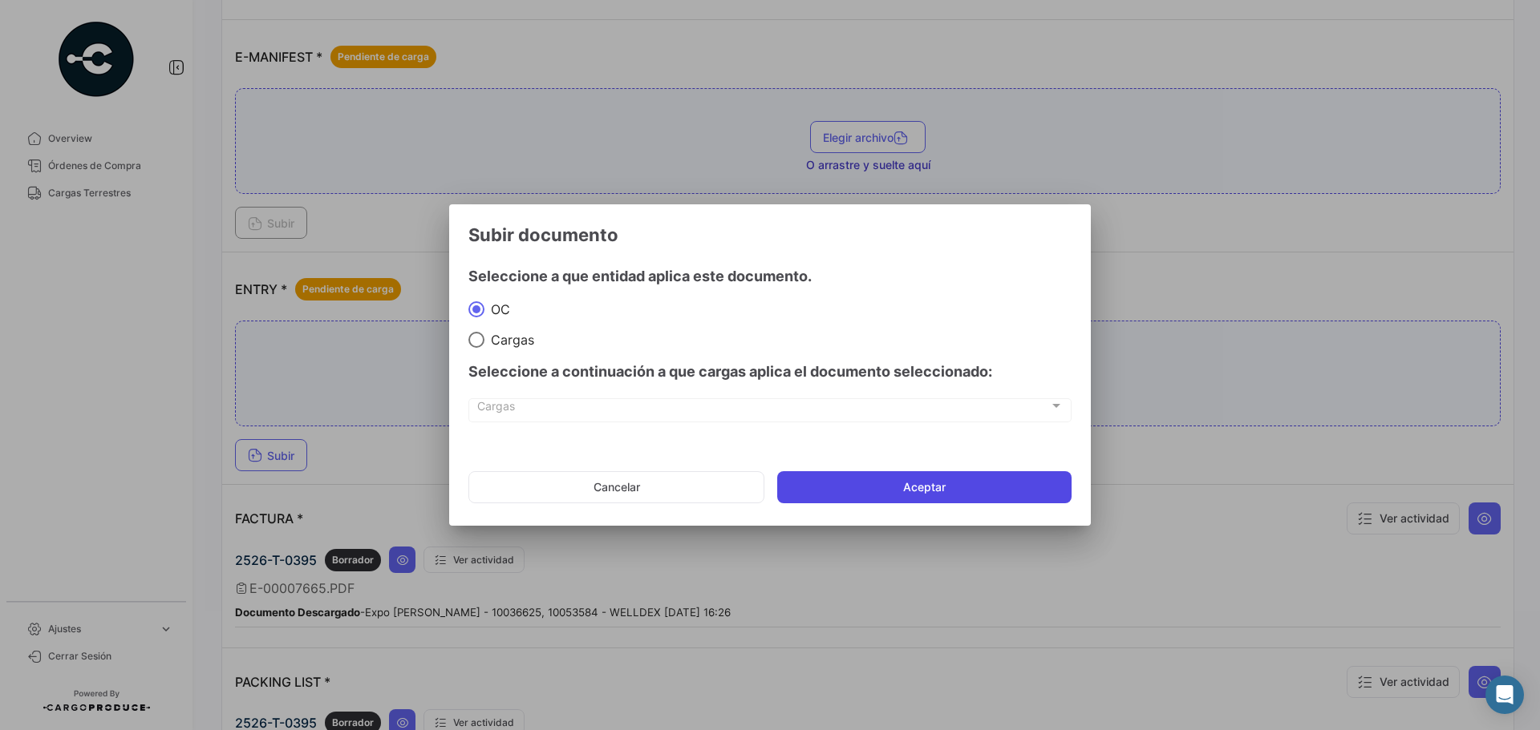
click at [923, 486] on button "Aceptar" at bounding box center [924, 487] width 294 height 32
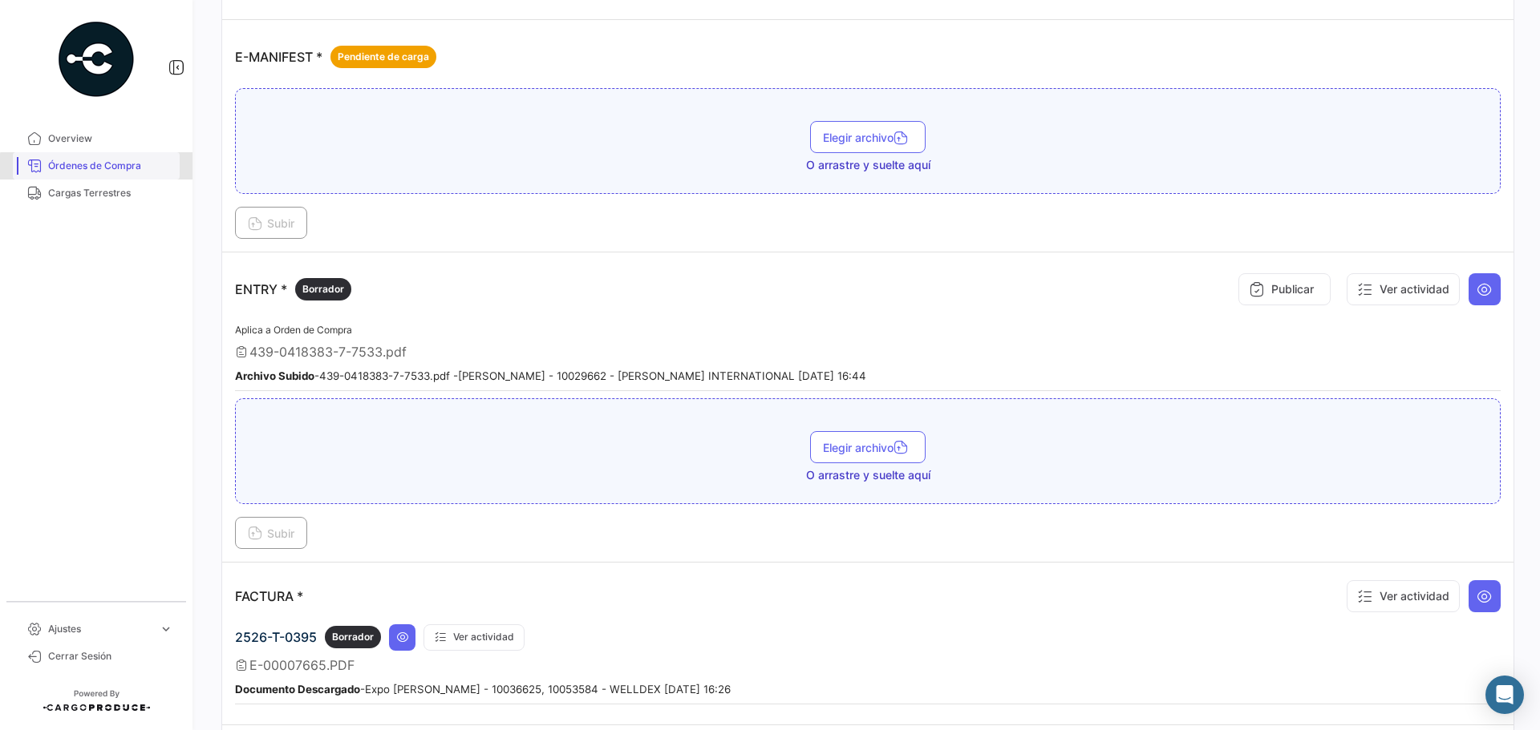
click at [107, 172] on span "Órdenes de Compra" at bounding box center [110, 166] width 125 height 14
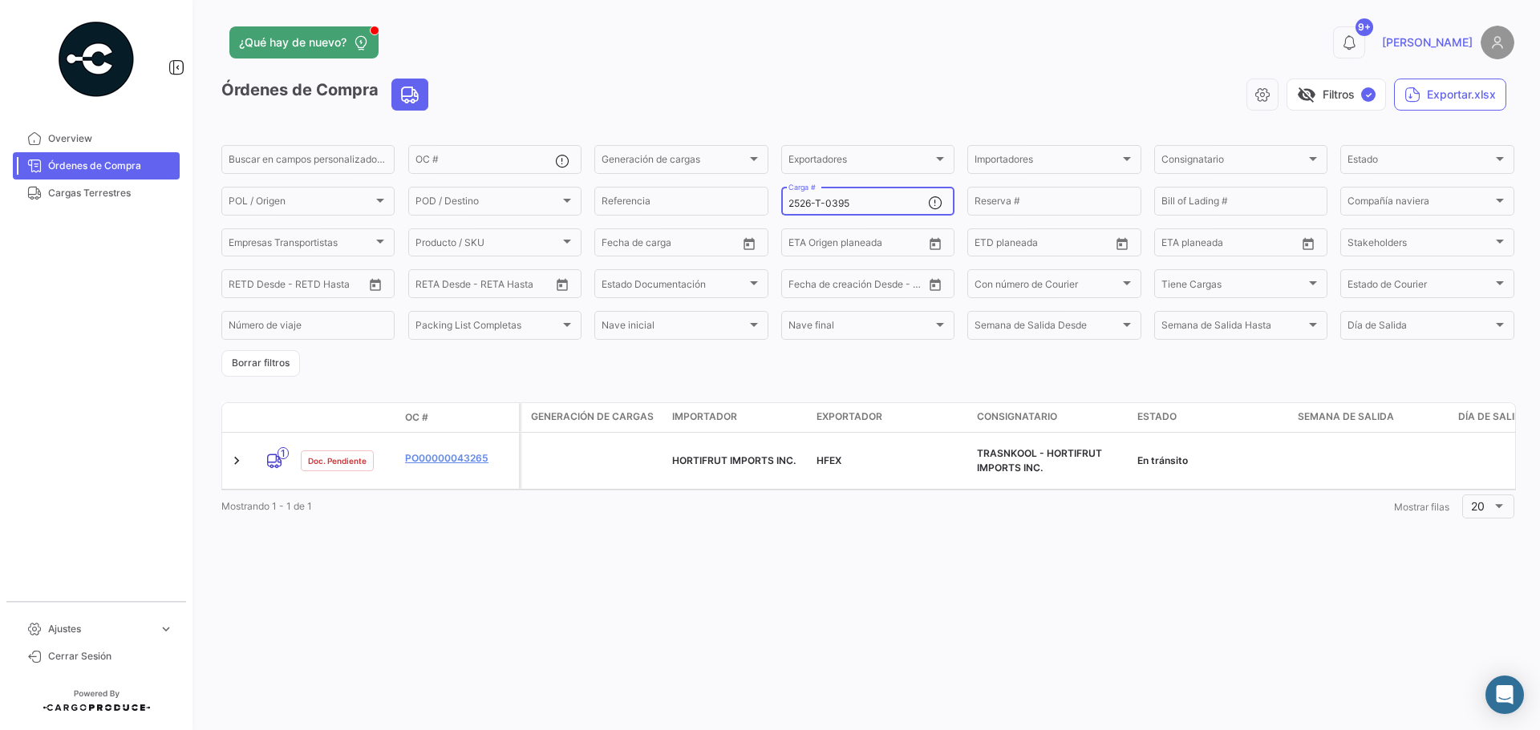
click at [866, 204] on input "2526-T-0395" at bounding box center [858, 203] width 140 height 11
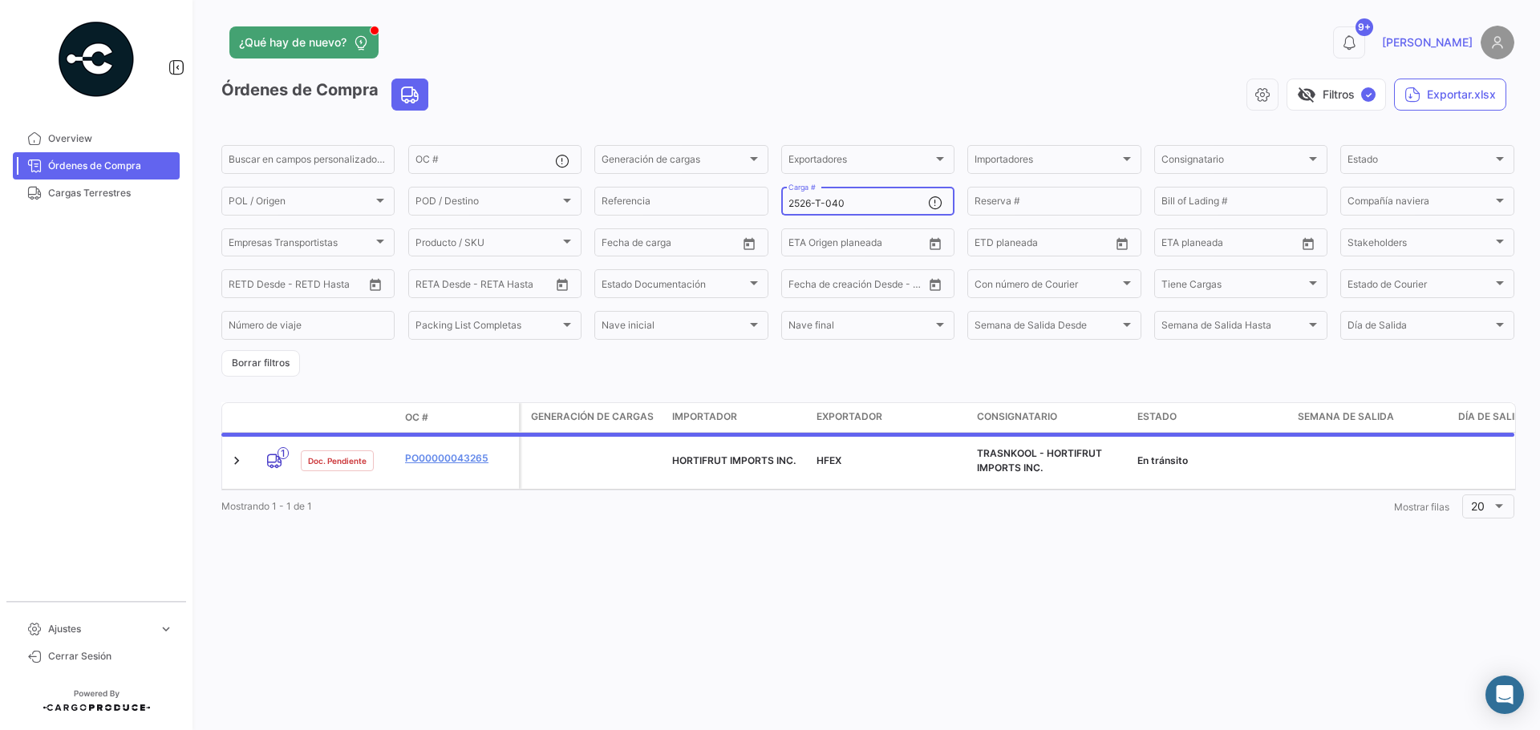
type input "2526-T-0407"
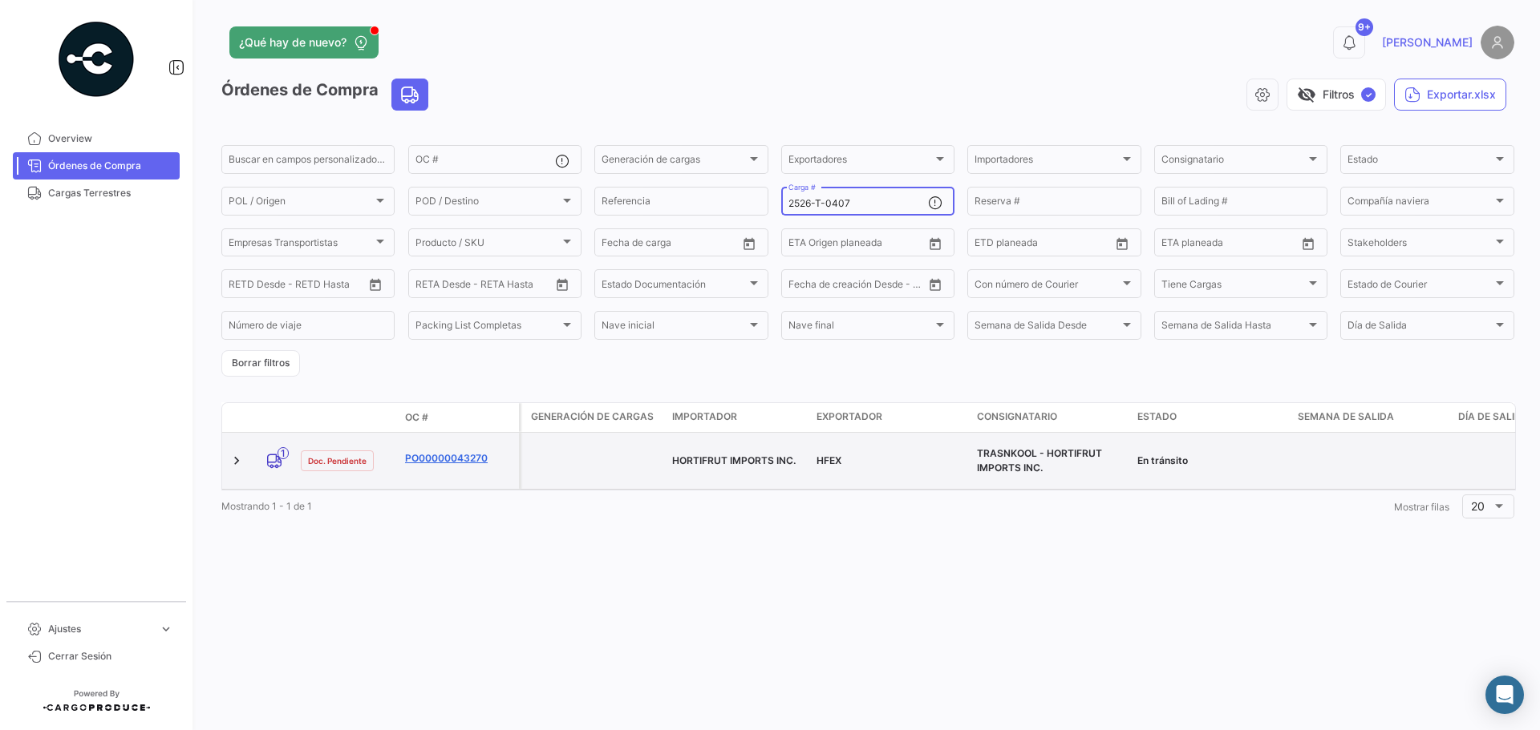
click at [440, 451] on link "PO00000043270" at bounding box center [458, 458] width 107 height 14
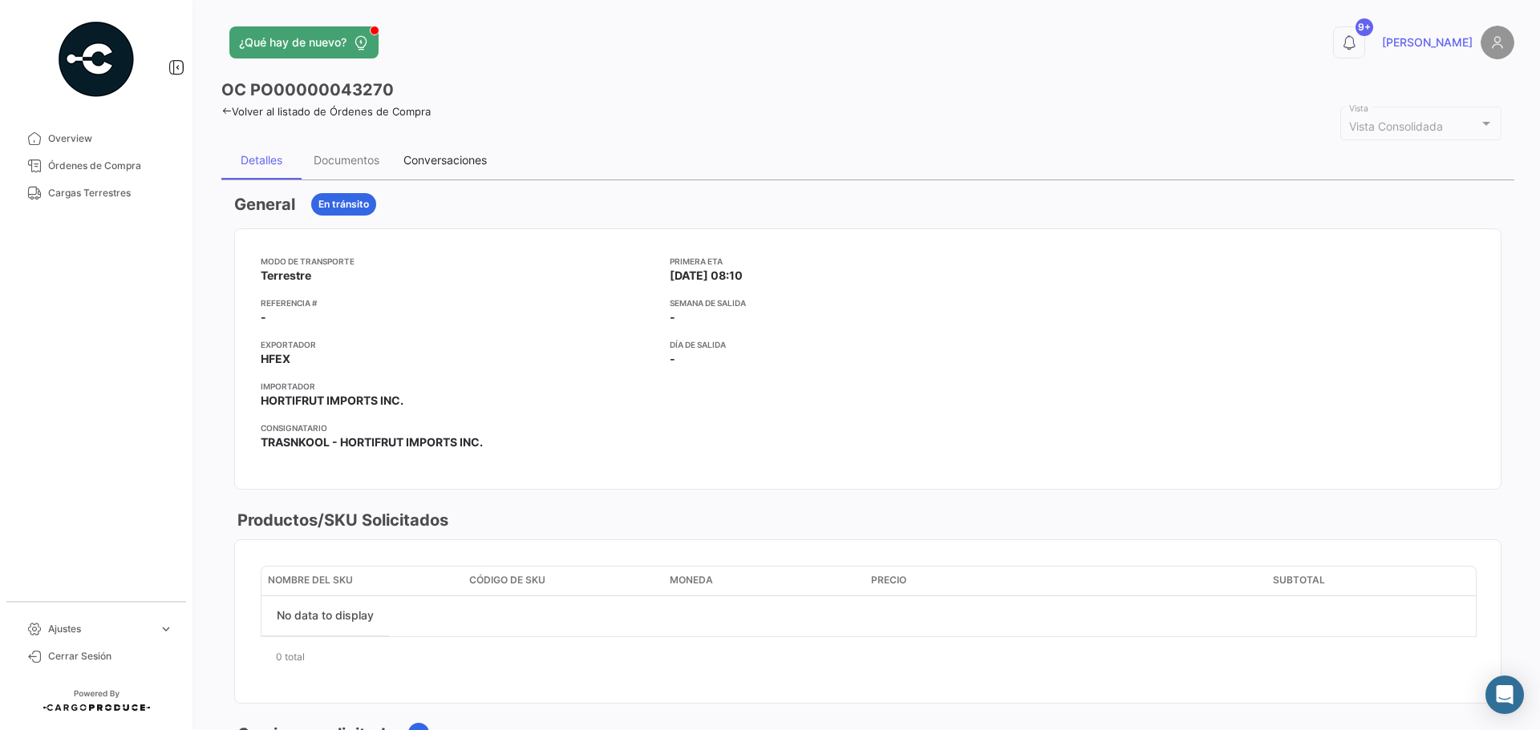
click at [471, 165] on div "Conversaciones" at bounding box center [444, 160] width 83 height 14
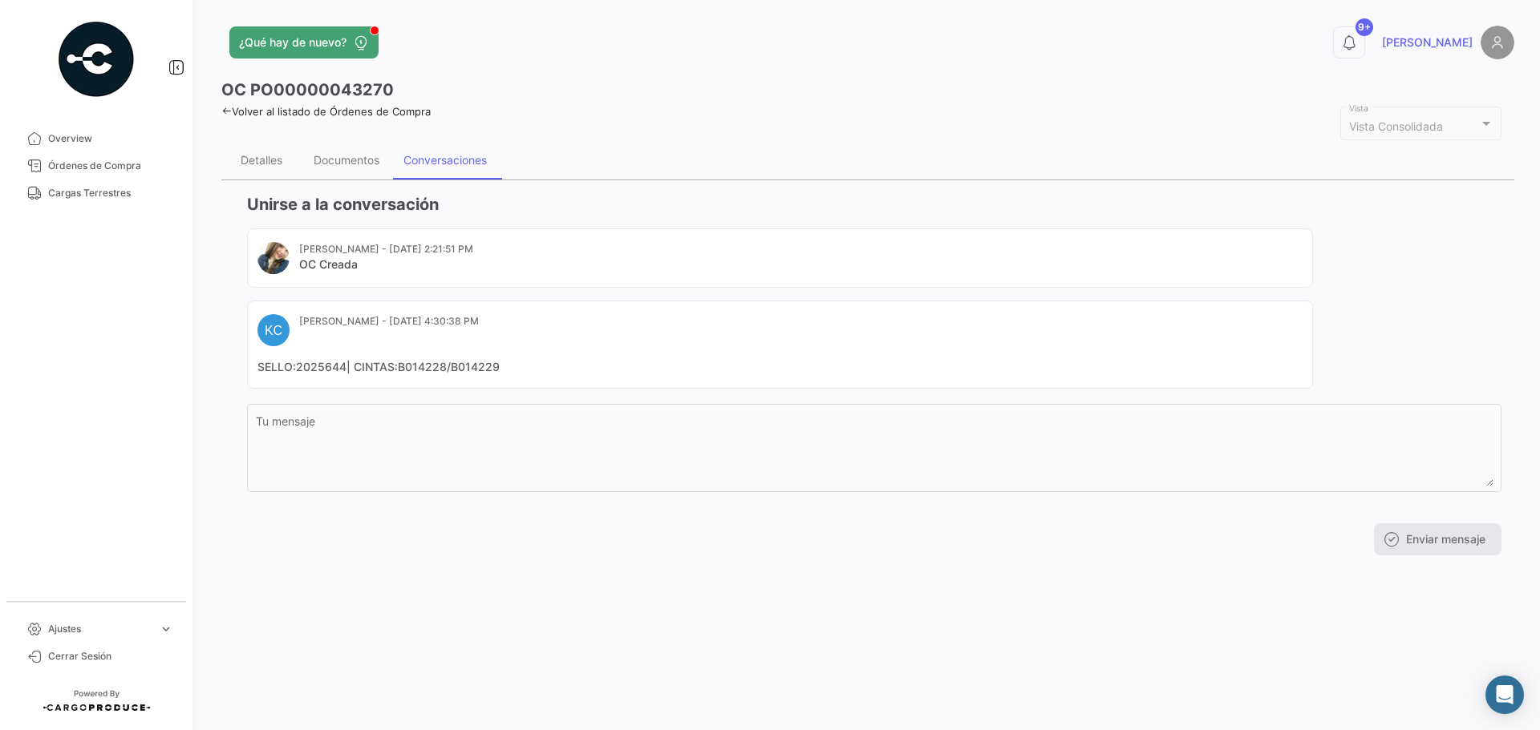
click at [1212, 660] on div "¿Qué hay de nuevo? 9+ [PERSON_NAME] OC PO00000043270 Volver al listado de Órden…" at bounding box center [868, 365] width 1344 height 730
click at [110, 170] on span "Órdenes de Compra" at bounding box center [110, 166] width 125 height 14
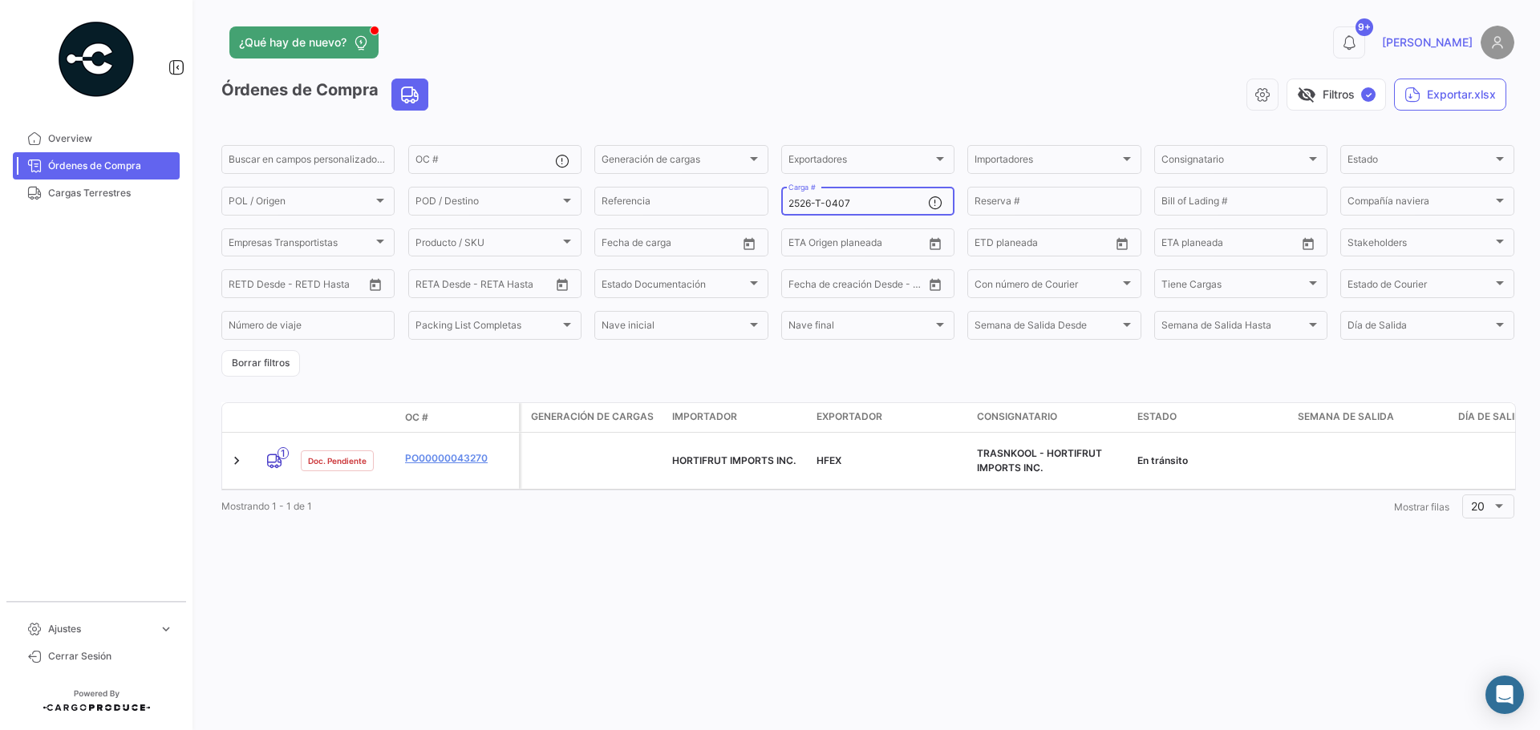
click at [871, 207] on input "2526-T-0407" at bounding box center [858, 203] width 140 height 11
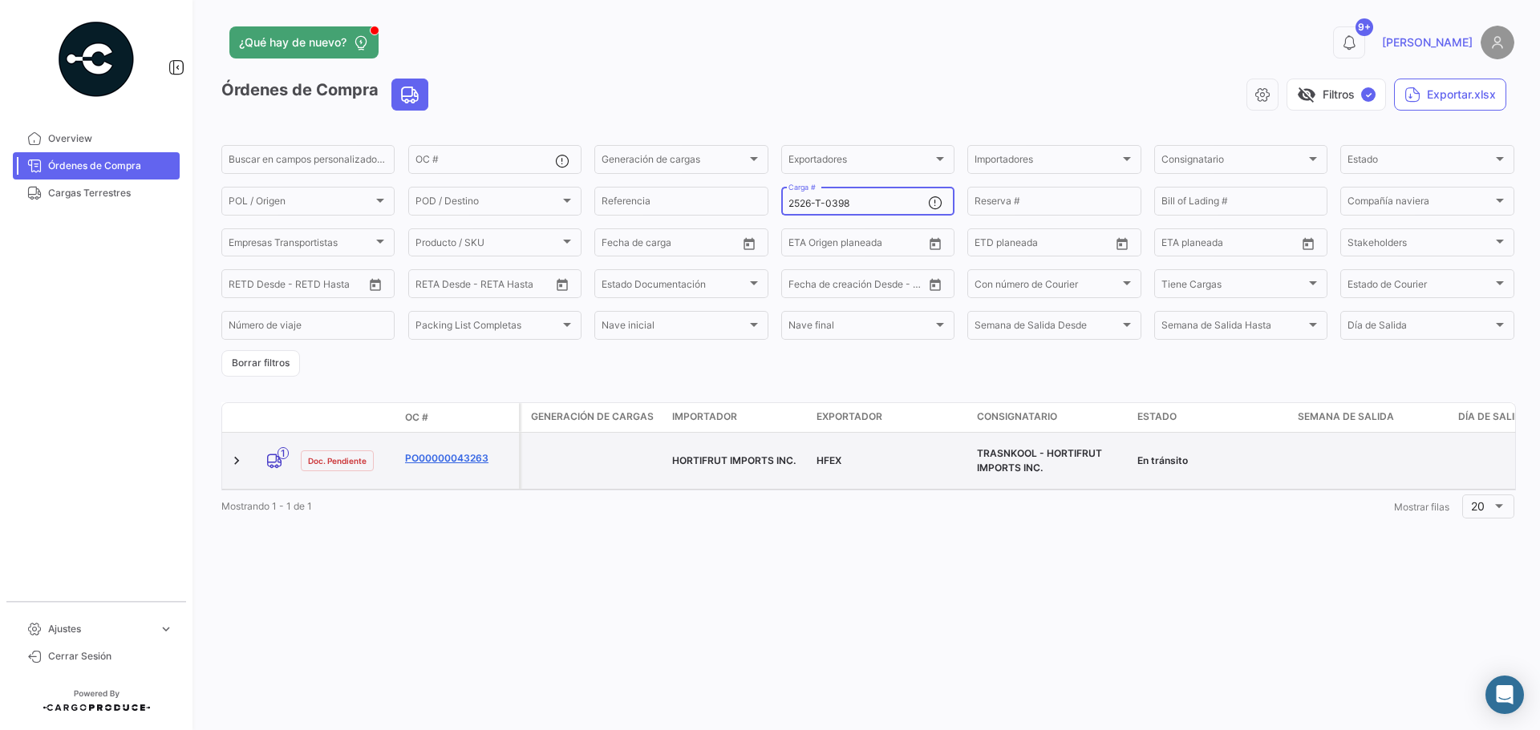
type input "2526-T-0398"
click at [468, 451] on link "PO00000043263" at bounding box center [458, 458] width 107 height 14
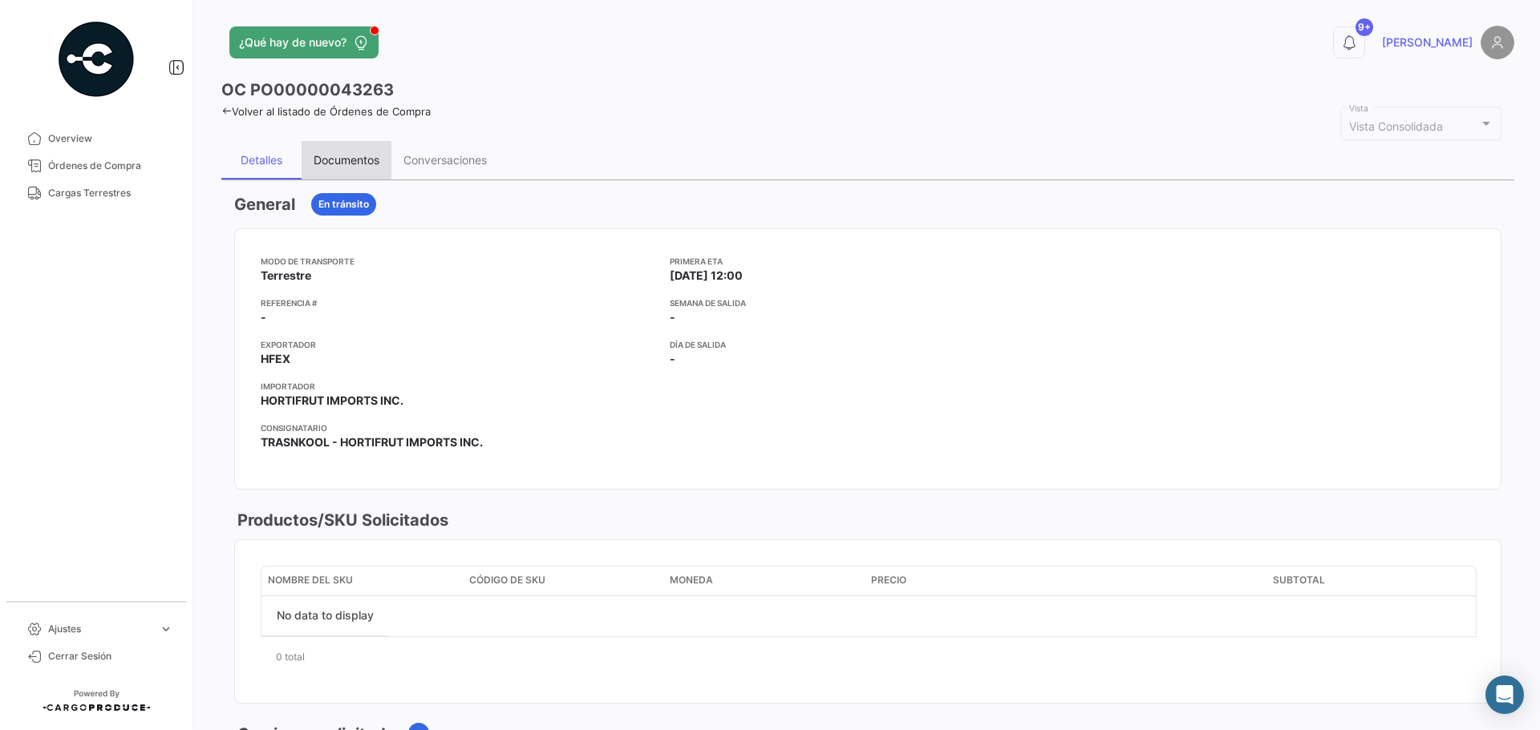
click at [358, 167] on div "Documentos" at bounding box center [347, 160] width 66 height 14
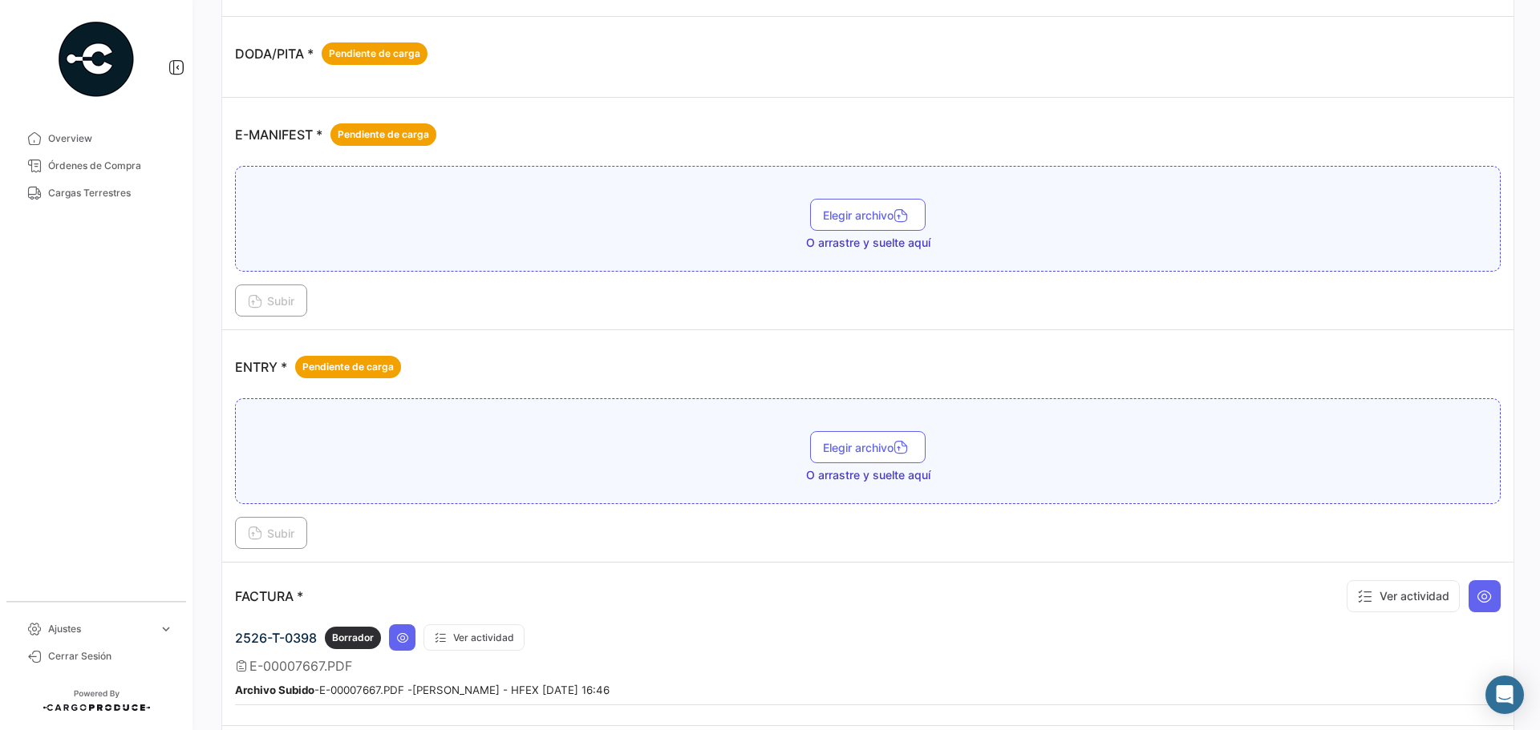
scroll to position [802, 0]
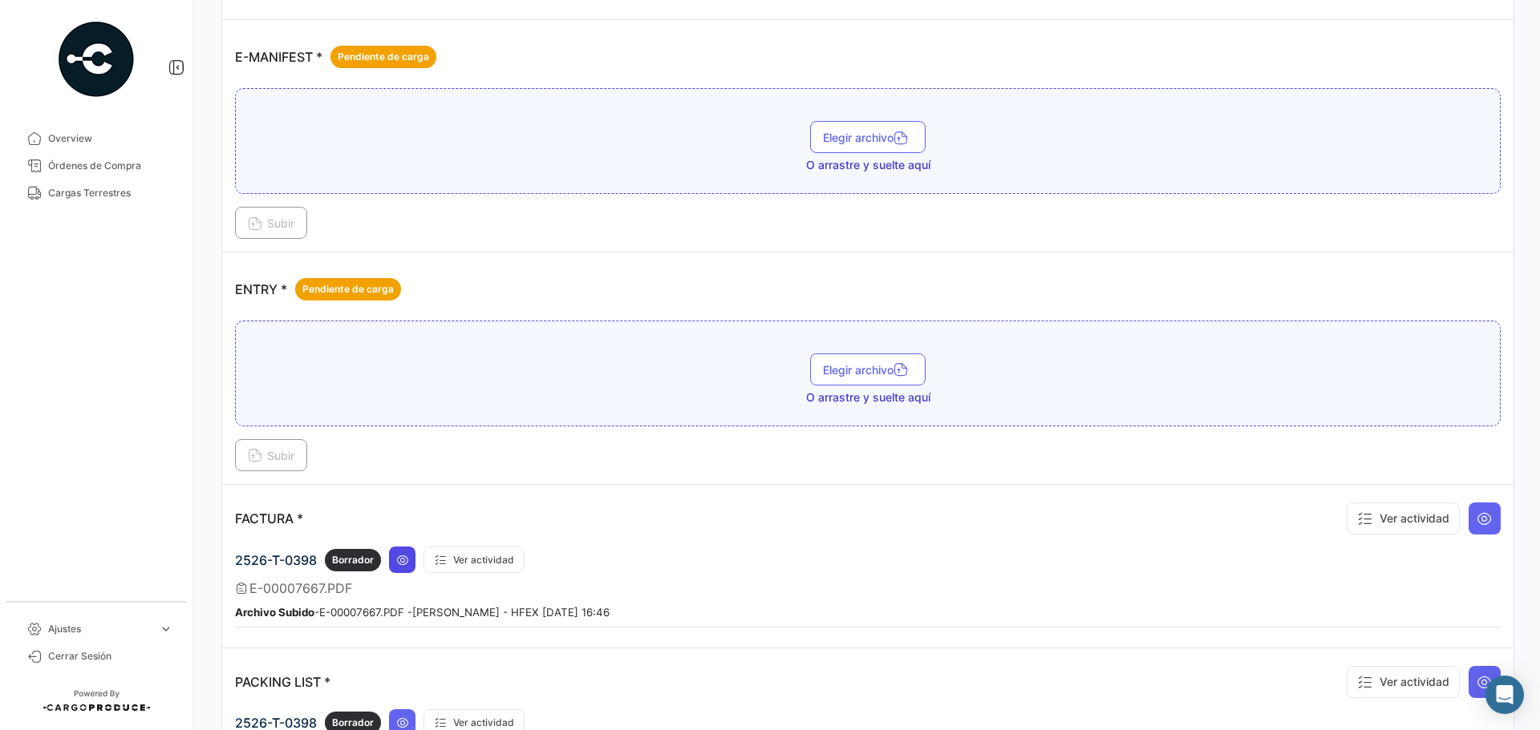
click at [395, 560] on button at bounding box center [402, 560] width 26 height 26
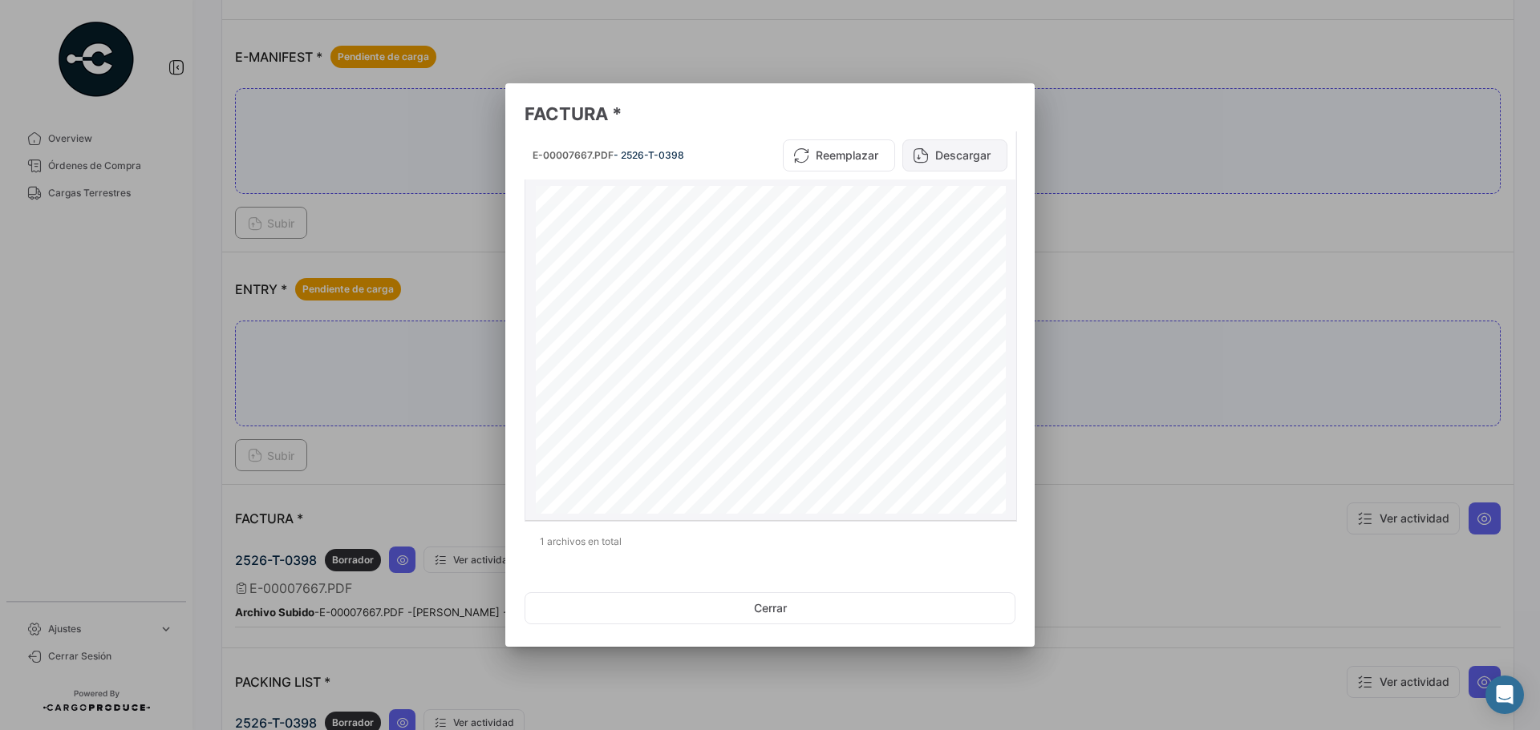
click at [931, 158] on button "Descargar" at bounding box center [954, 156] width 105 height 32
click at [714, 604] on button "Cerrar" at bounding box center [769, 609] width 491 height 32
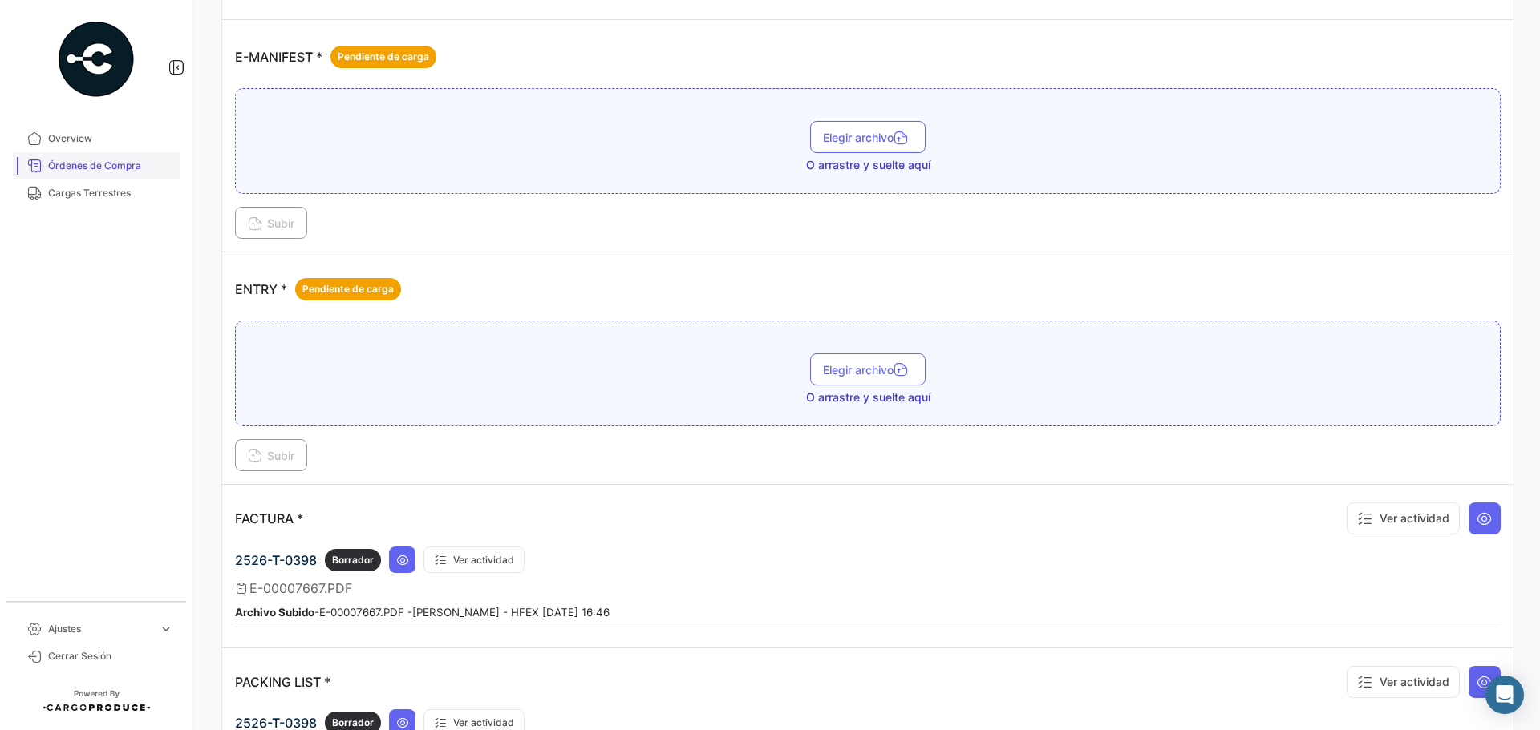
click at [50, 162] on span "Órdenes de Compra" at bounding box center [110, 166] width 125 height 14
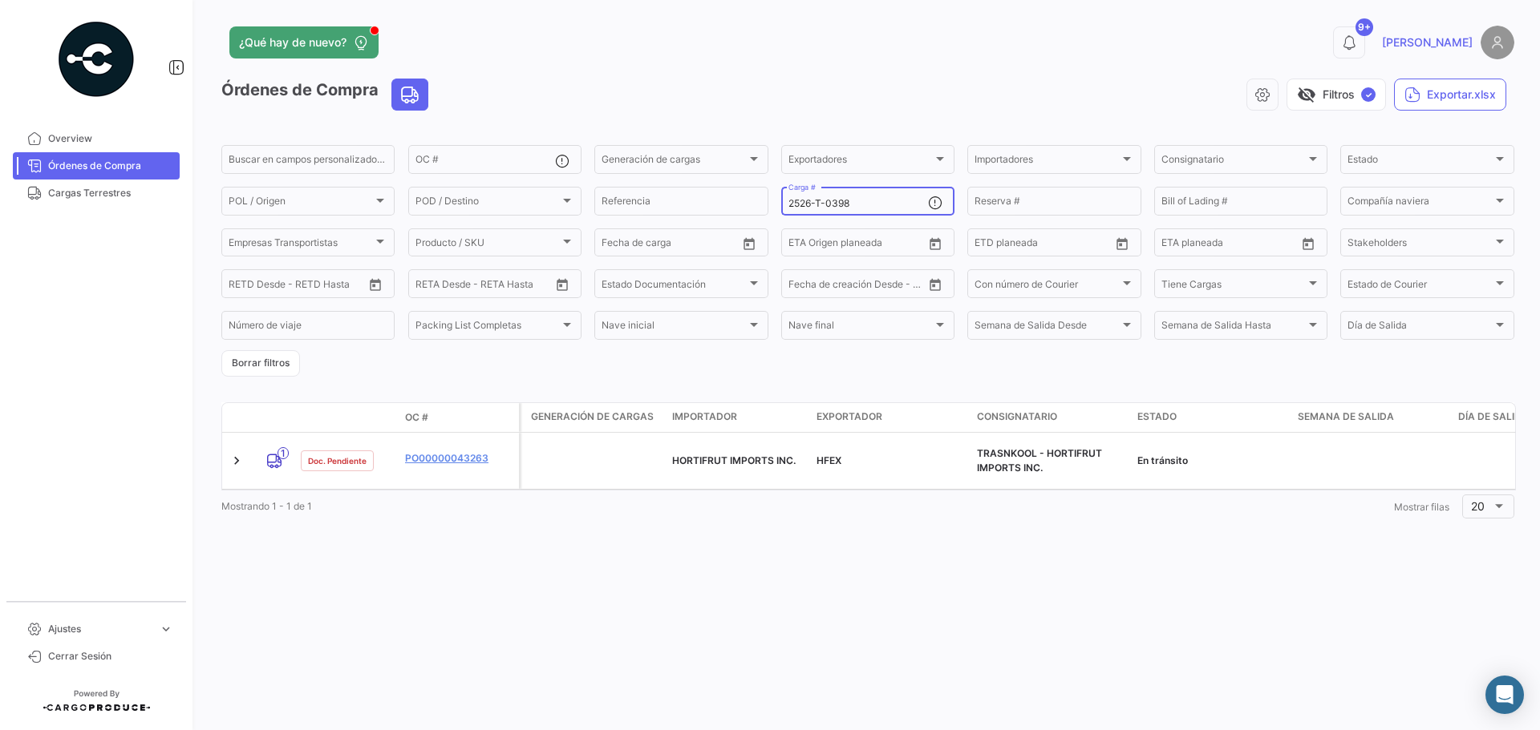
click at [883, 206] on input "2526-T-0398" at bounding box center [858, 203] width 140 height 11
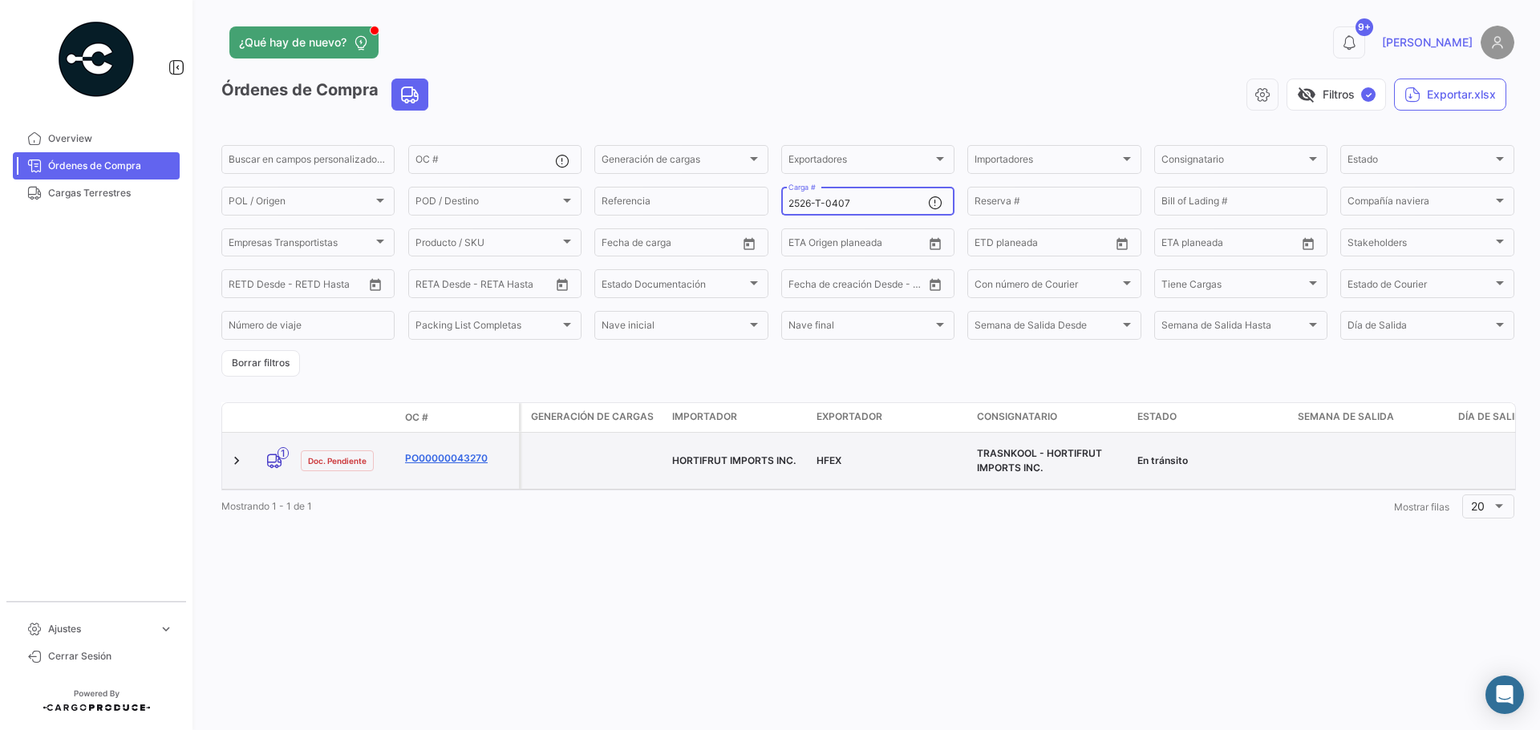
type input "2526-T-0407"
click at [422, 451] on link "PO00000043270" at bounding box center [458, 458] width 107 height 14
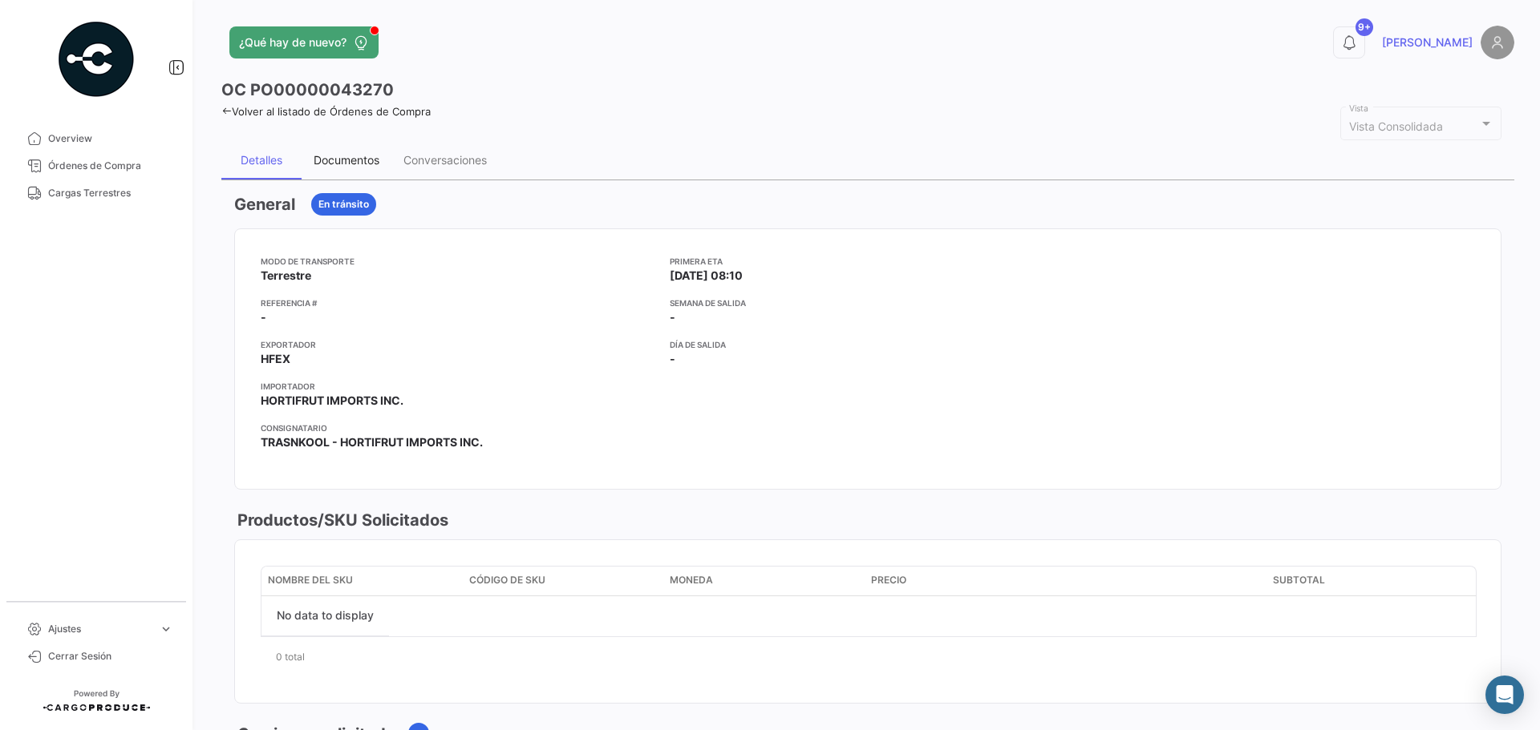
click at [343, 167] on div "Documentos" at bounding box center [347, 160] width 66 height 14
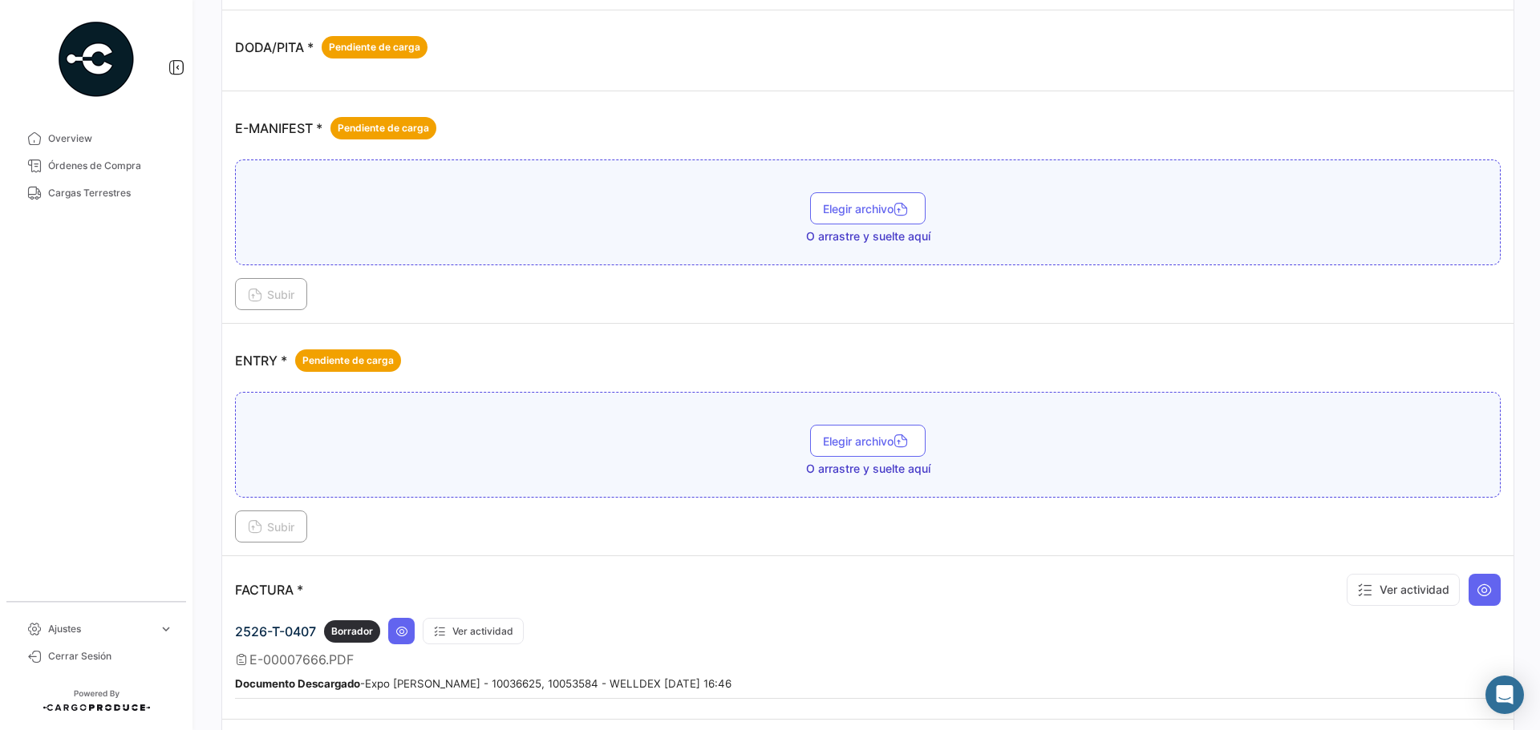
scroll to position [882, 0]
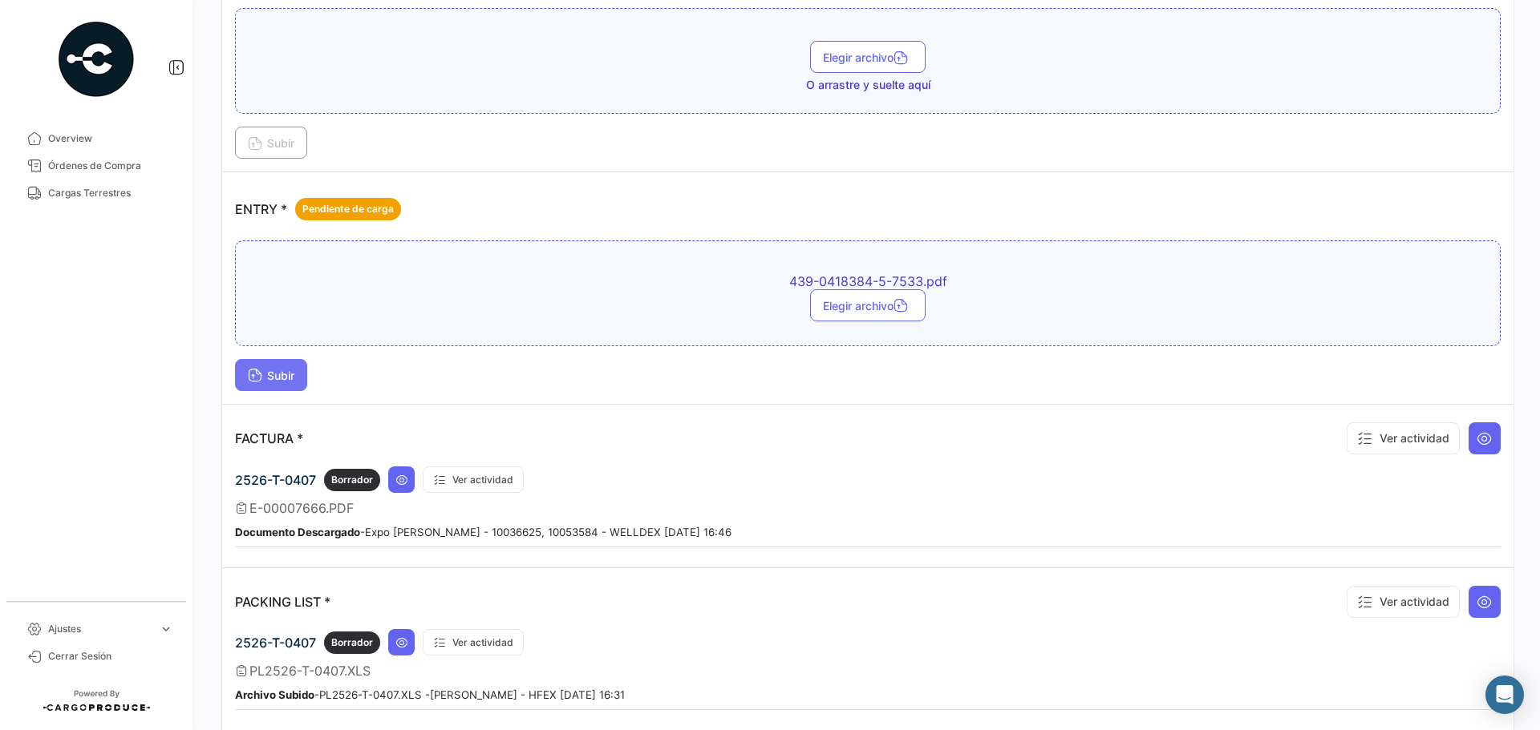
click at [291, 383] on button "Subir" at bounding box center [271, 375] width 72 height 32
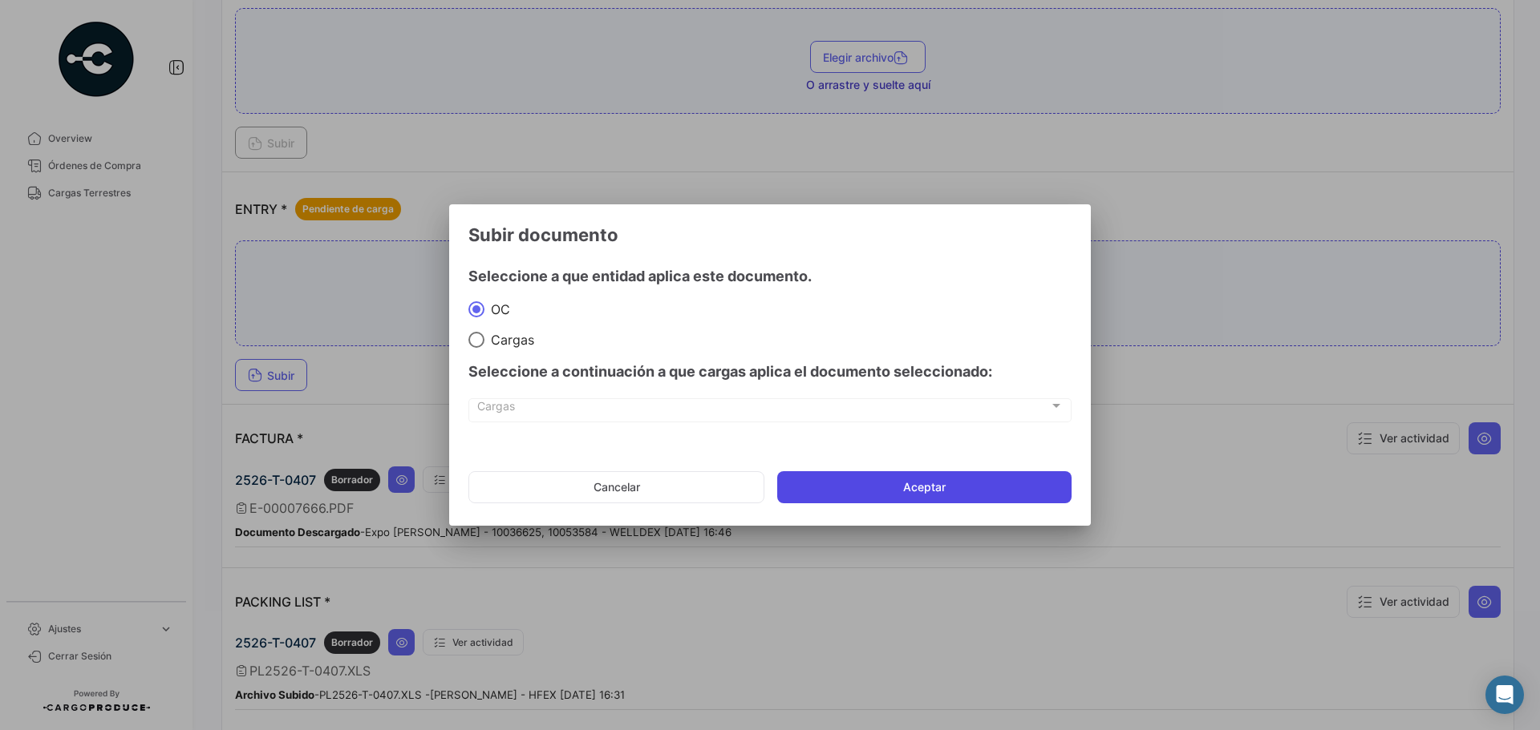
click at [889, 479] on button "Aceptar" at bounding box center [924, 487] width 294 height 32
